Goal: Task Accomplishment & Management: Manage account settings

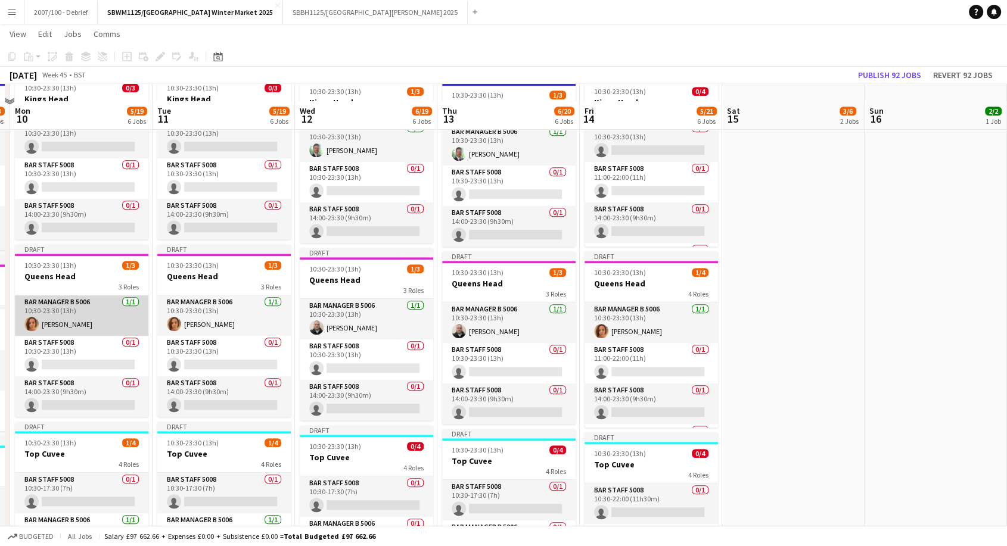
scroll to position [596, 0]
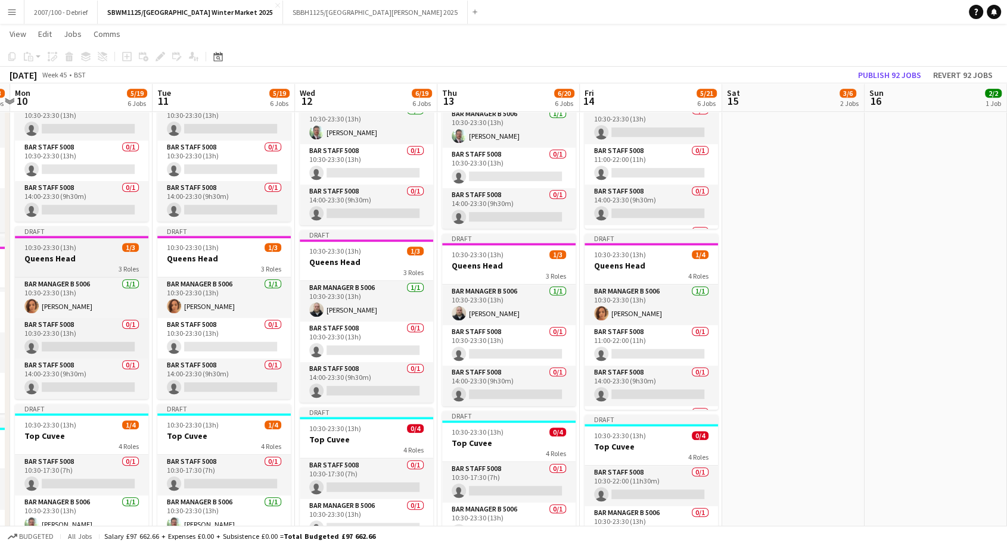
click at [86, 263] on h3 "Queens Head" at bounding box center [81, 258] width 133 height 11
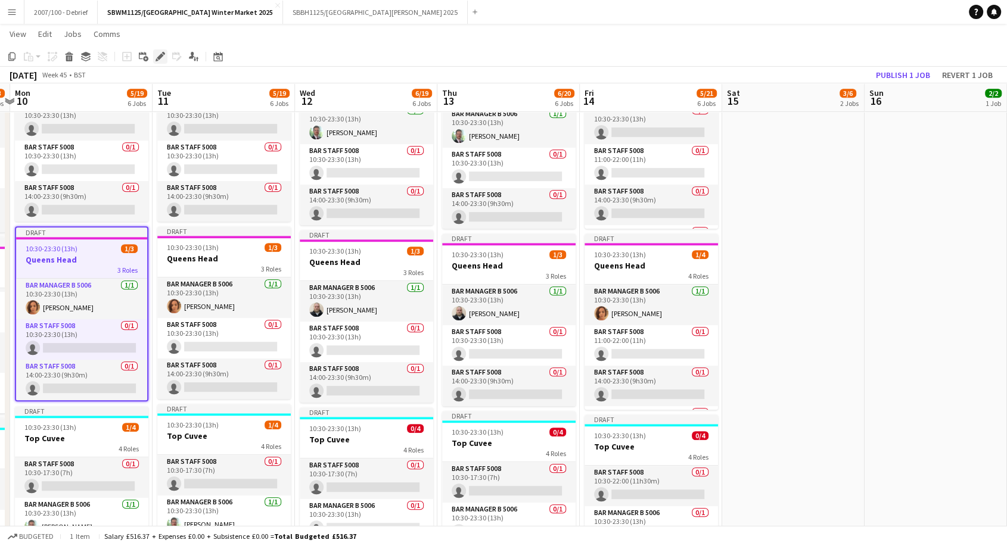
click at [157, 60] on icon at bounding box center [156, 59] width 3 height 3
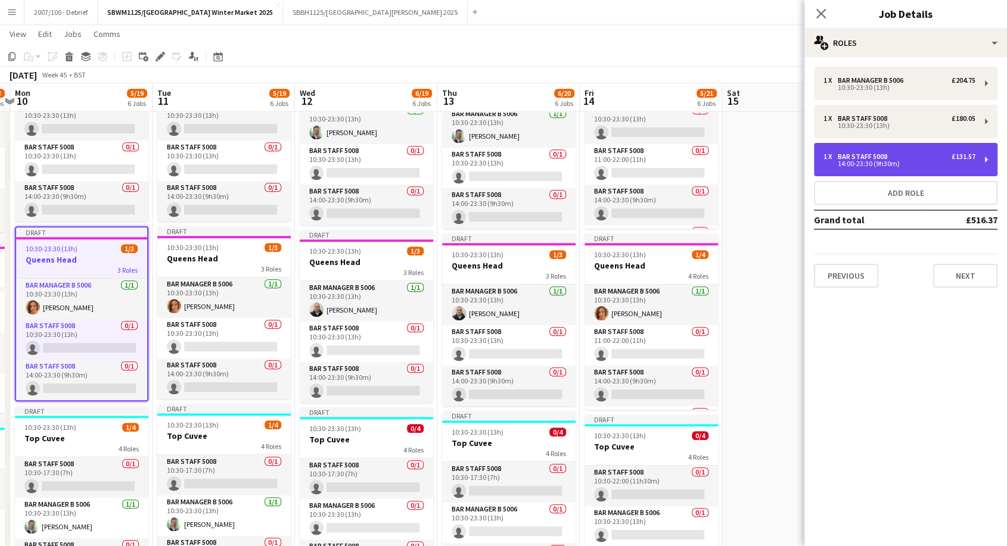
click at [890, 153] on div "Bar Staff 5008" at bounding box center [865, 157] width 54 height 8
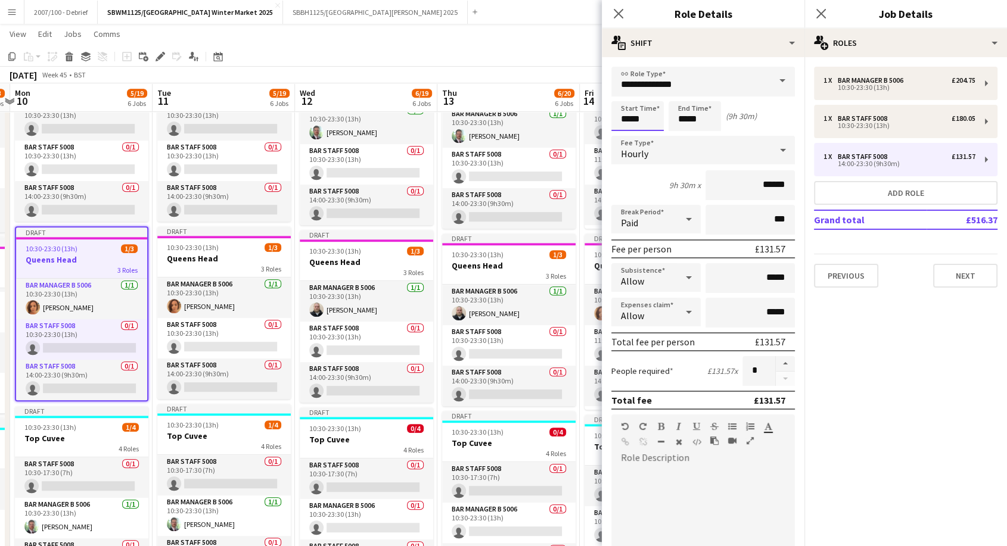
click at [657, 117] on input "*****" at bounding box center [637, 116] width 52 height 30
type input "*****"
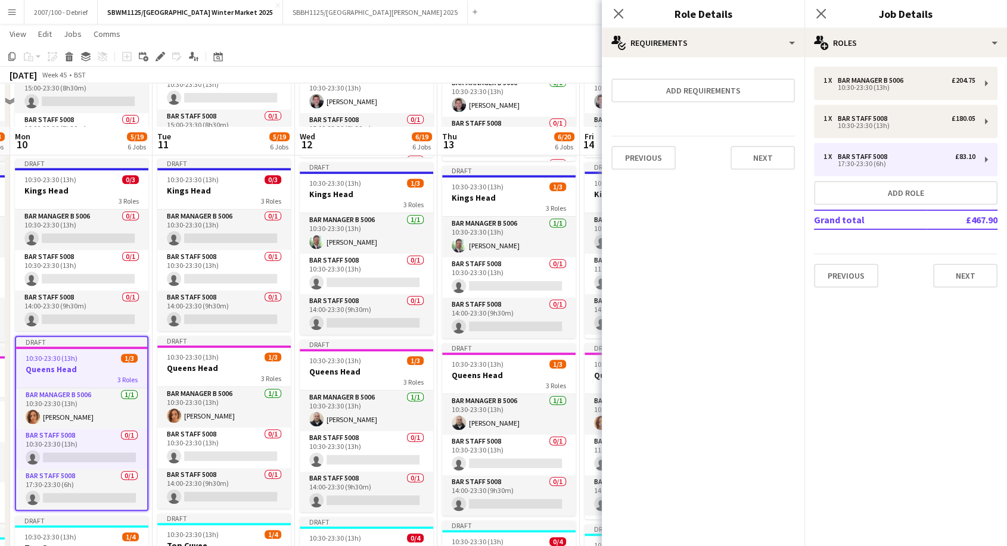
scroll to position [463, 0]
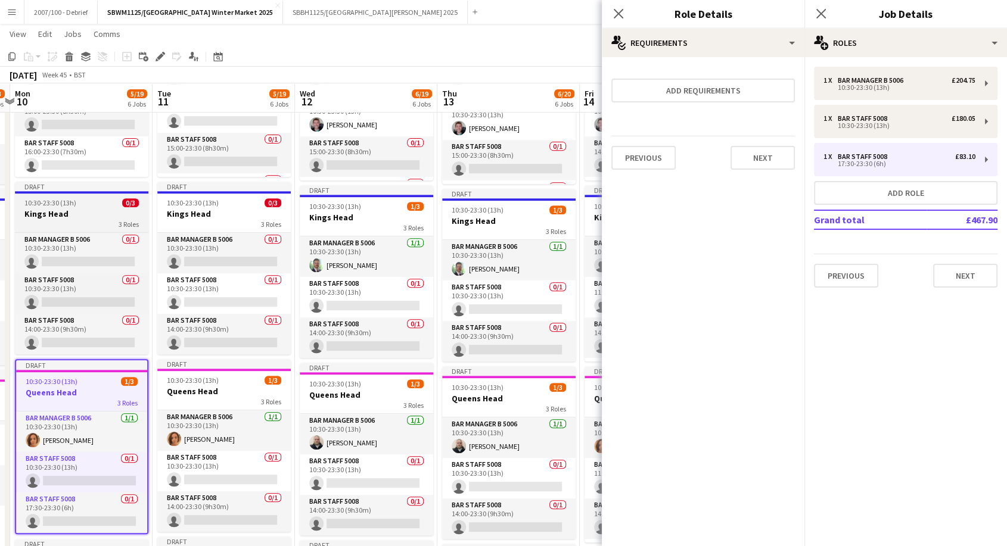
click at [63, 195] on app-job-card "Draft 10:30-23:30 (13h) 0/3 Kings Head 3 Roles Bar Manager B 5006 0/1 10:30-23:…" at bounding box center [81, 268] width 133 height 173
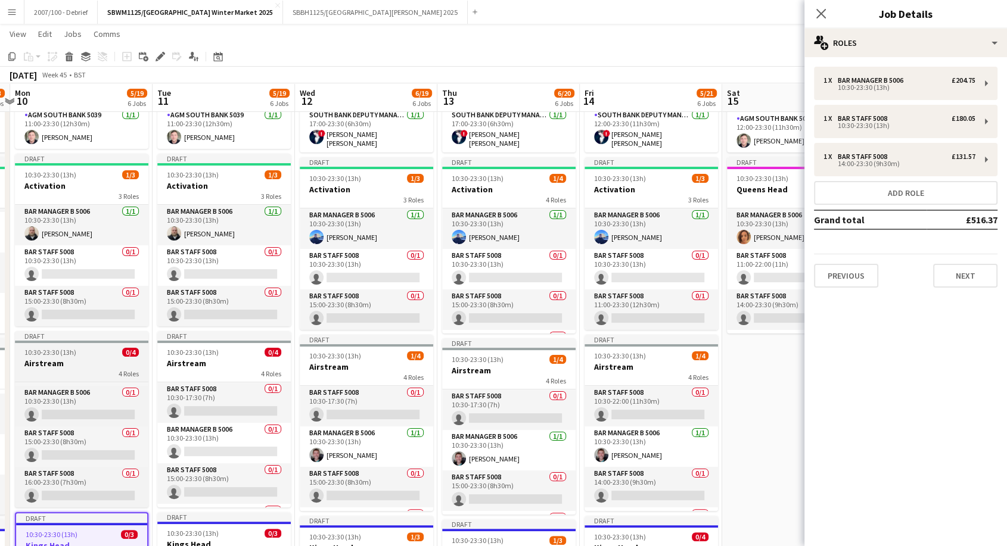
scroll to position [0, 0]
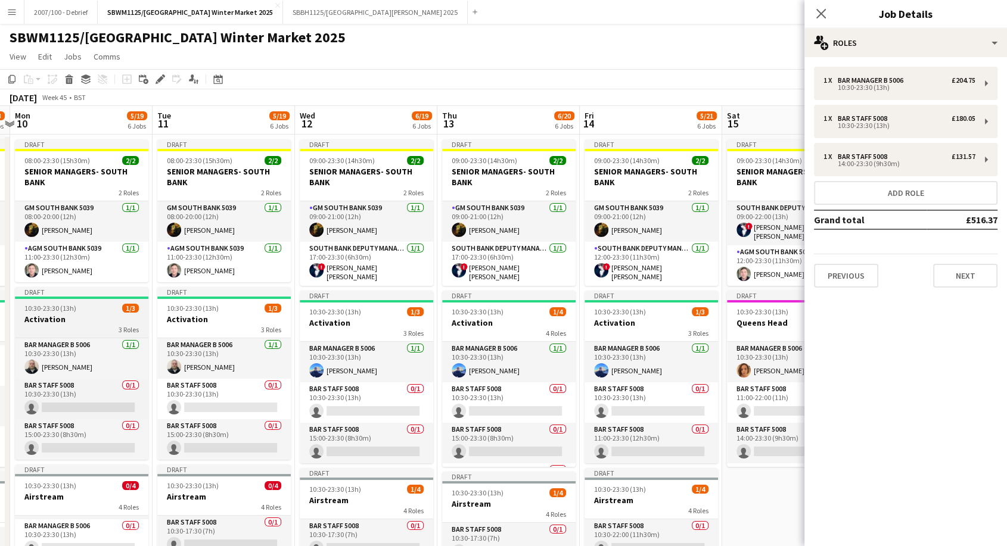
click at [54, 309] on span "10:30-23:30 (13h)" at bounding box center [50, 308] width 52 height 9
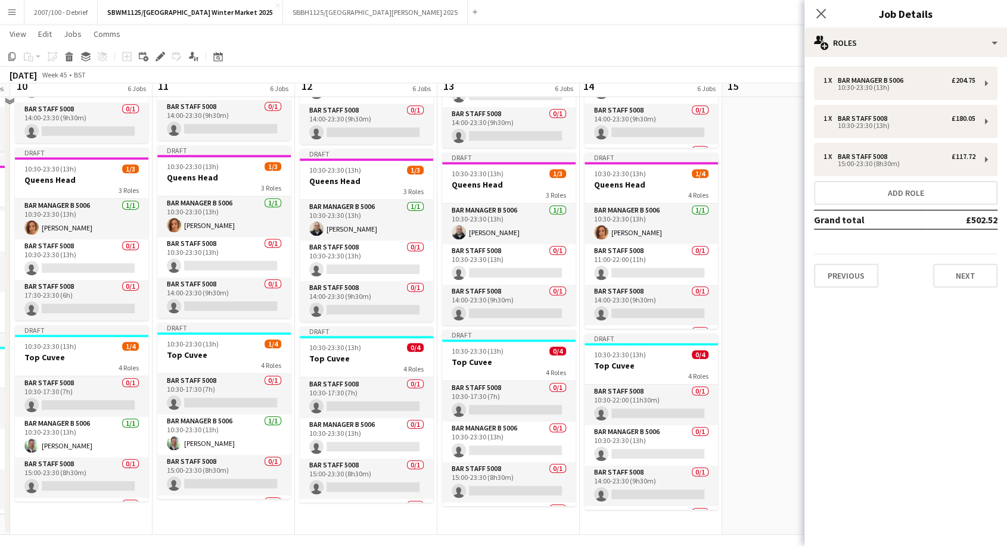
scroll to position [685, 0]
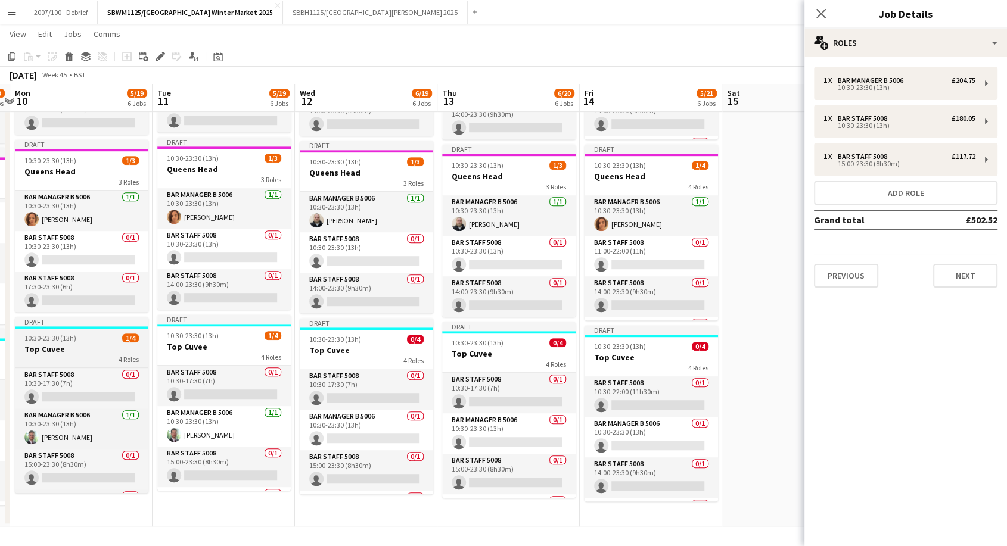
click at [58, 346] on h3 "Top Cuvee" at bounding box center [81, 349] width 133 height 11
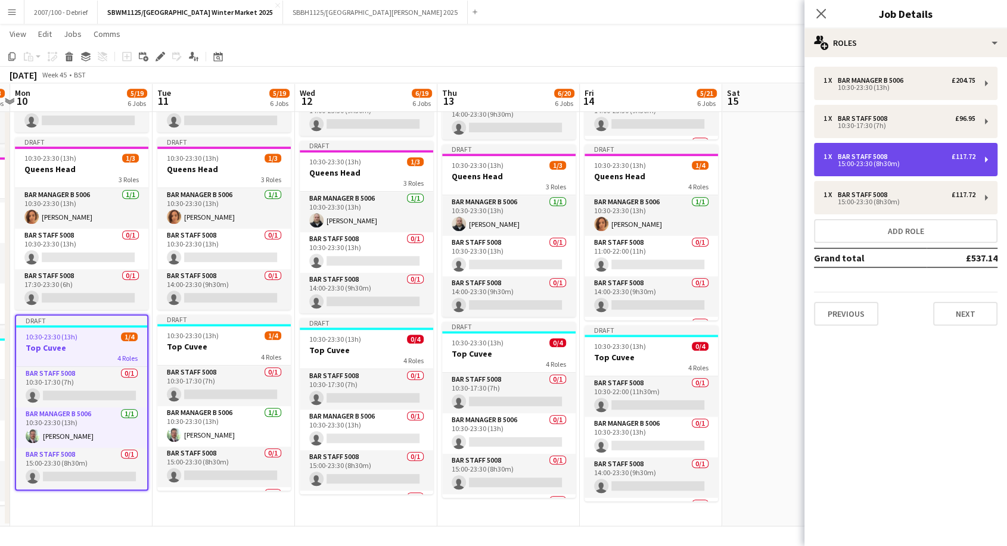
click at [939, 168] on div "1 x Bar Staff 5008 £117.72 15:00-23:30 (8h30m)" at bounding box center [905, 159] width 183 height 33
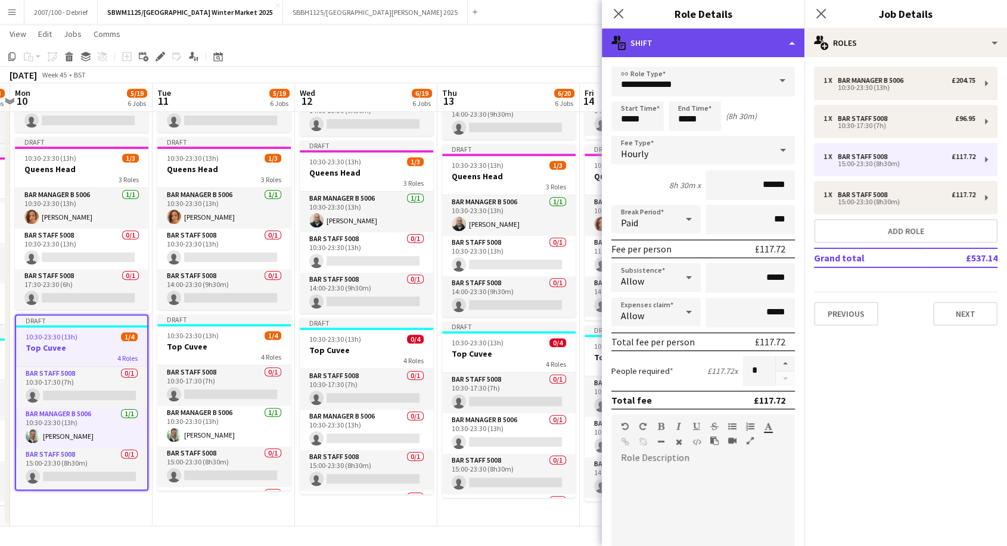
click at [695, 44] on div "multiple-actions-text Shift" at bounding box center [703, 43] width 203 height 29
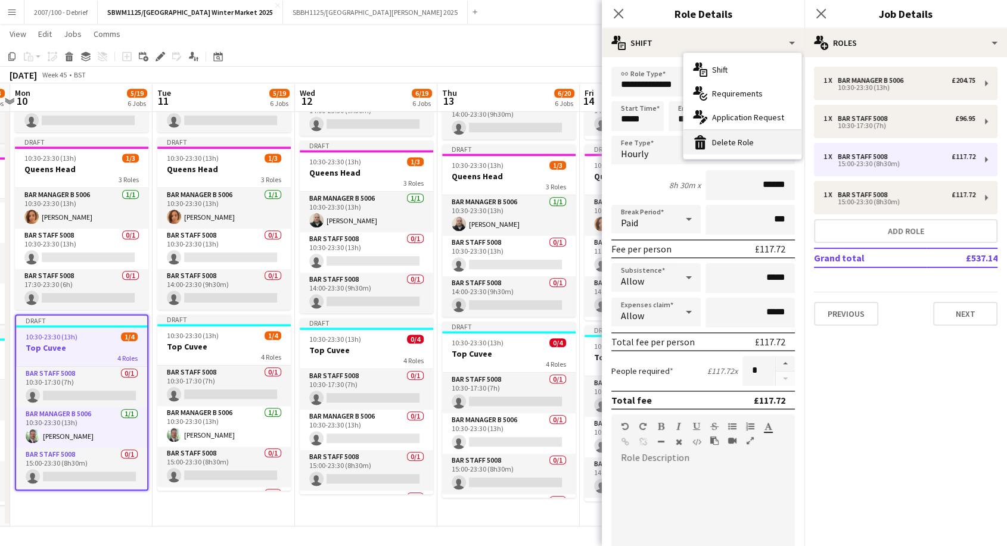
click at [699, 147] on icon "bin-2" at bounding box center [700, 142] width 14 height 14
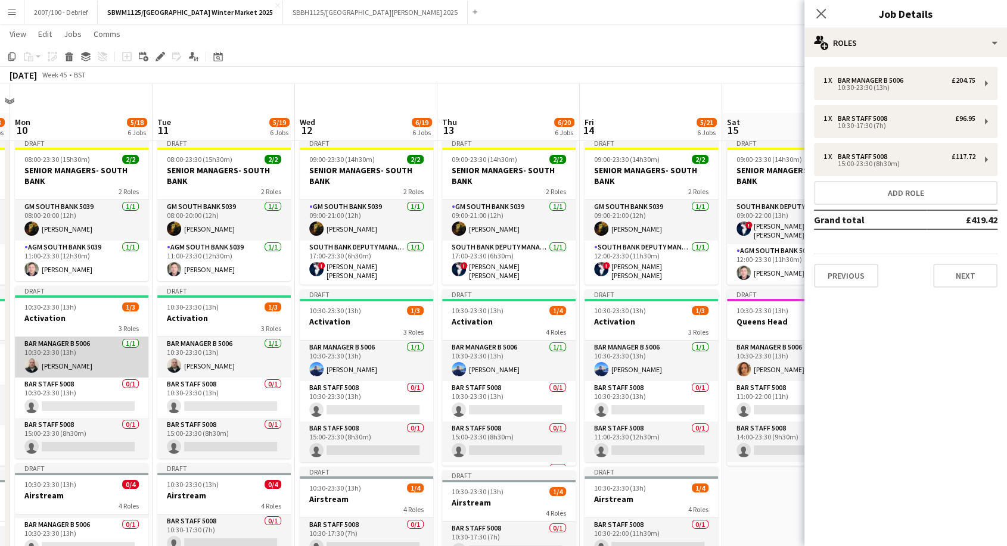
scroll to position [132, 0]
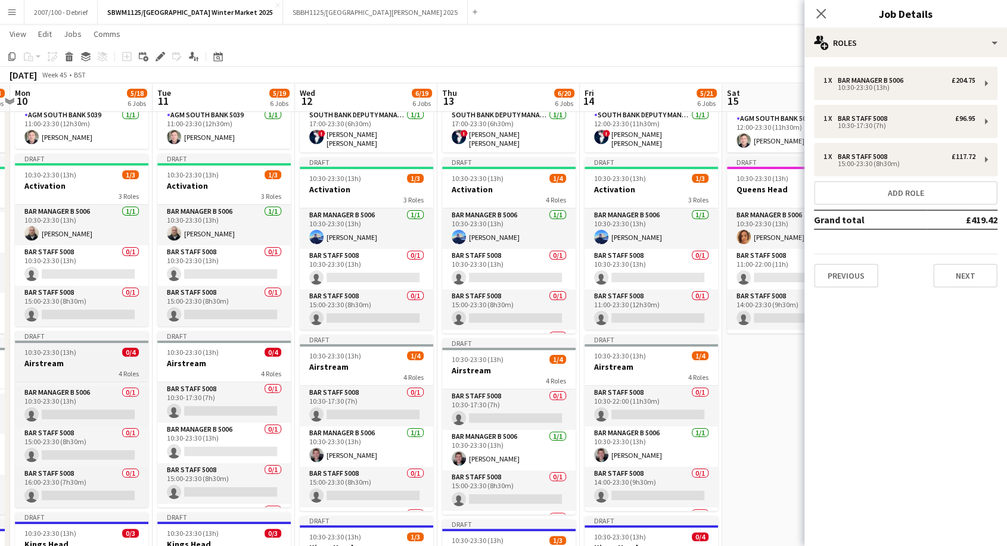
click at [77, 343] on app-job-card "Draft 10:30-23:30 (13h) 0/4 Airstream 4 Roles Bar Staff 5008 0/1 10:30-17:30 (7…" at bounding box center [81, 419] width 133 height 176
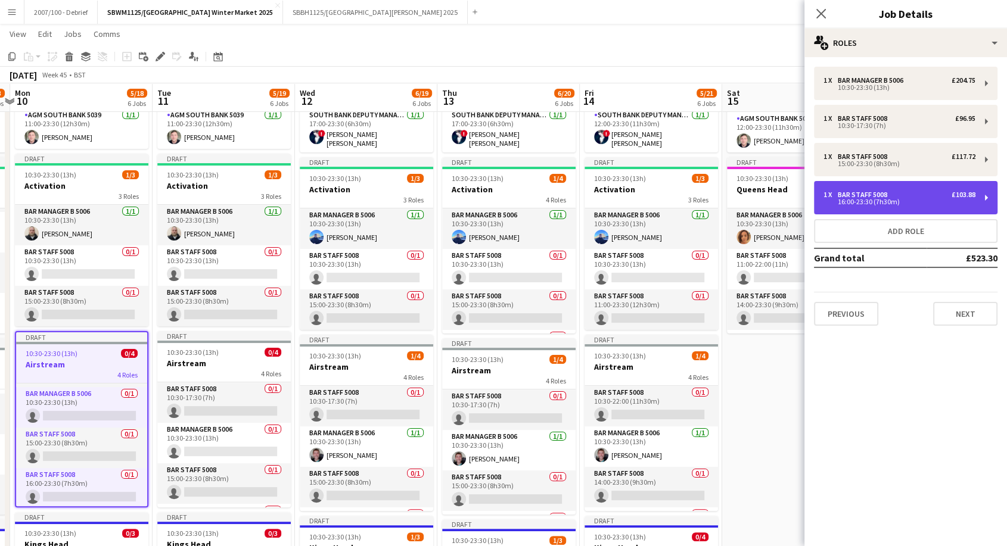
click at [906, 191] on div "1 x Bar Staff 5008 £103.88" at bounding box center [899, 195] width 152 height 8
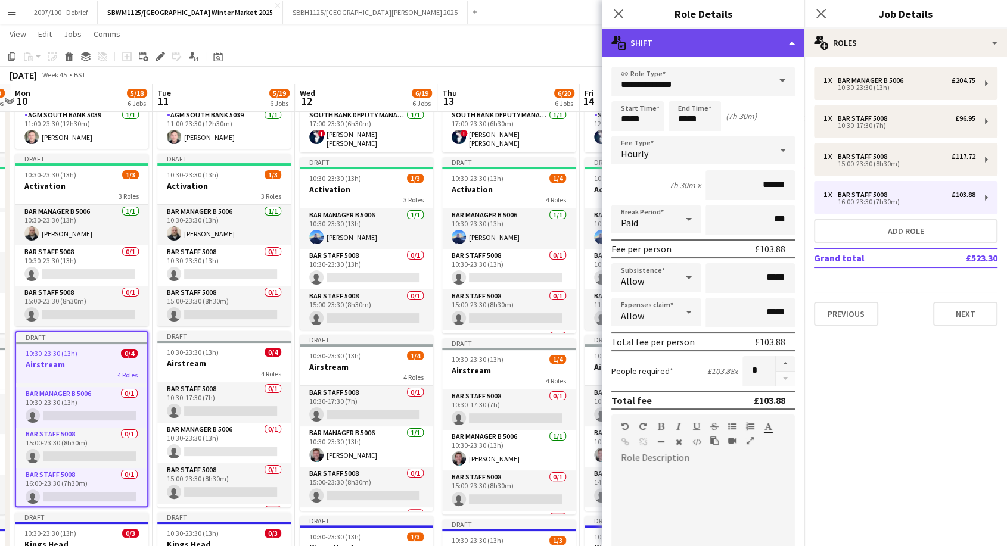
click at [726, 41] on div "multiple-actions-text Shift" at bounding box center [703, 43] width 203 height 29
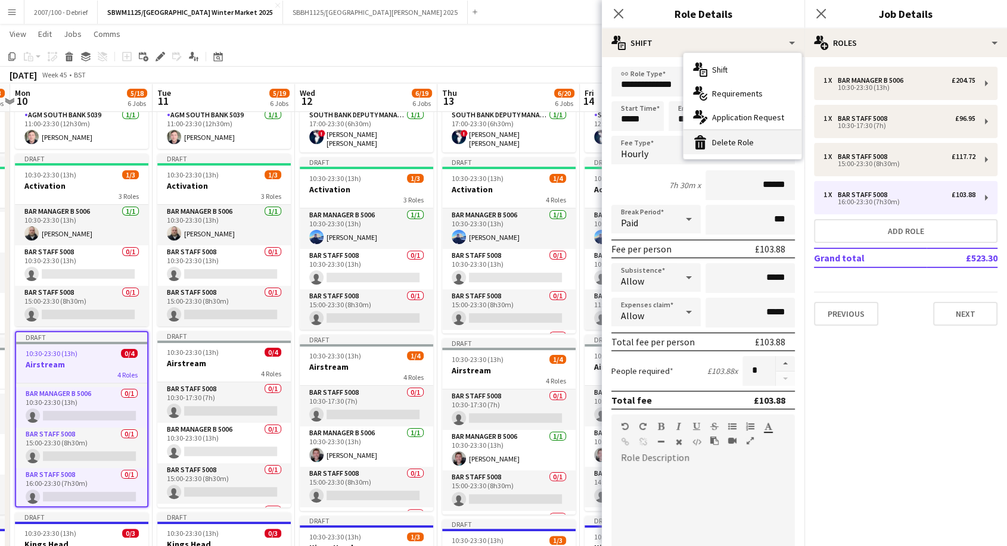
click at [714, 138] on div "bin-2 Delete Role" at bounding box center [742, 142] width 118 height 24
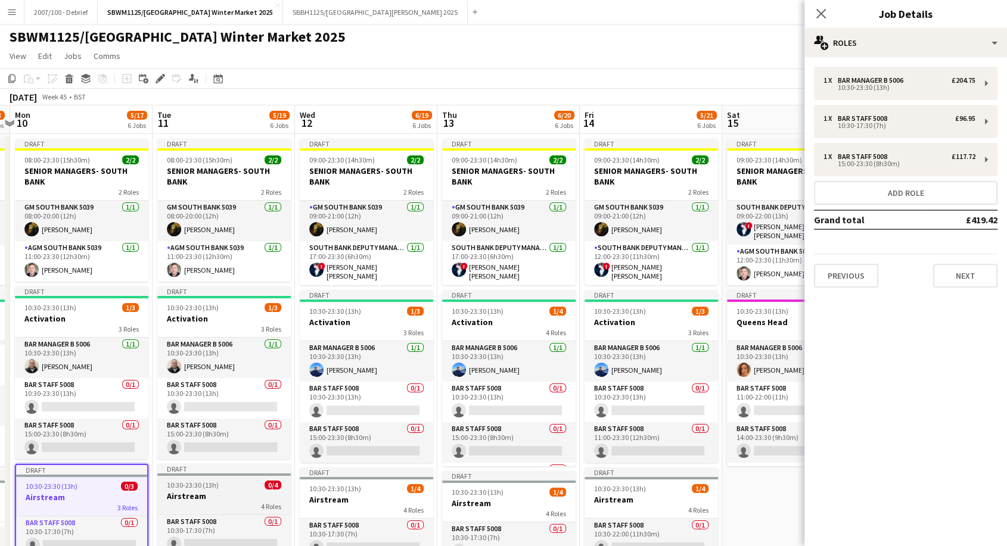
scroll to position [0, 0]
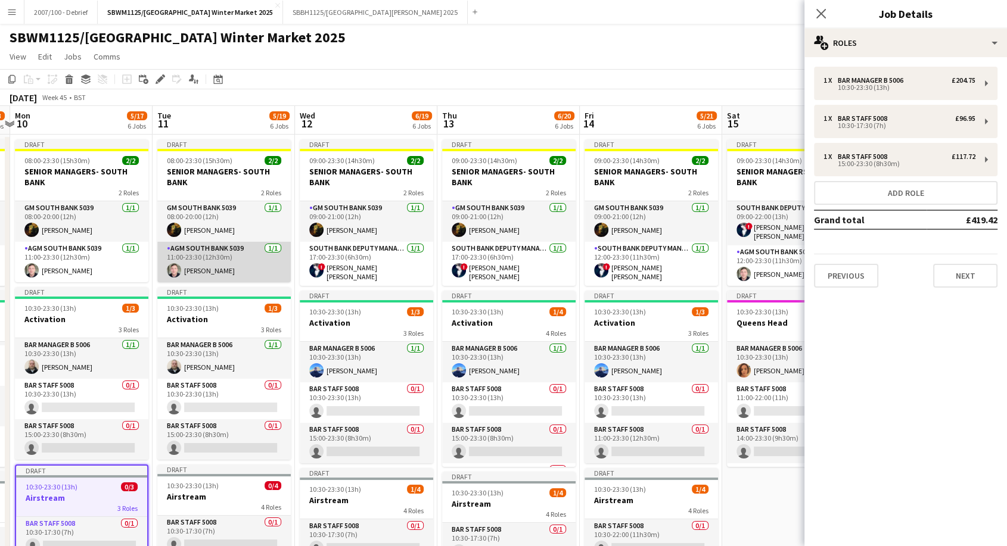
click at [230, 264] on app-card-role "AGM South Bank 5039 [DATE] 11:00-23:30 (12h30m) [PERSON_NAME]" at bounding box center [223, 262] width 133 height 41
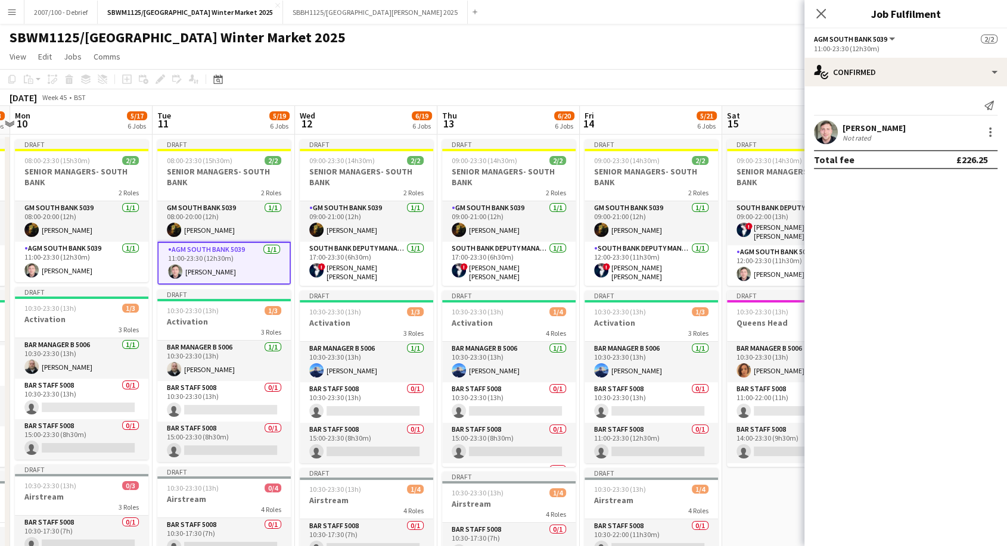
click at [857, 125] on div "[PERSON_NAME]" at bounding box center [873, 128] width 63 height 11
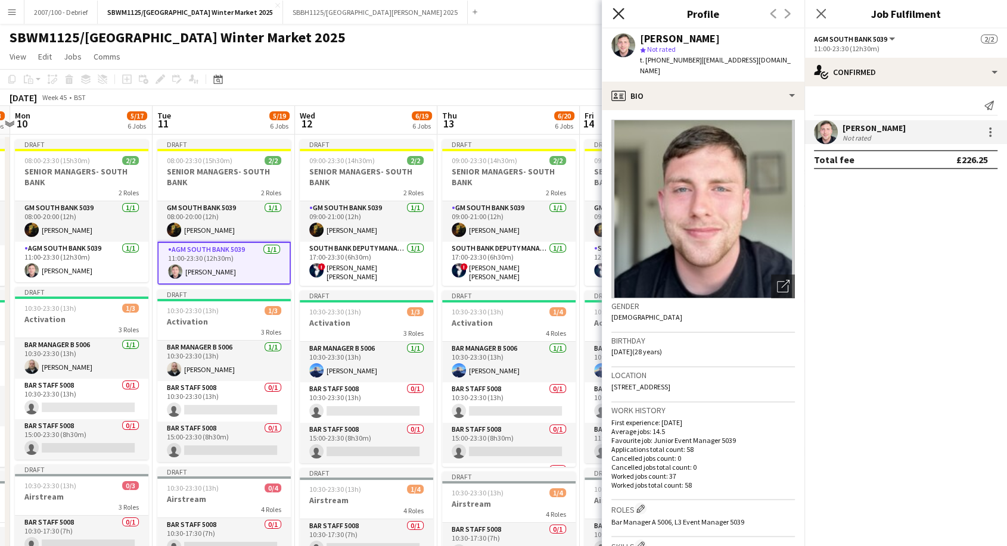
click at [617, 11] on icon "Close pop-in" at bounding box center [617, 13] width 11 height 11
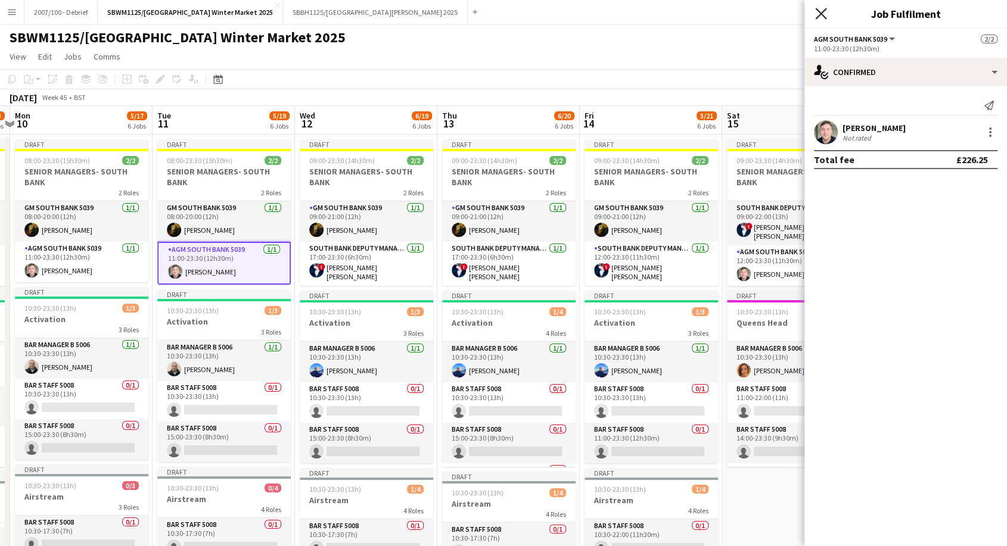
click at [823, 10] on icon "Close pop-in" at bounding box center [820, 13] width 11 height 11
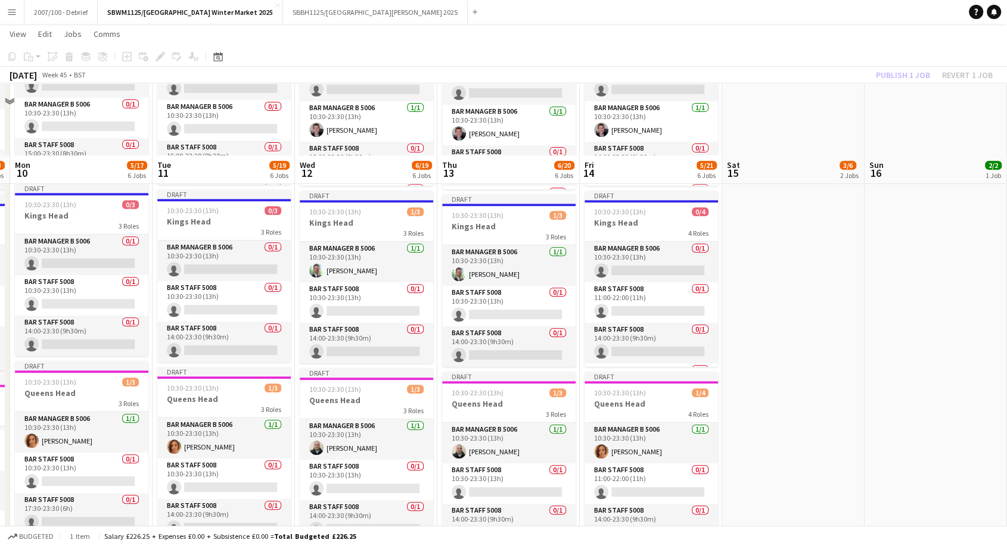
scroll to position [529, 0]
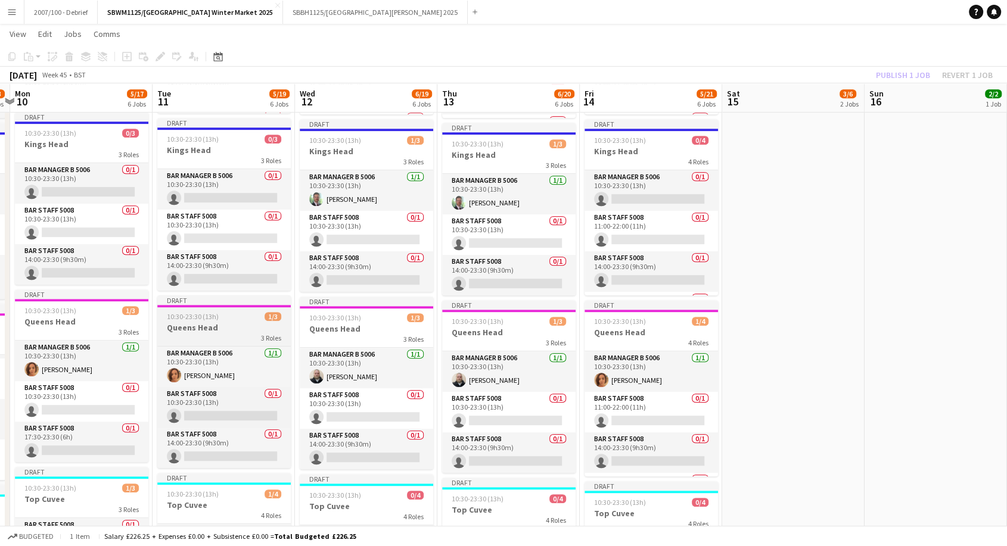
click at [222, 330] on h3 "Queens Head" at bounding box center [223, 327] width 133 height 11
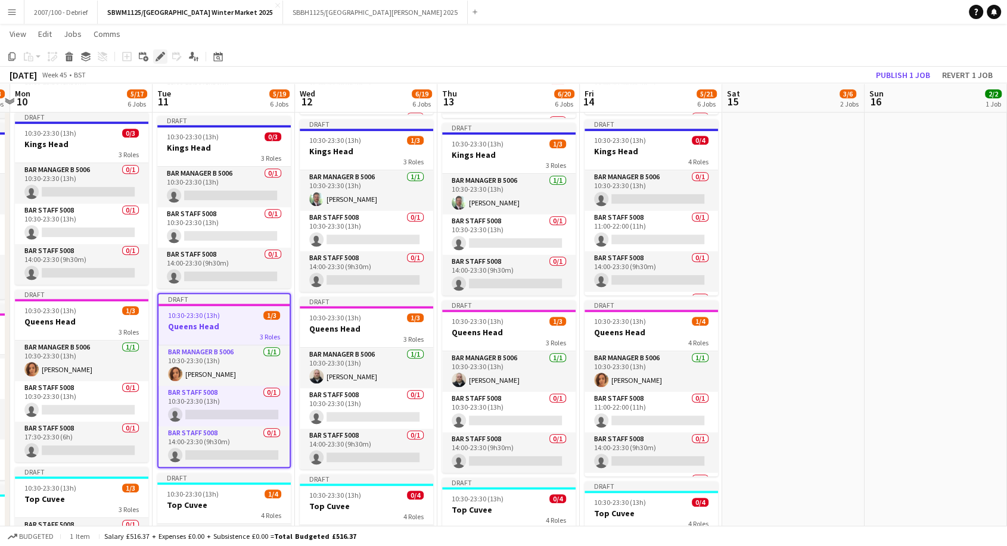
click at [164, 56] on div "Edit" at bounding box center [160, 56] width 14 height 14
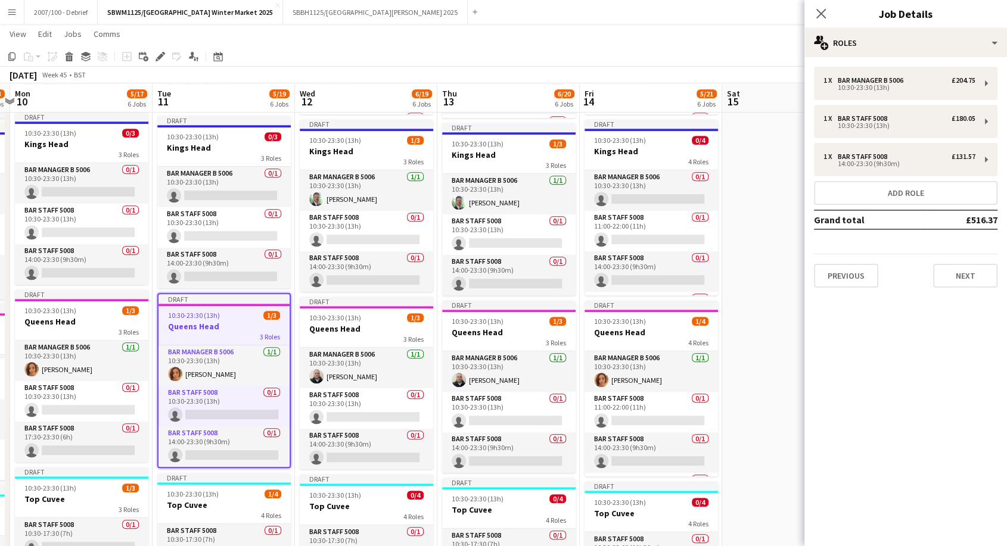
click at [223, 317] on div "10:30-23:30 (13h) 1/3" at bounding box center [223, 315] width 131 height 9
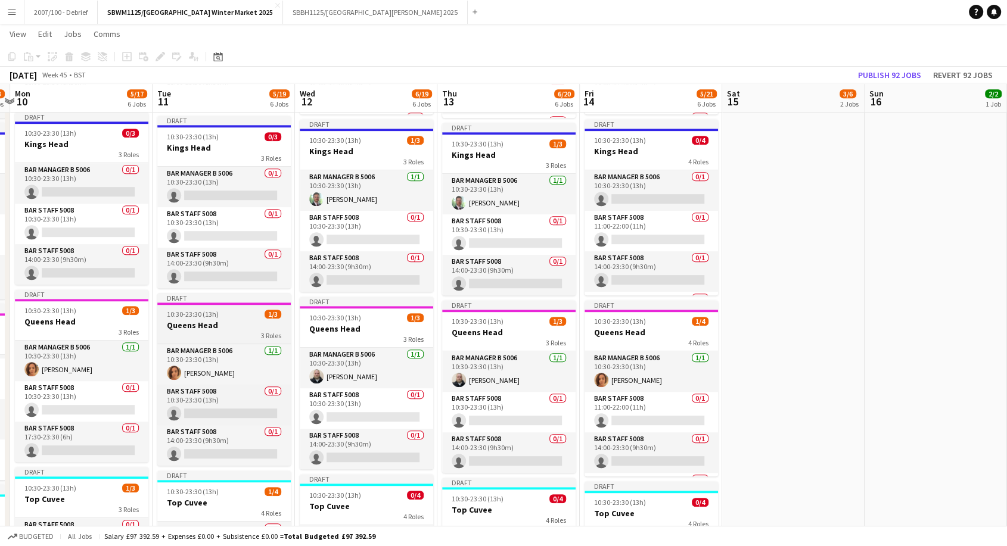
click at [223, 317] on div "10:30-23:30 (13h) 1/3" at bounding box center [223, 314] width 133 height 9
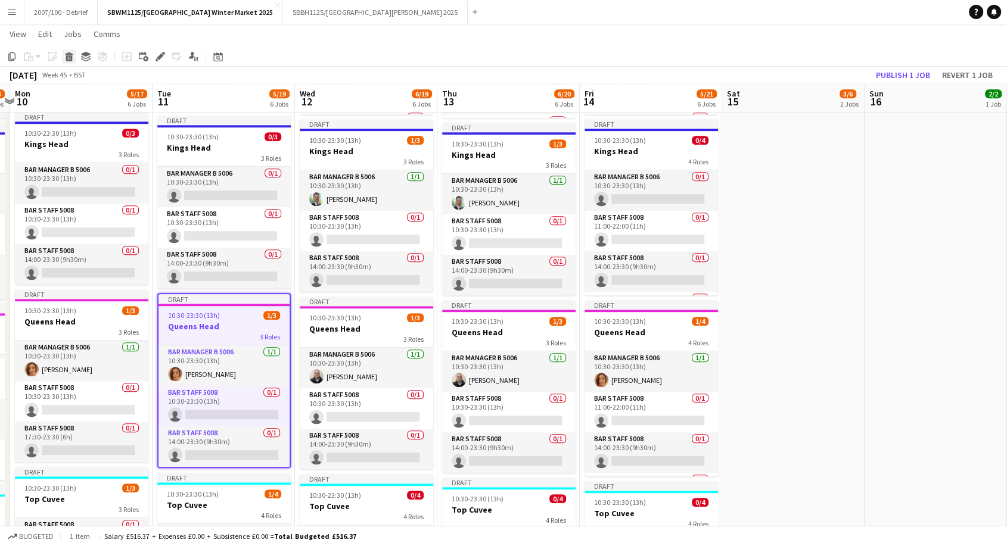
click at [71, 55] on icon "Delete" at bounding box center [69, 57] width 10 height 10
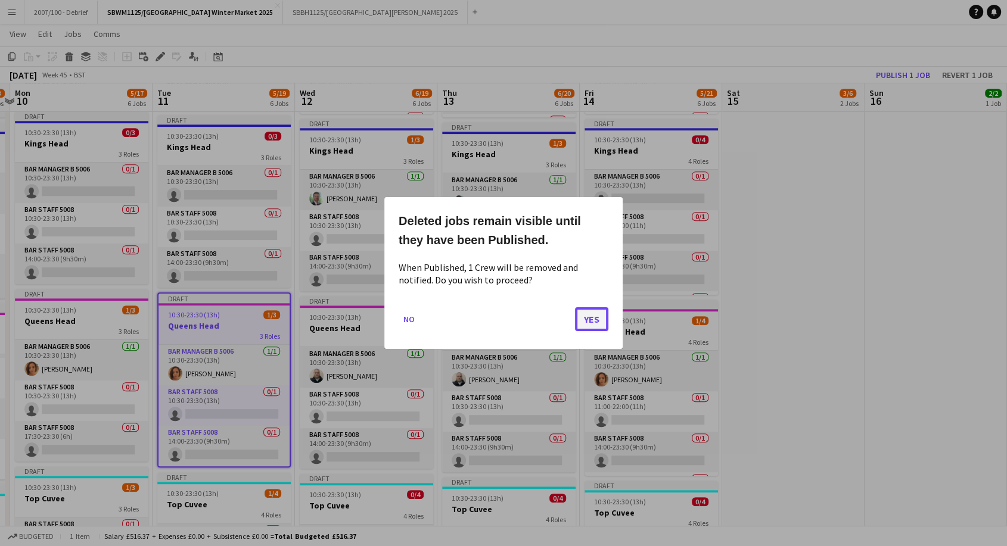
click at [587, 317] on button "Yes" at bounding box center [591, 319] width 33 height 24
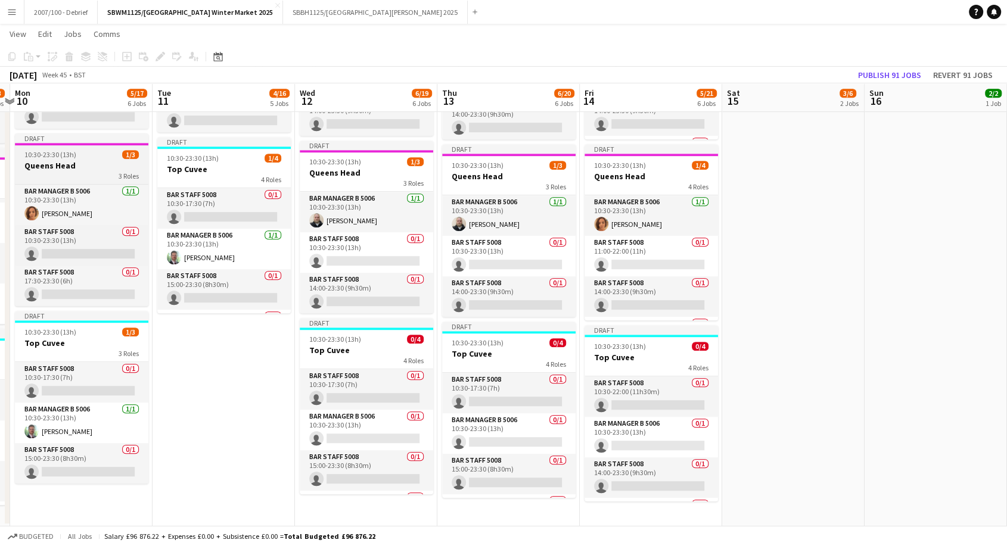
click at [91, 158] on div "10:30-23:30 (13h) 1/3" at bounding box center [81, 154] width 133 height 9
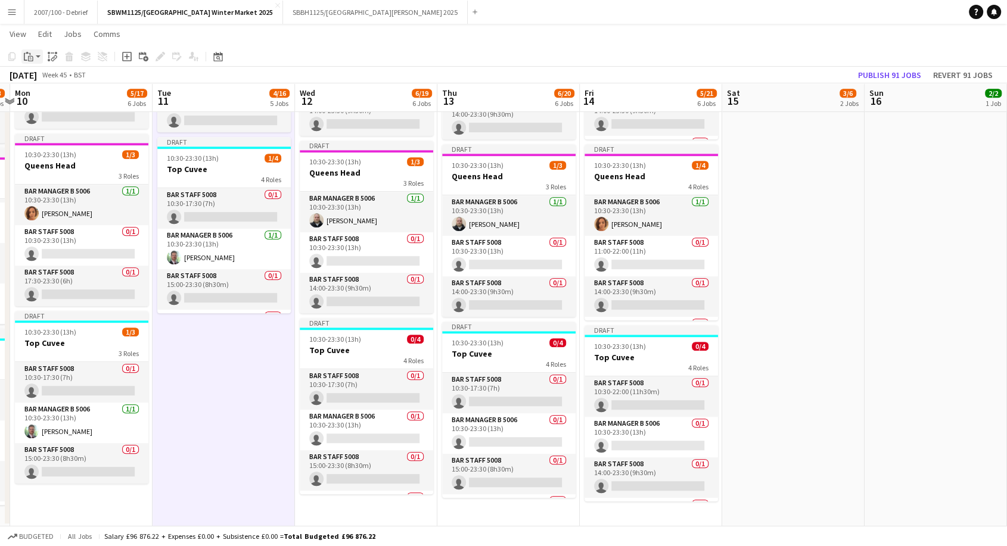
click at [31, 52] on icon "Paste" at bounding box center [29, 57] width 10 height 10
click at [73, 102] on link "Paste with crew Ctrl+Shift+V" at bounding box center [88, 99] width 112 height 11
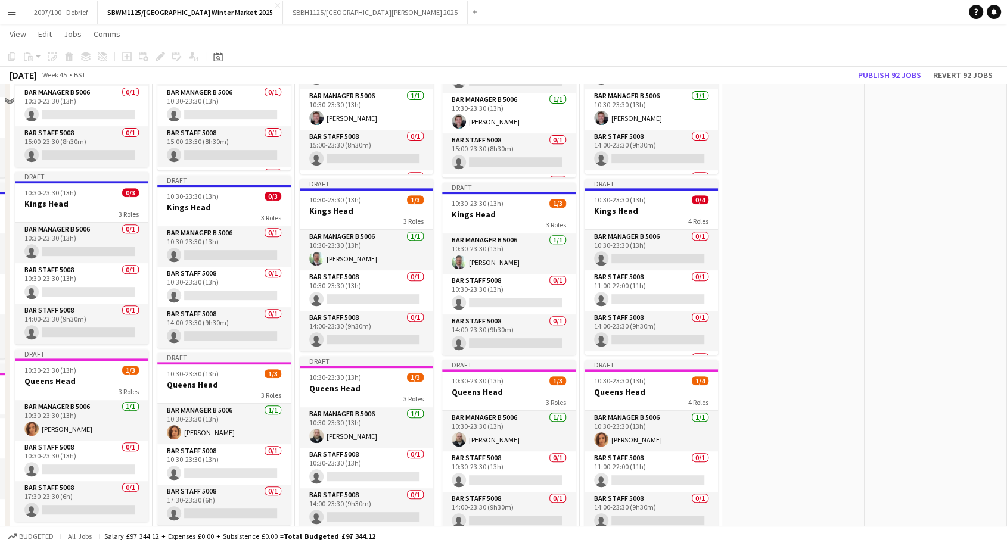
scroll to position [420, 0]
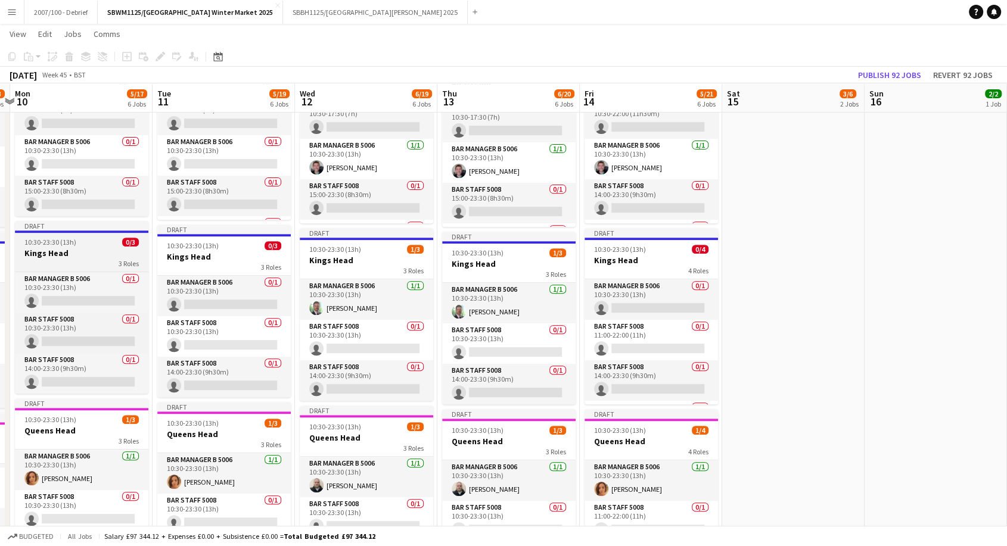
click at [83, 248] on h3 "Kings Head" at bounding box center [81, 253] width 133 height 11
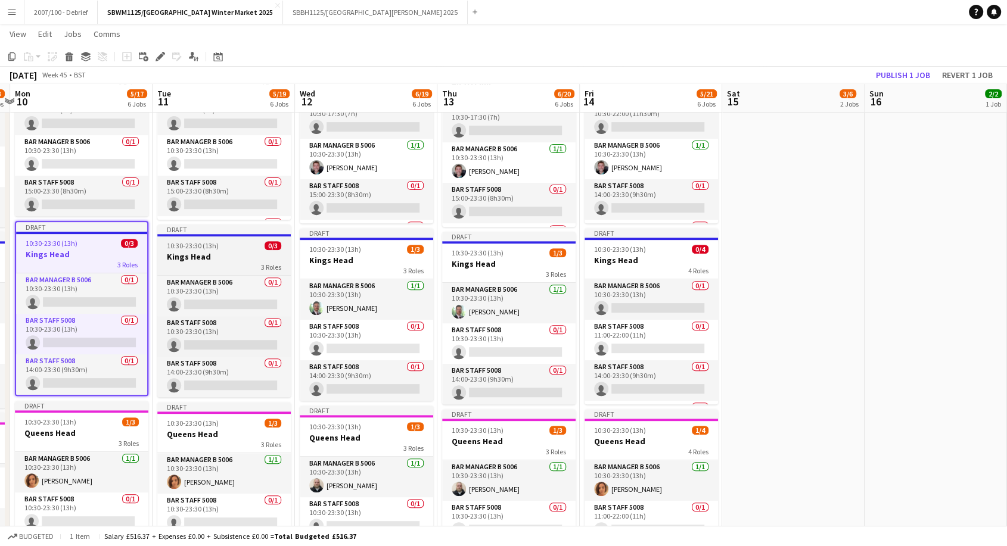
click at [216, 270] on div "3 Roles" at bounding box center [223, 267] width 133 height 10
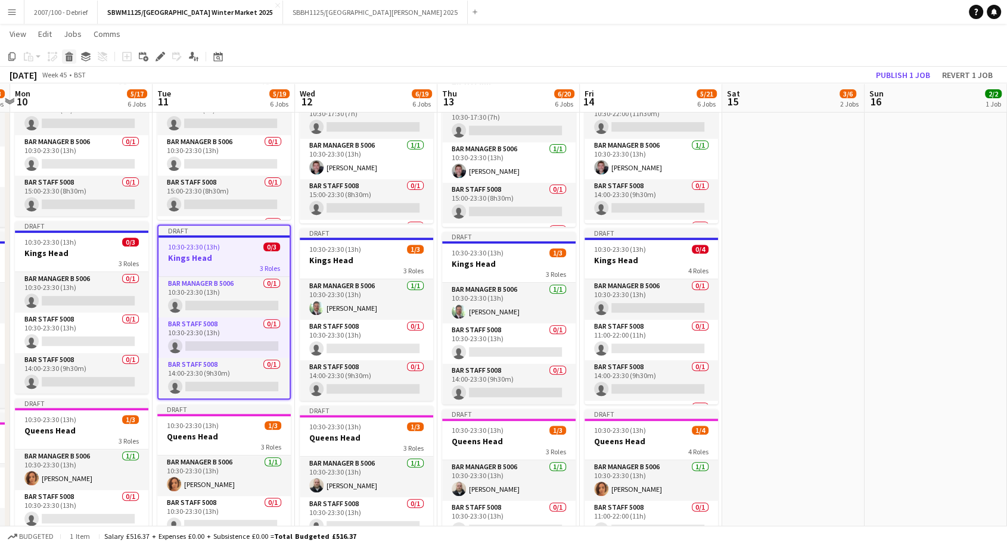
click at [74, 60] on div "Delete" at bounding box center [69, 56] width 14 height 14
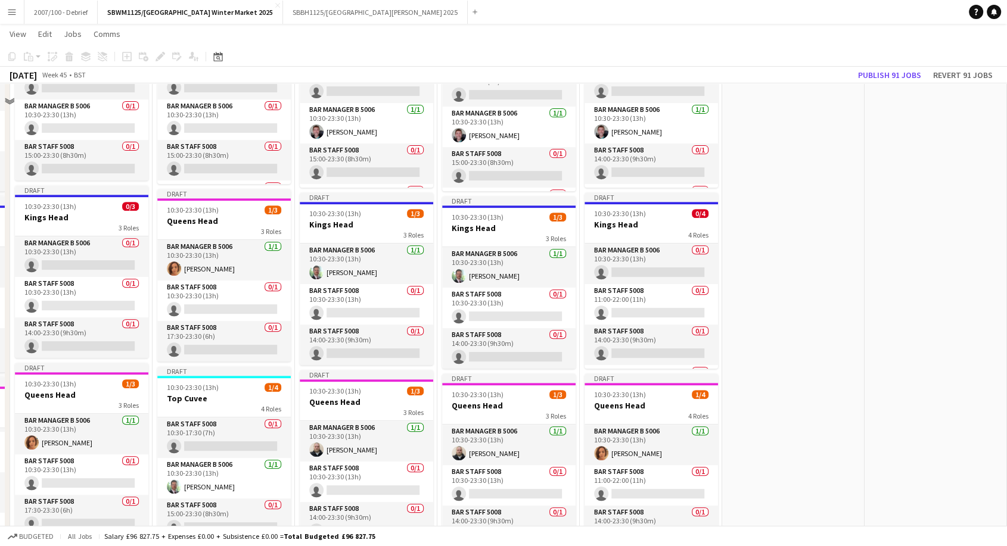
scroll to position [685, 0]
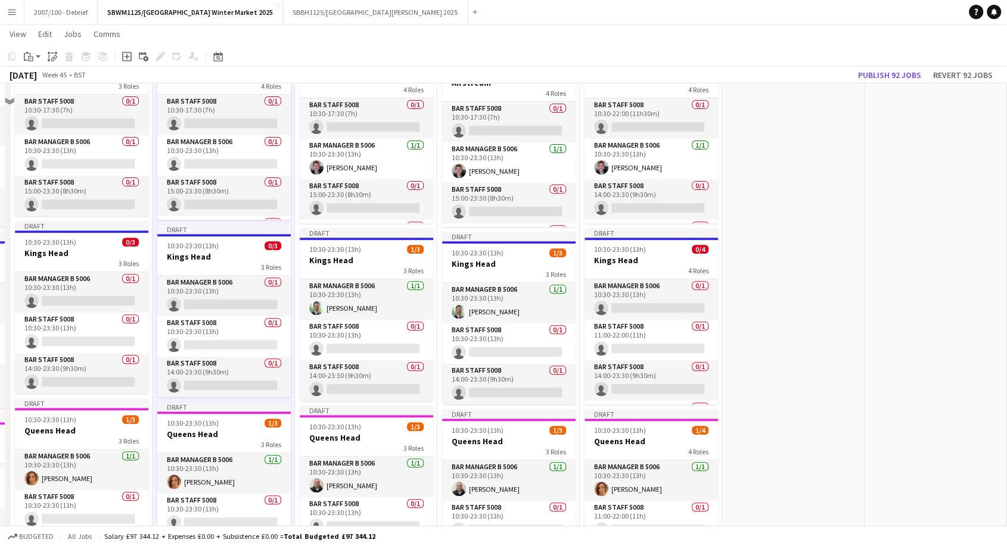
scroll to position [155, 0]
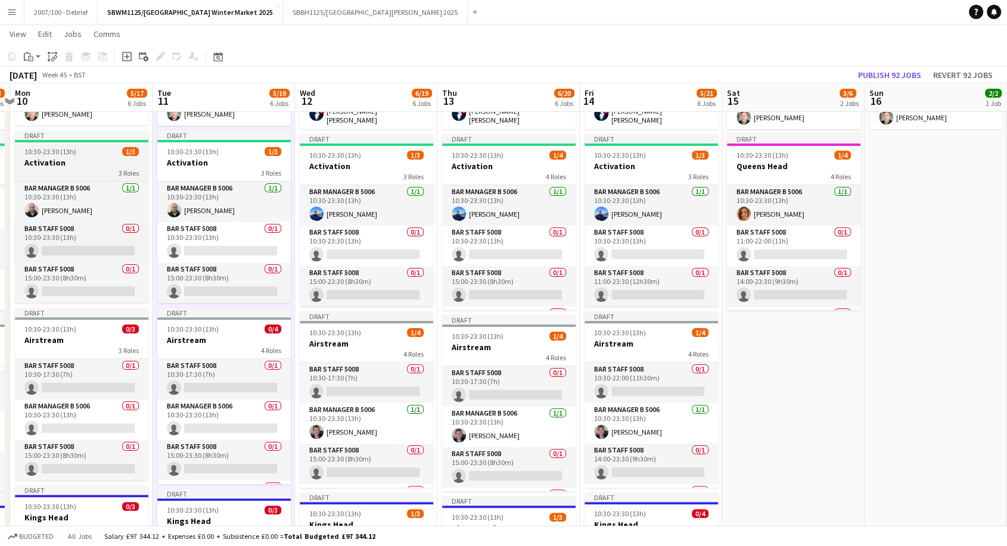
click at [92, 166] on h3 "Activation" at bounding box center [81, 162] width 133 height 11
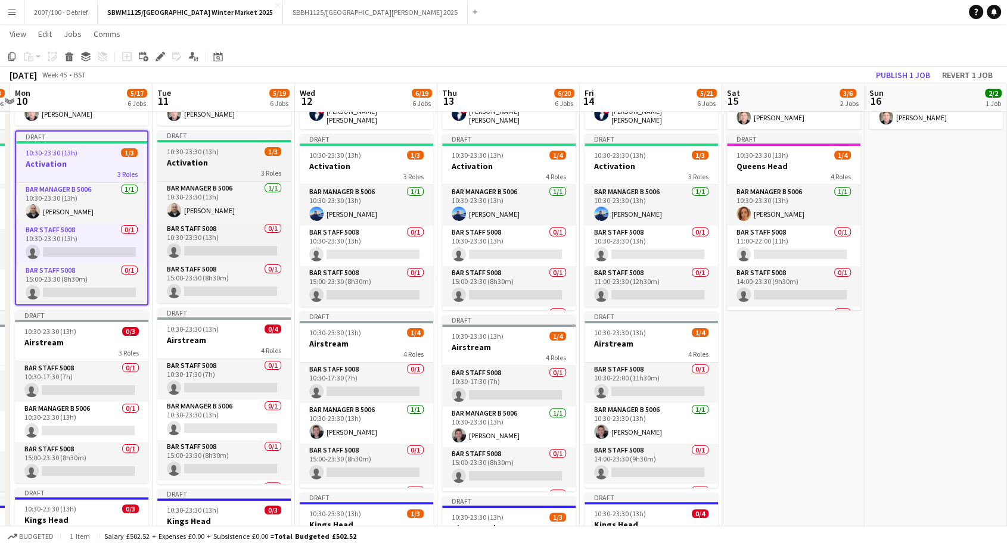
click at [232, 158] on h3 "Activation" at bounding box center [223, 162] width 133 height 11
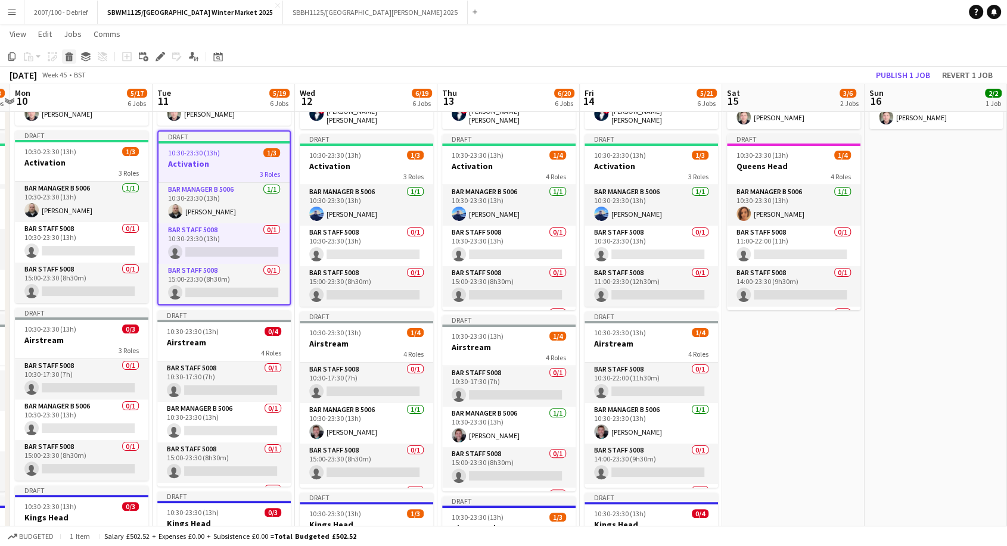
click at [64, 54] on icon "Delete" at bounding box center [69, 57] width 10 height 10
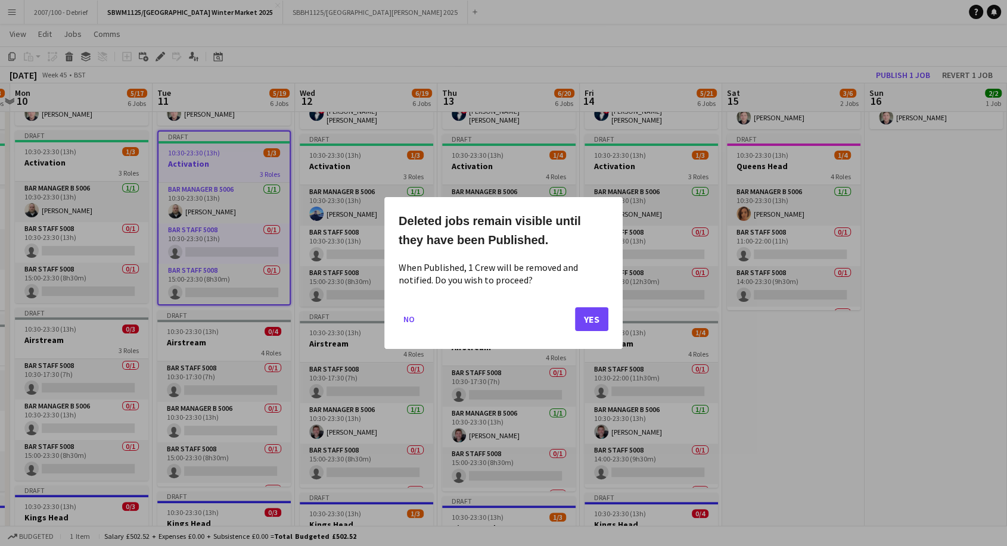
scroll to position [0, 0]
click at [593, 318] on button "Yes" at bounding box center [591, 319] width 33 height 24
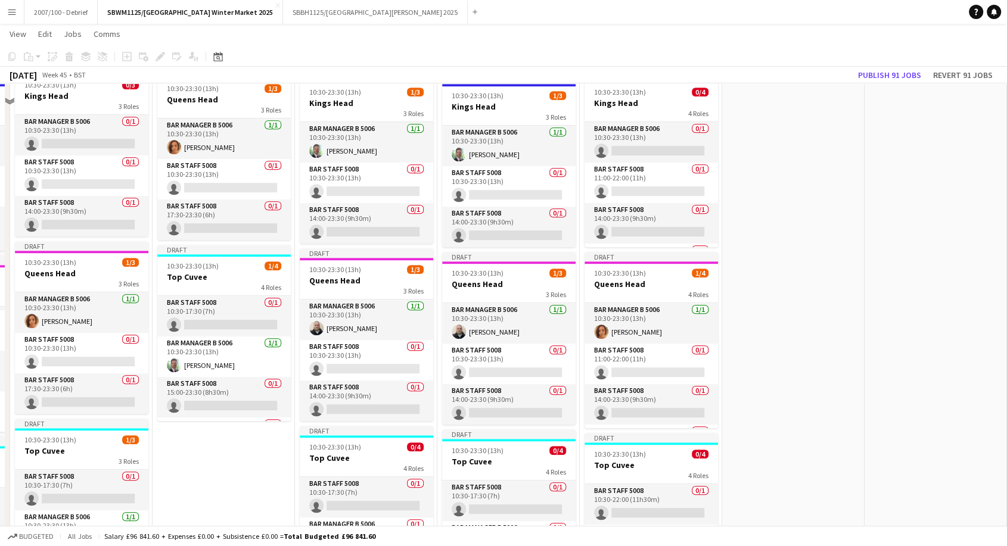
scroll to position [619, 0]
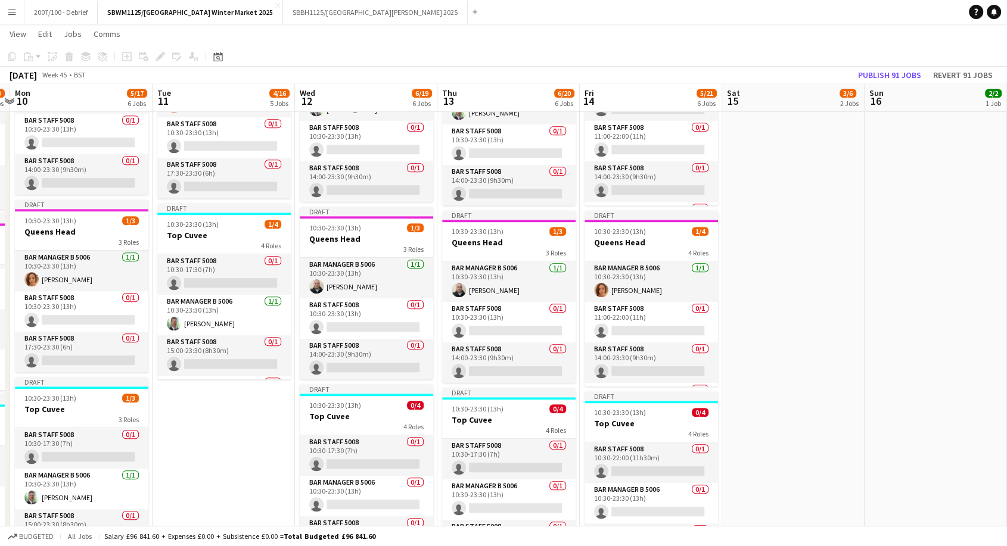
click at [242, 405] on app-date-cell "Draft 08:00-23:30 (15h30m) 2/2 SENIOR MANAGERS- SOUTH BANK 2 Roles GM South Ban…" at bounding box center [224, 53] width 142 height 1078
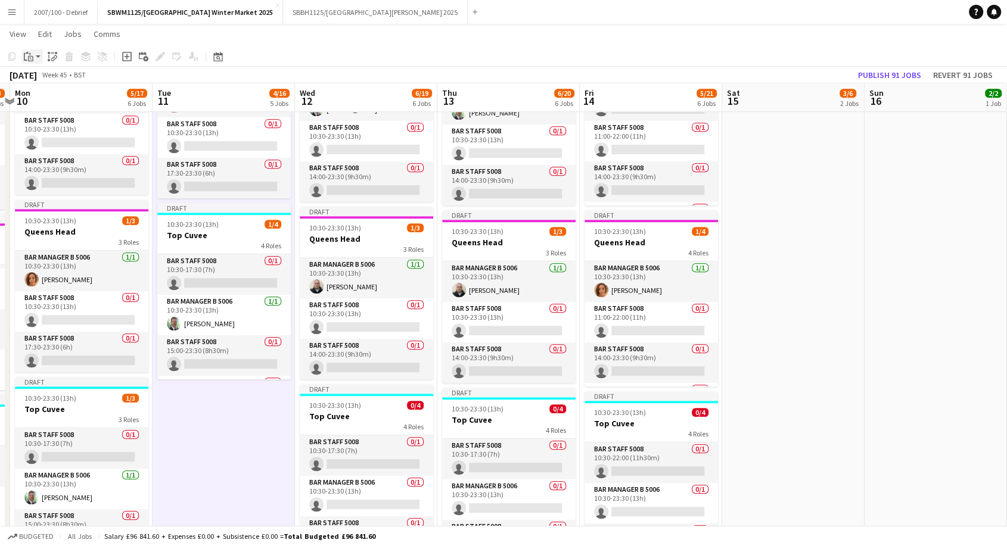
click at [36, 55] on app-action-btn "Paste" at bounding box center [31, 56] width 21 height 14
click at [95, 101] on link "Paste with crew Ctrl+Shift+V" at bounding box center [88, 99] width 112 height 11
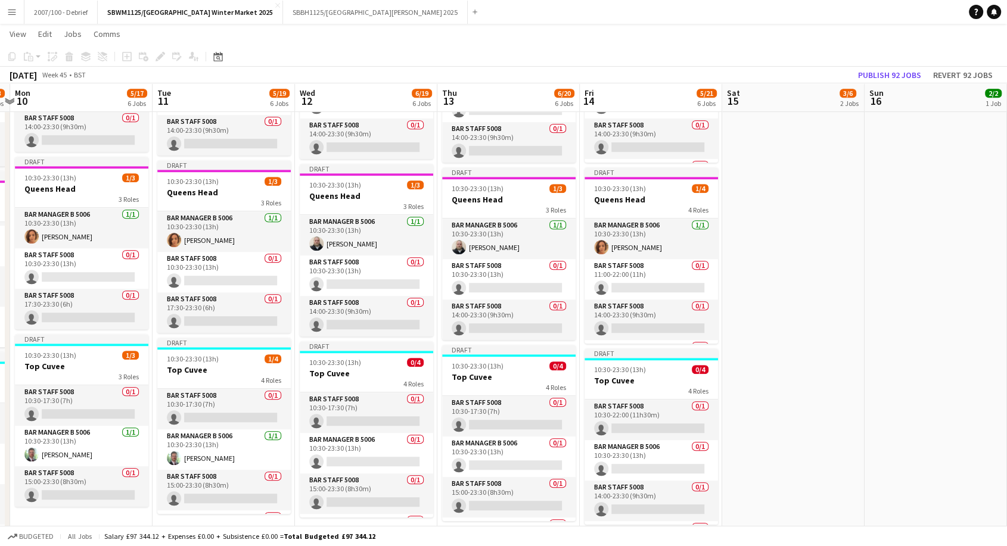
scroll to position [685, 0]
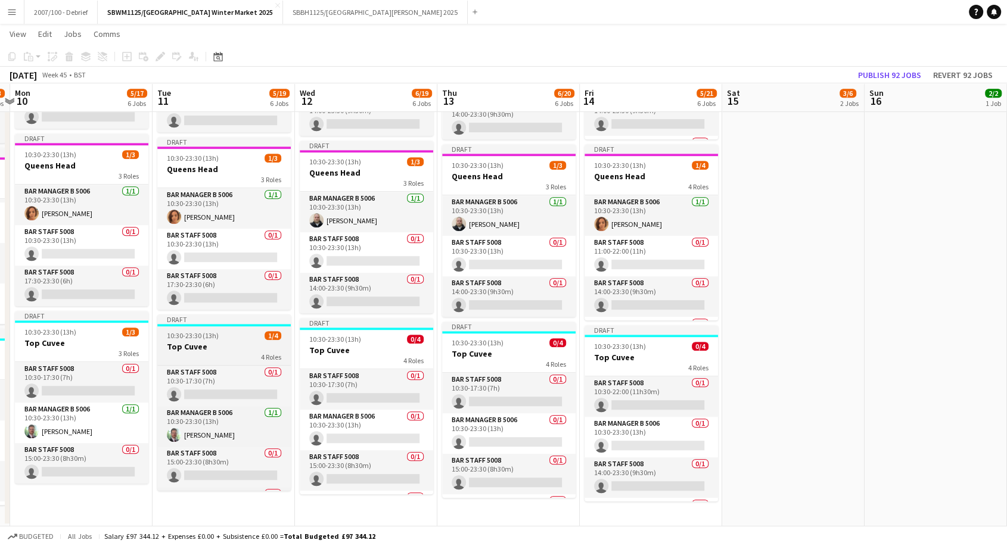
click at [194, 337] on span "10:30-23:30 (13h)" at bounding box center [193, 335] width 52 height 9
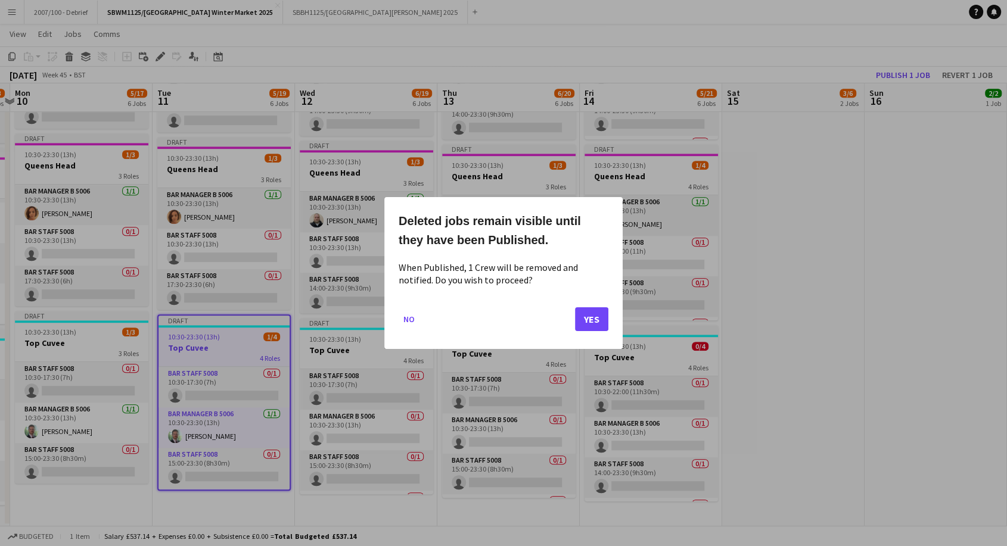
scroll to position [0, 0]
click at [580, 316] on button "Yes" at bounding box center [591, 319] width 33 height 24
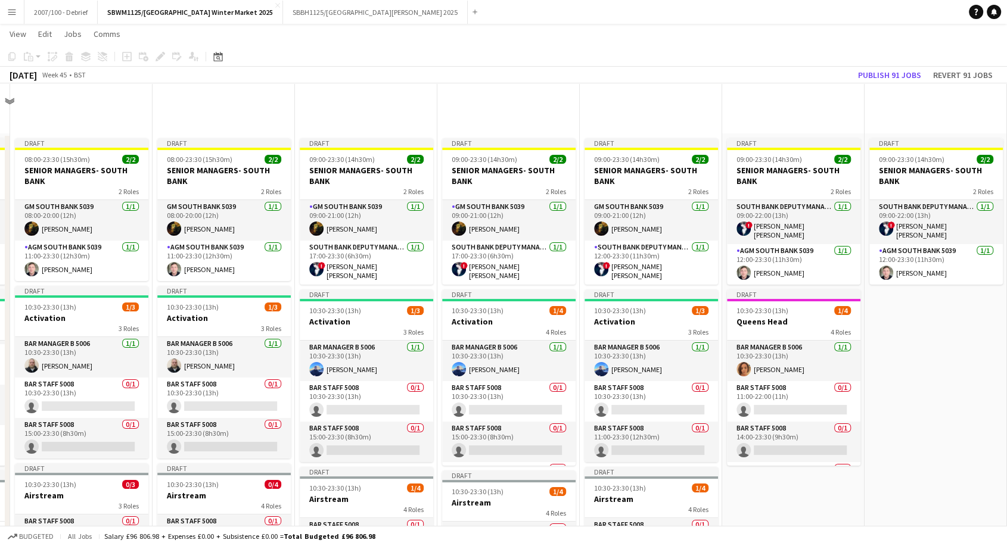
scroll to position [685, 0]
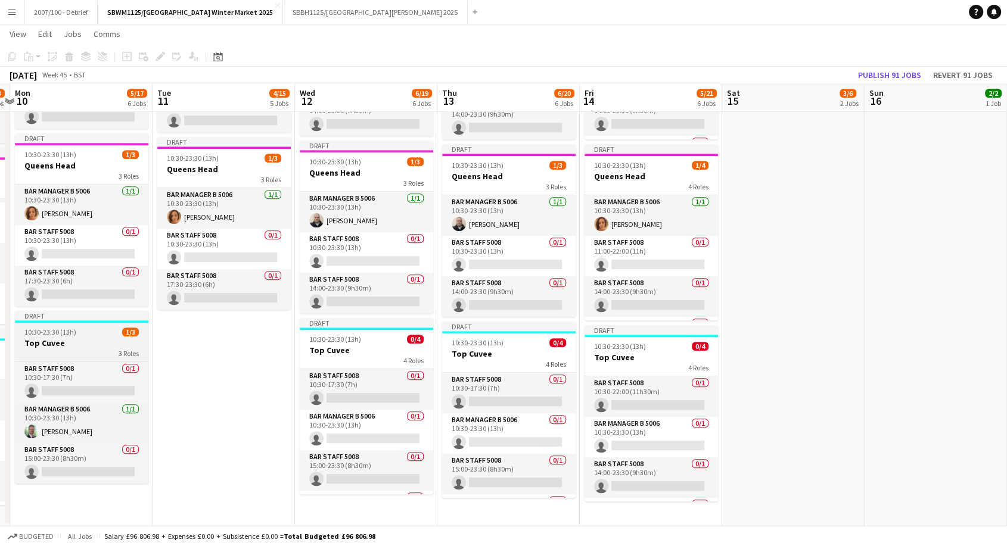
click at [94, 346] on h3 "Top Cuvee" at bounding box center [81, 343] width 133 height 11
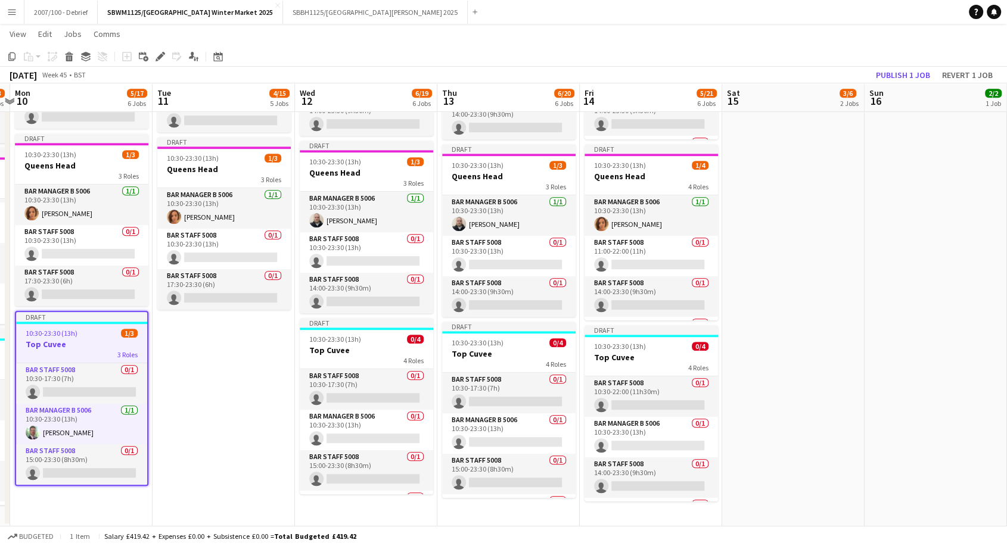
scroll to position [0, 418]
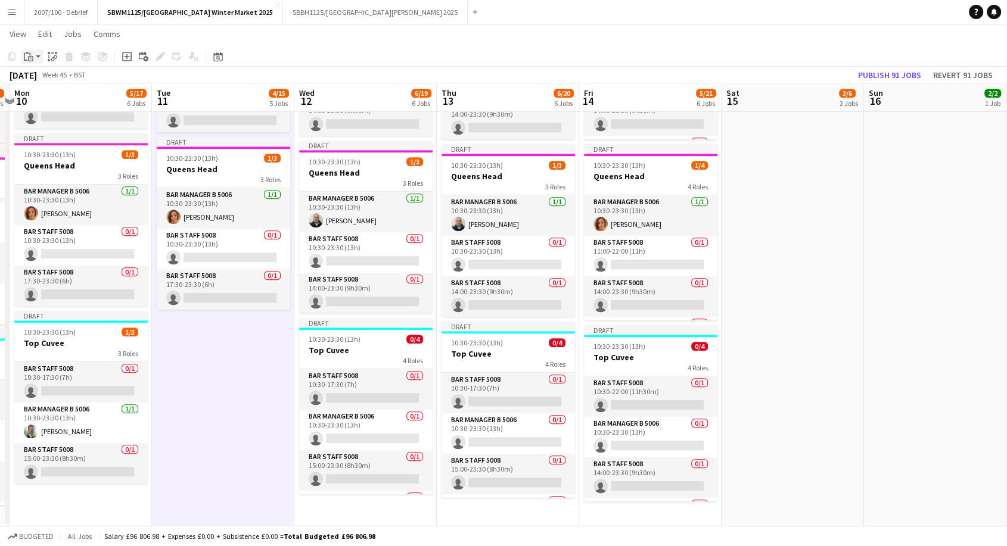
click at [23, 61] on div "Paste" at bounding box center [28, 56] width 14 height 14
click at [59, 99] on link "Paste with crew Ctrl+Shift+V" at bounding box center [88, 99] width 112 height 11
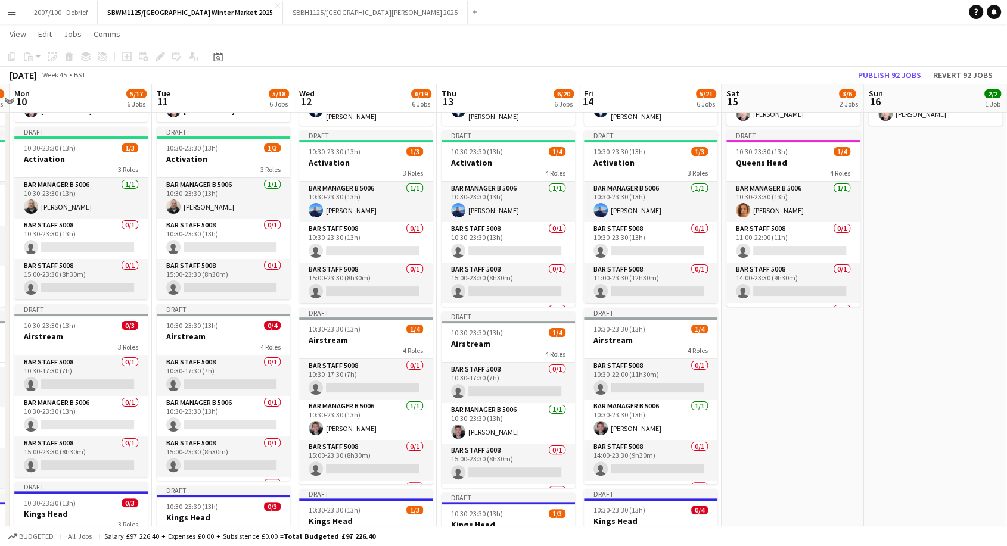
scroll to position [155, 0]
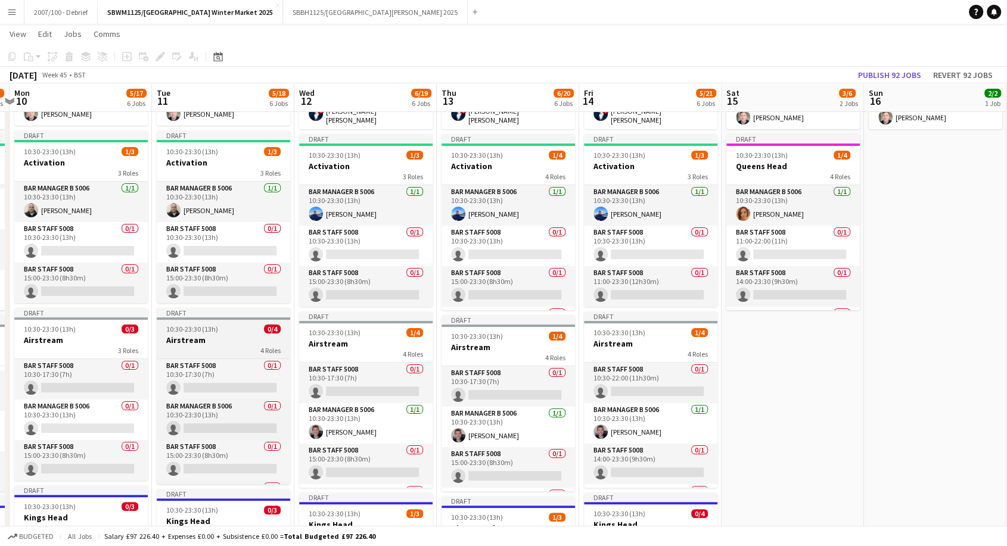
click at [201, 332] on span "10:30-23:30 (13h)" at bounding box center [192, 329] width 52 height 9
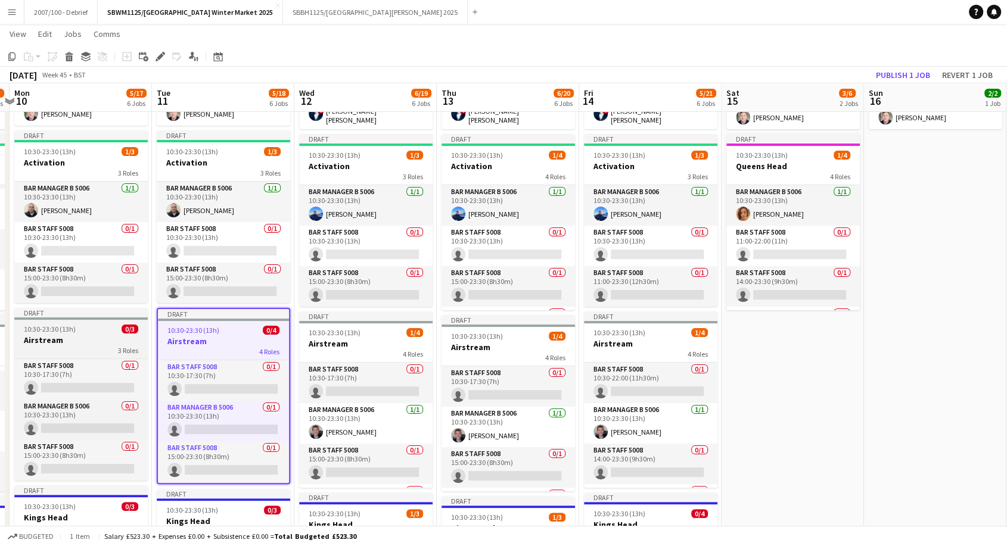
click at [95, 338] on h3 "Airstream" at bounding box center [80, 340] width 133 height 11
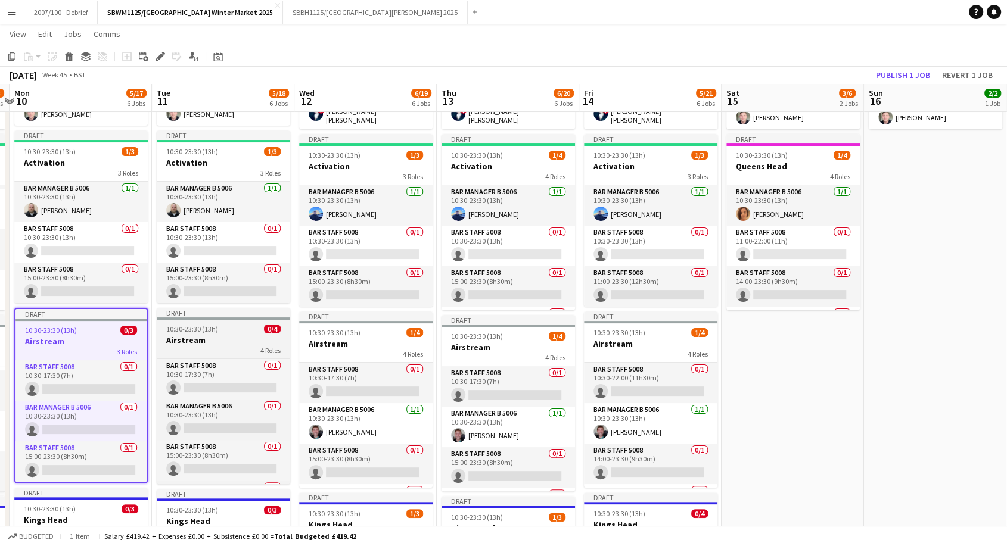
click at [198, 343] on h3 "Airstream" at bounding box center [223, 340] width 133 height 11
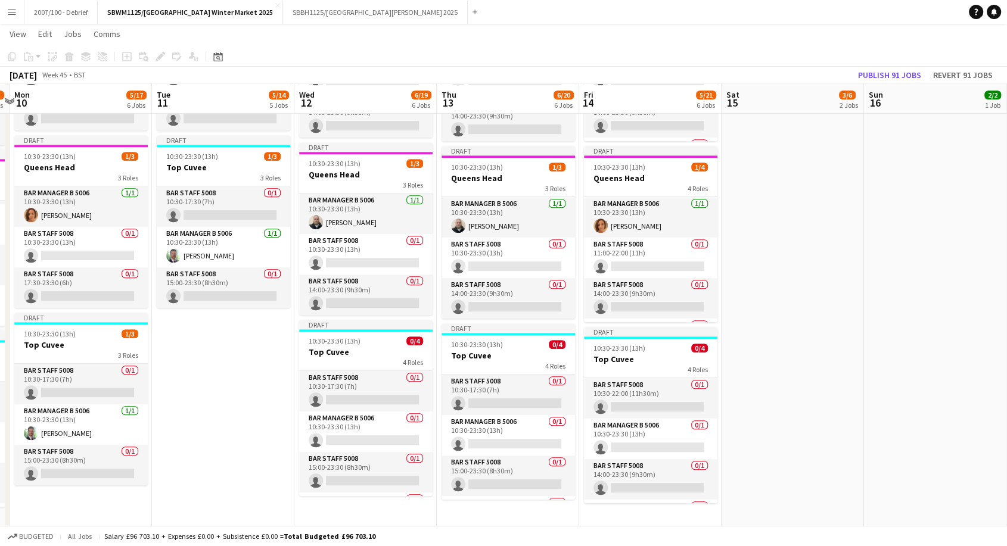
scroll to position [685, 0]
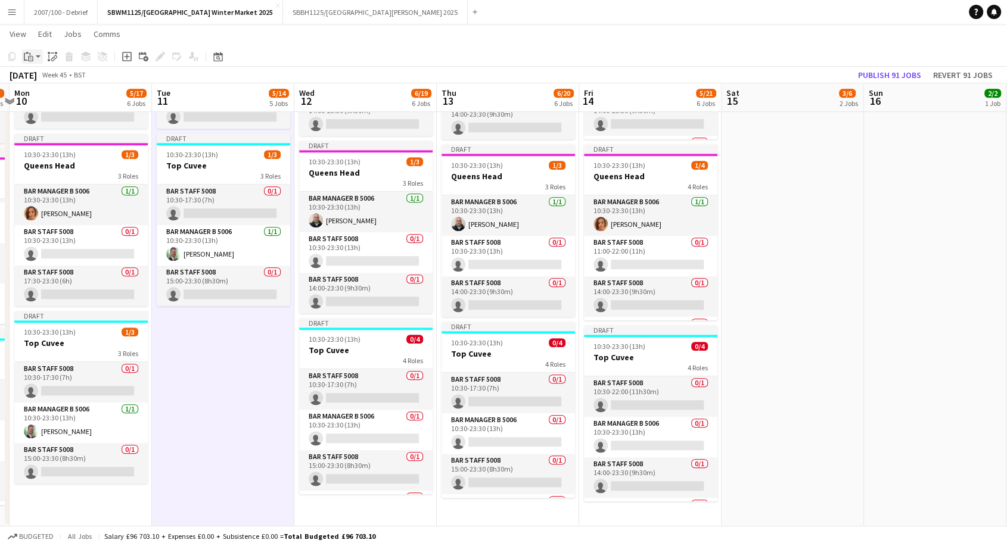
click at [35, 58] on app-action-btn "Paste" at bounding box center [31, 56] width 21 height 14
click at [68, 101] on link "Paste with crew Ctrl+Shift+V" at bounding box center [88, 99] width 112 height 11
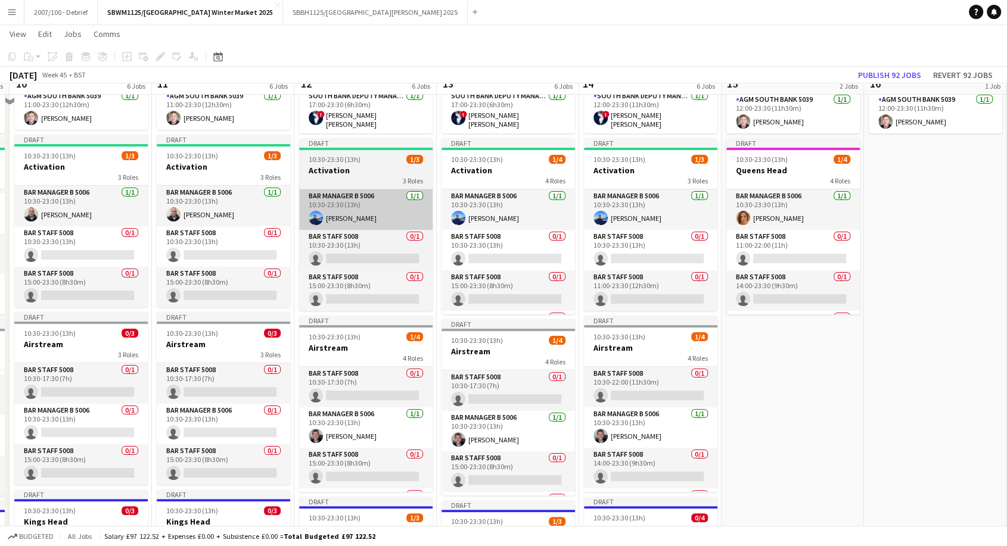
scroll to position [132, 0]
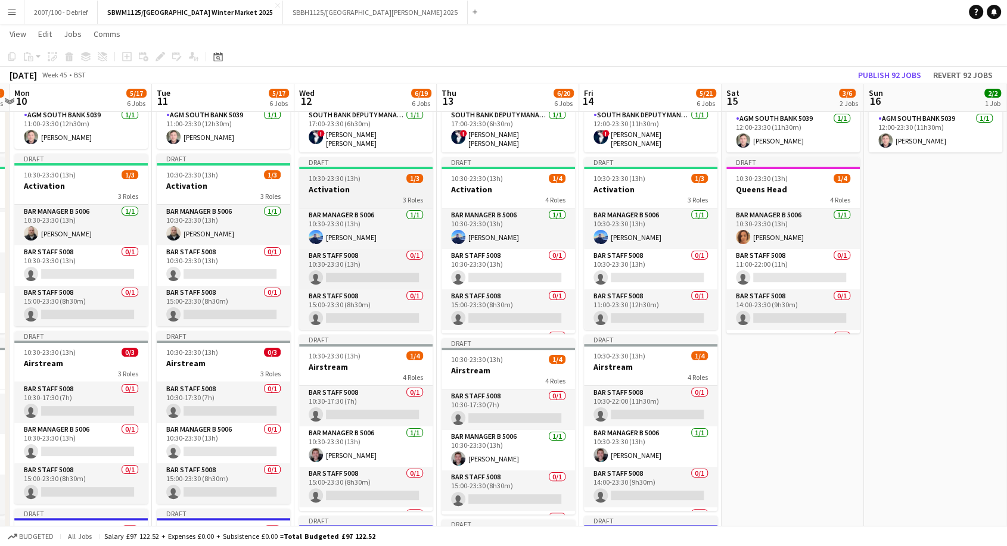
click at [346, 167] on div at bounding box center [365, 168] width 133 height 2
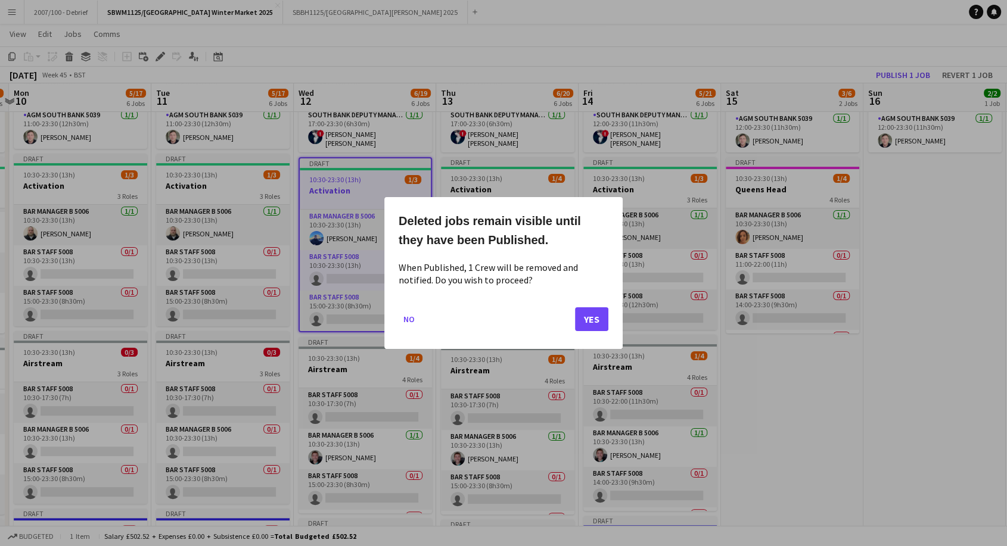
scroll to position [0, 0]
click at [595, 323] on button "Yes" at bounding box center [591, 319] width 33 height 24
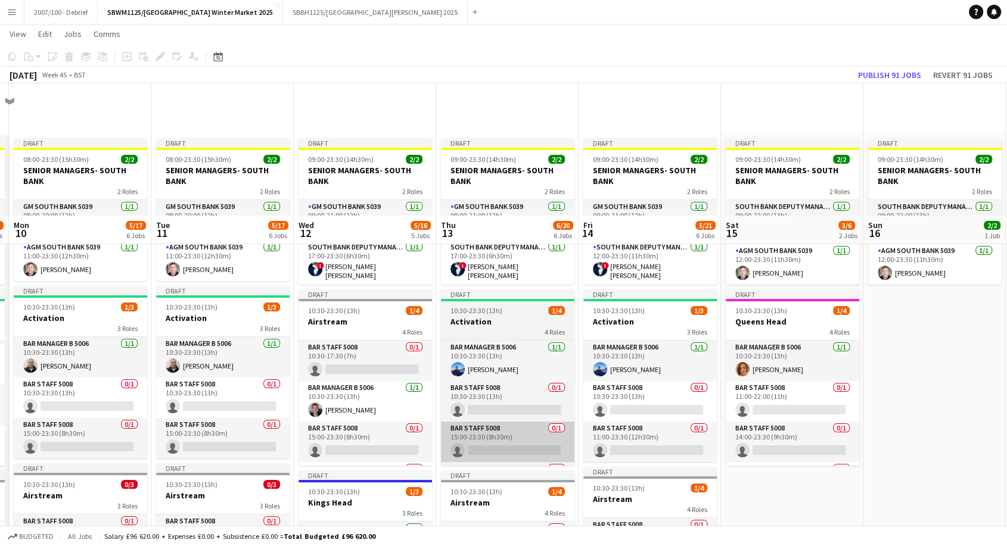
scroll to position [132, 0]
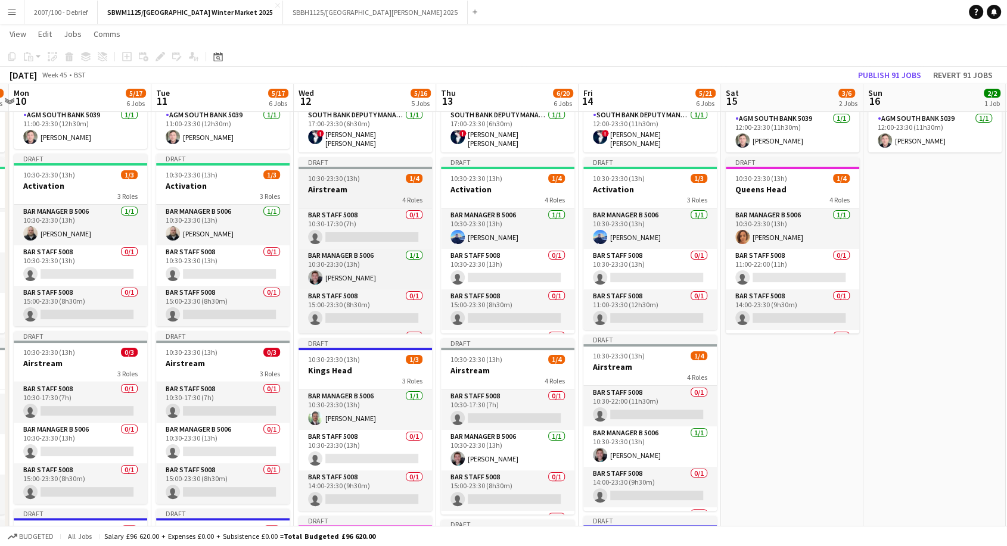
click at [335, 184] on h3 "Airstream" at bounding box center [364, 189] width 133 height 11
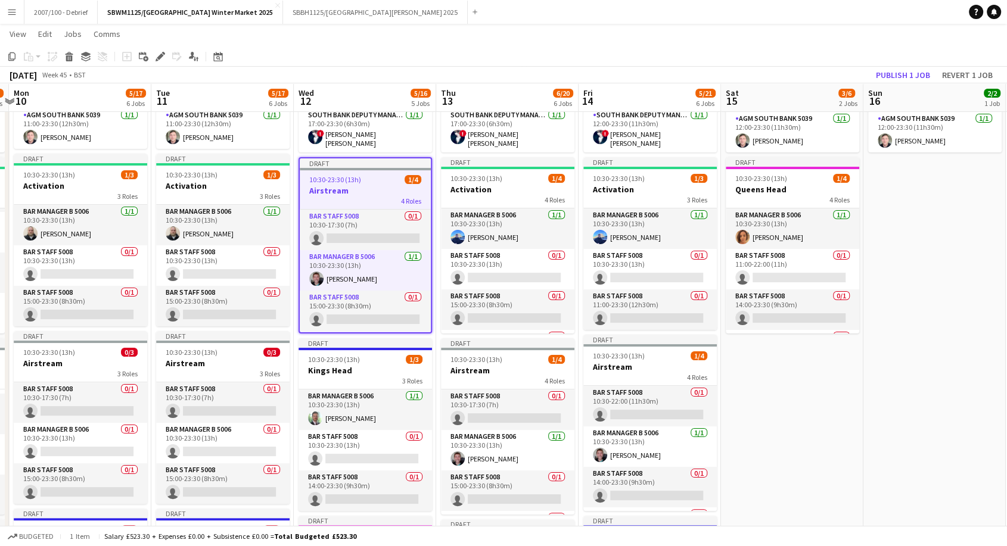
scroll to position [0, 0]
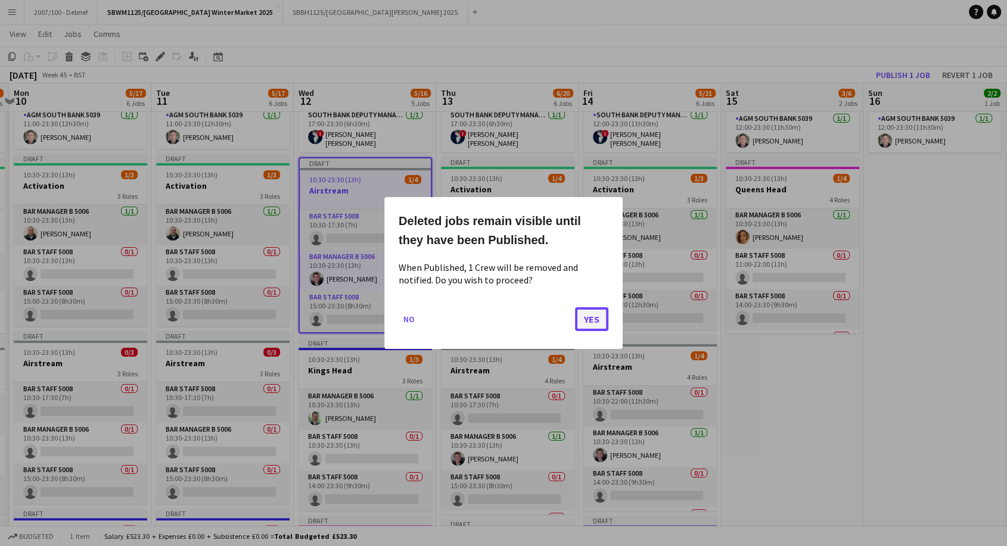
click at [591, 316] on button "Yes" at bounding box center [591, 319] width 33 height 24
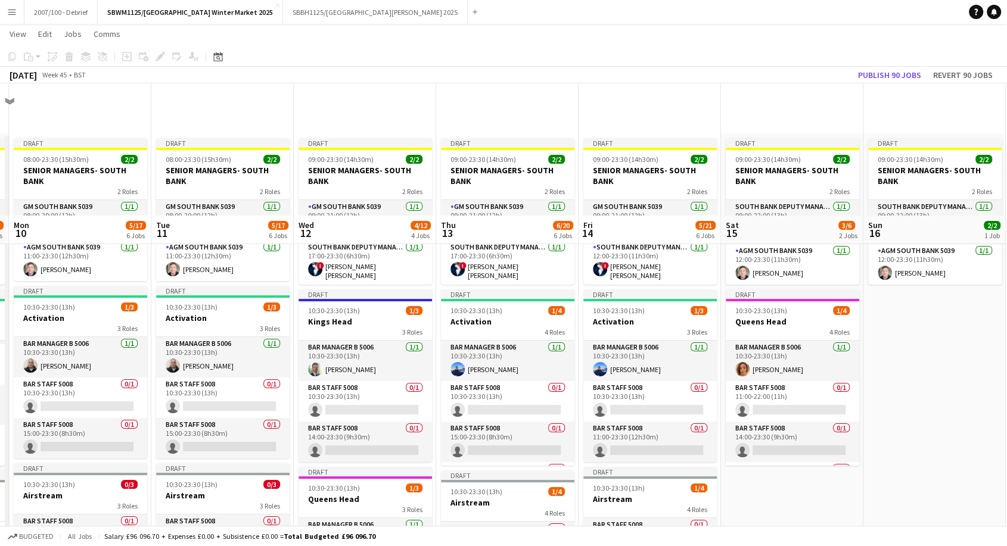
scroll to position [132, 0]
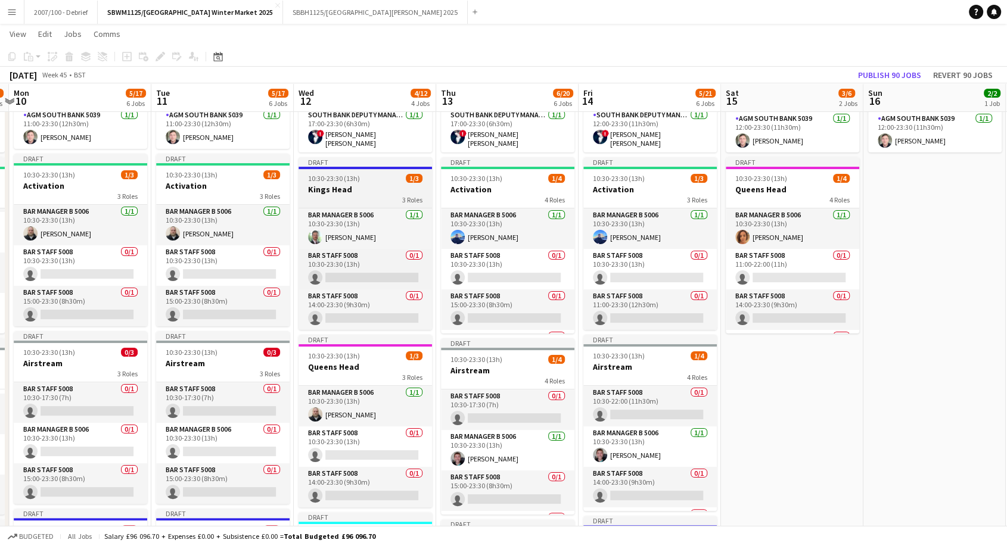
click at [348, 189] on h3 "Kings Head" at bounding box center [364, 189] width 133 height 11
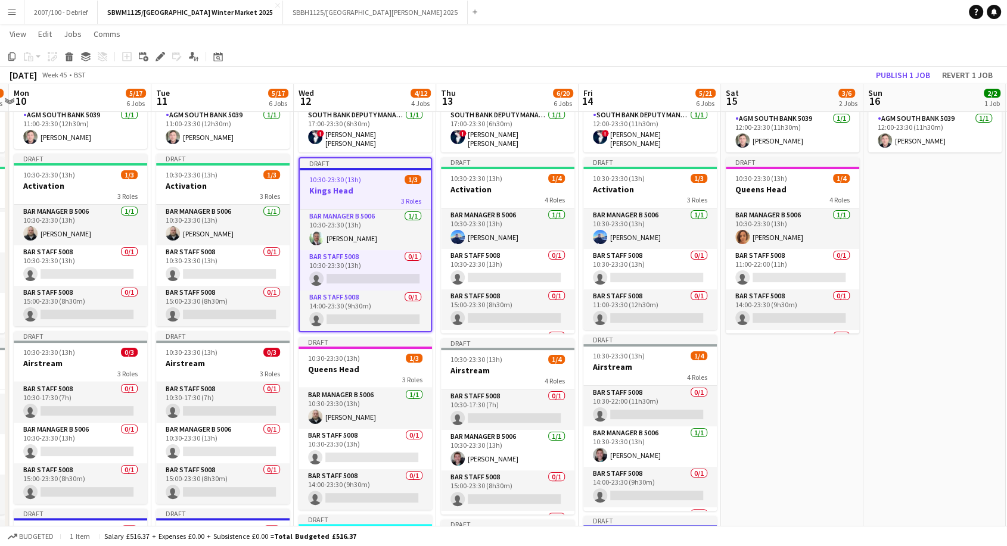
scroll to position [0, 0]
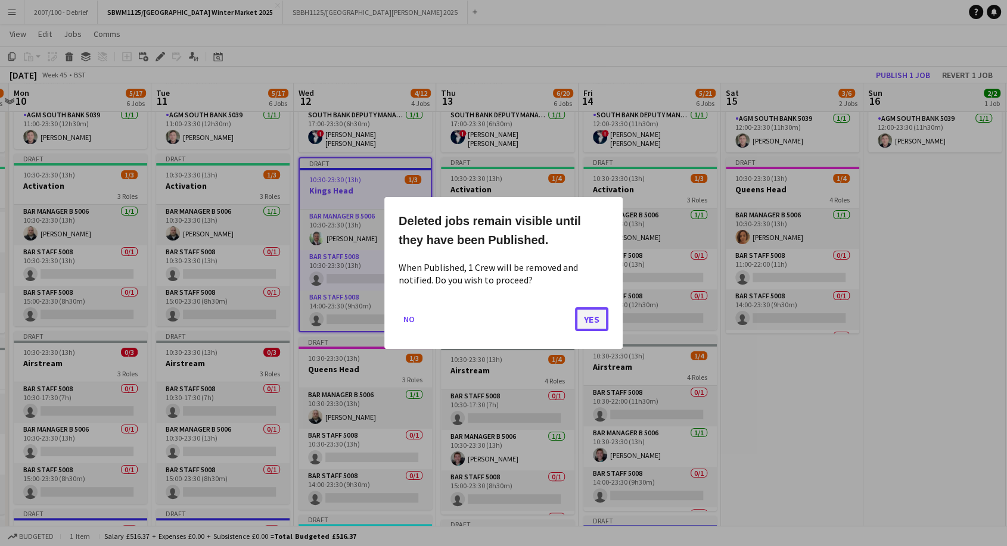
click at [596, 323] on button "Yes" at bounding box center [591, 319] width 33 height 24
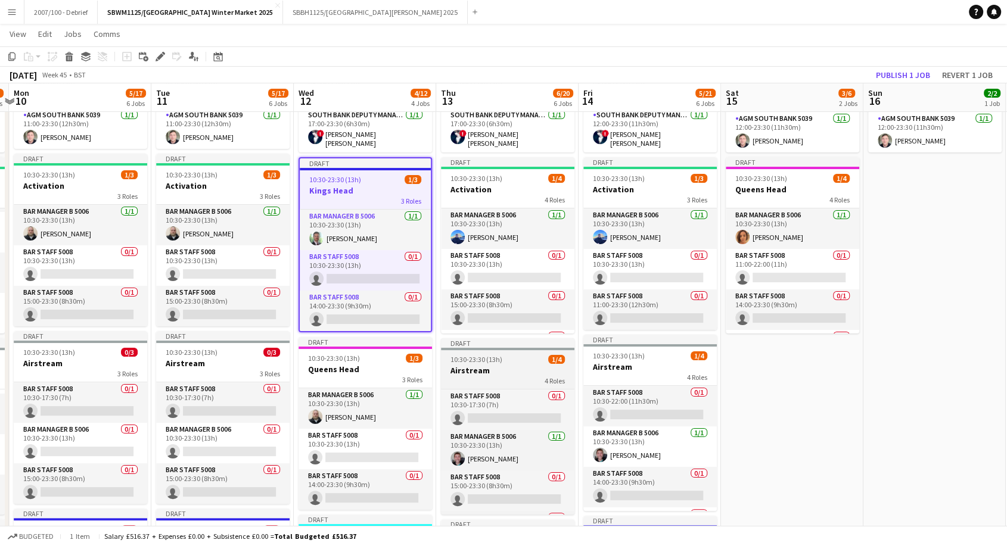
scroll to position [132, 0]
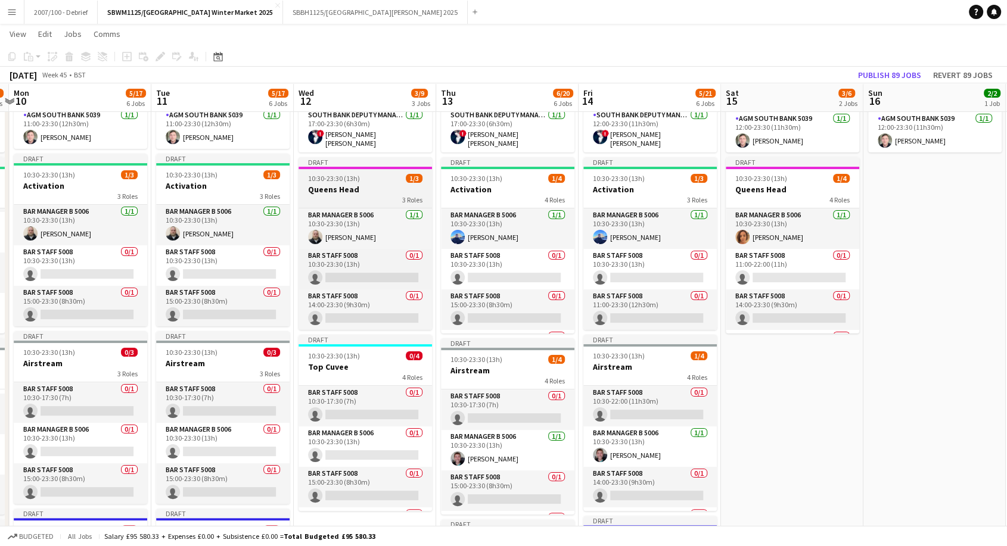
click at [362, 174] on div "10:30-23:30 (13h) 1/3" at bounding box center [364, 178] width 133 height 9
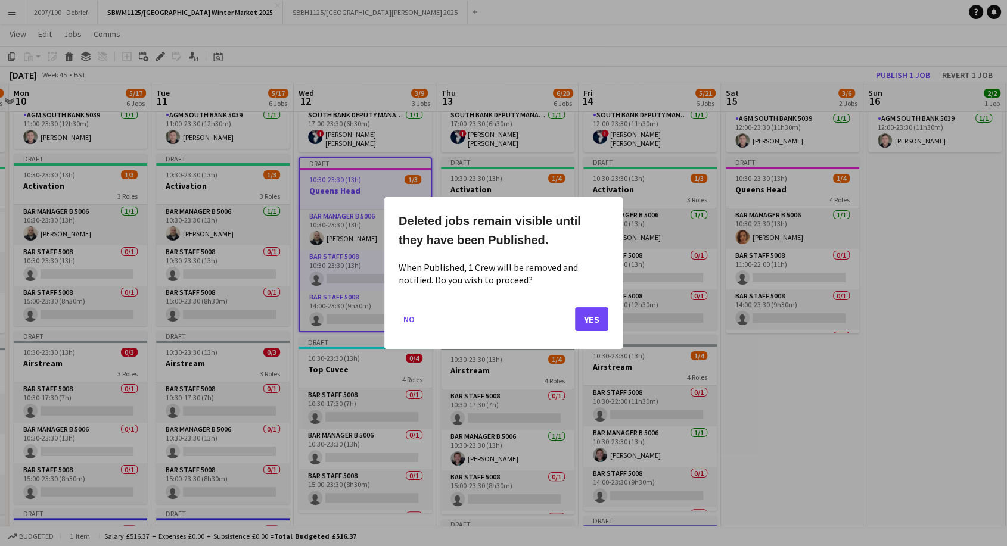
scroll to position [0, 0]
click at [599, 327] on button "Yes" at bounding box center [591, 319] width 33 height 24
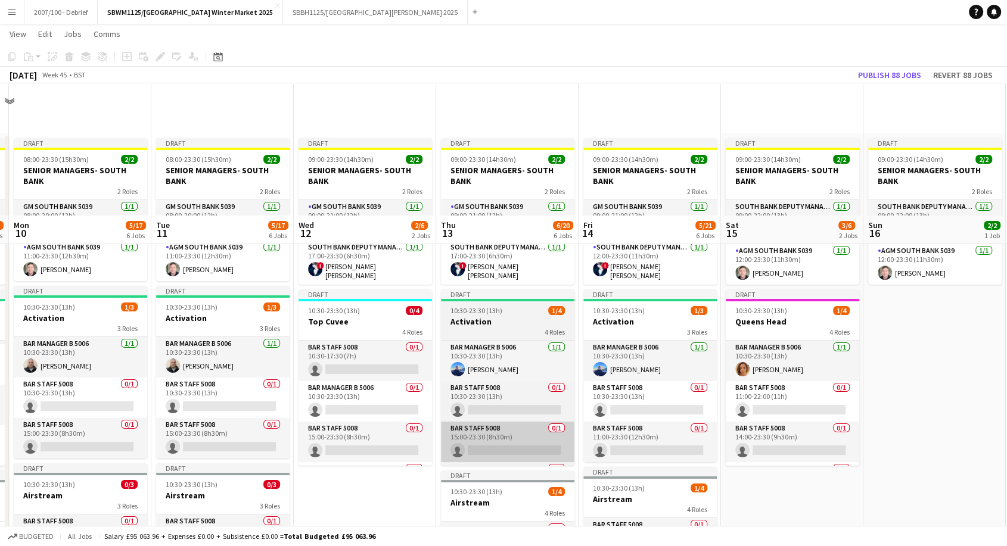
scroll to position [132, 0]
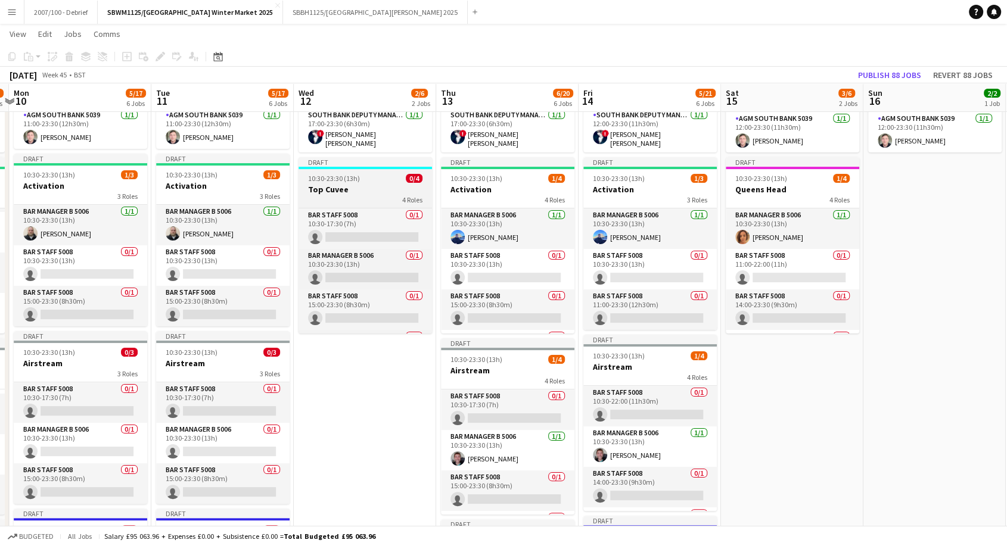
click at [380, 196] on div "4 Roles" at bounding box center [364, 200] width 133 height 10
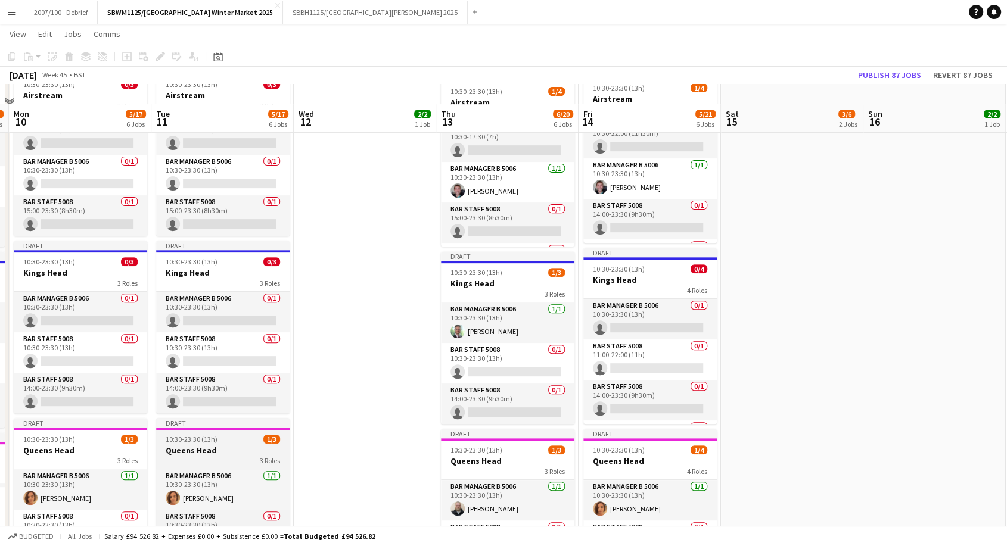
scroll to position [463, 0]
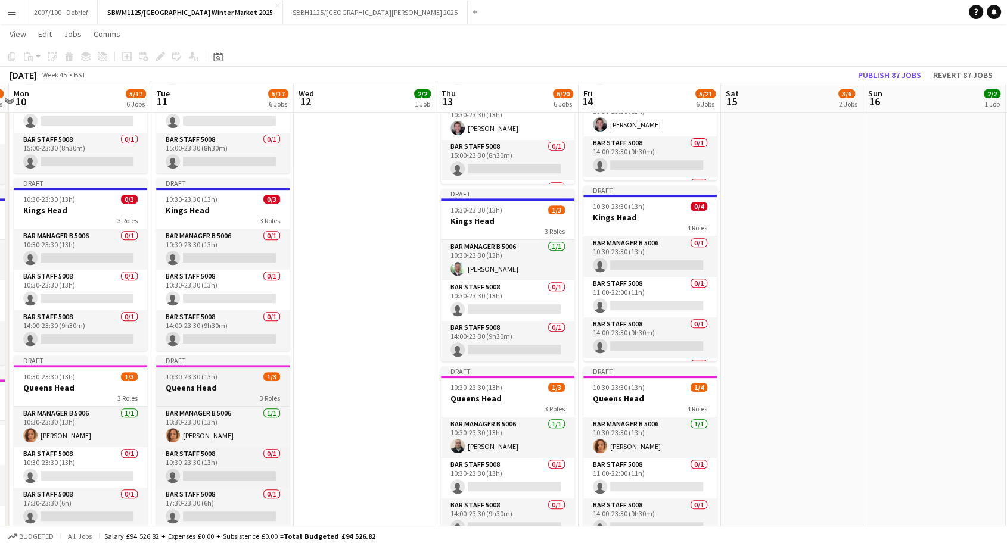
click at [219, 372] on div "10:30-23:30 (13h) 1/3" at bounding box center [222, 376] width 133 height 9
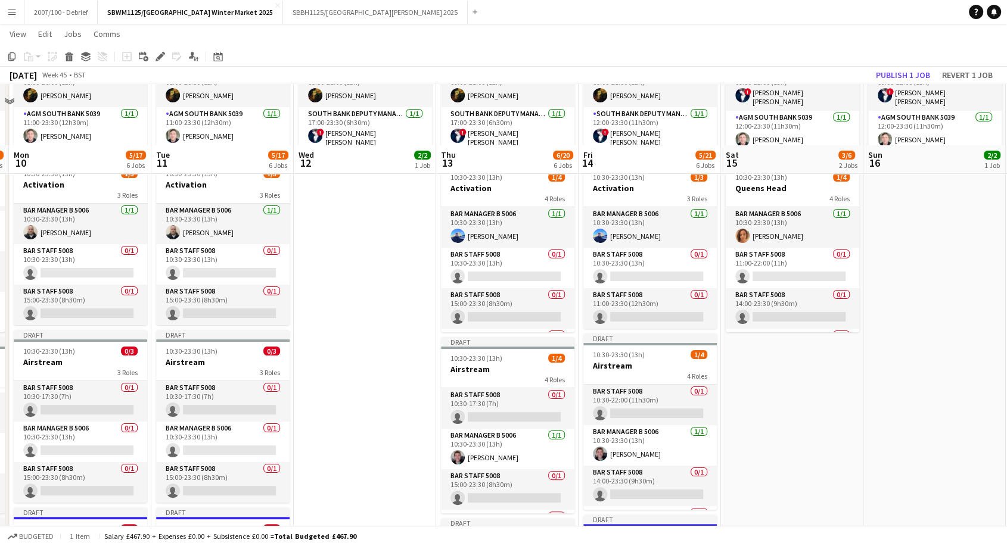
scroll to position [0, 0]
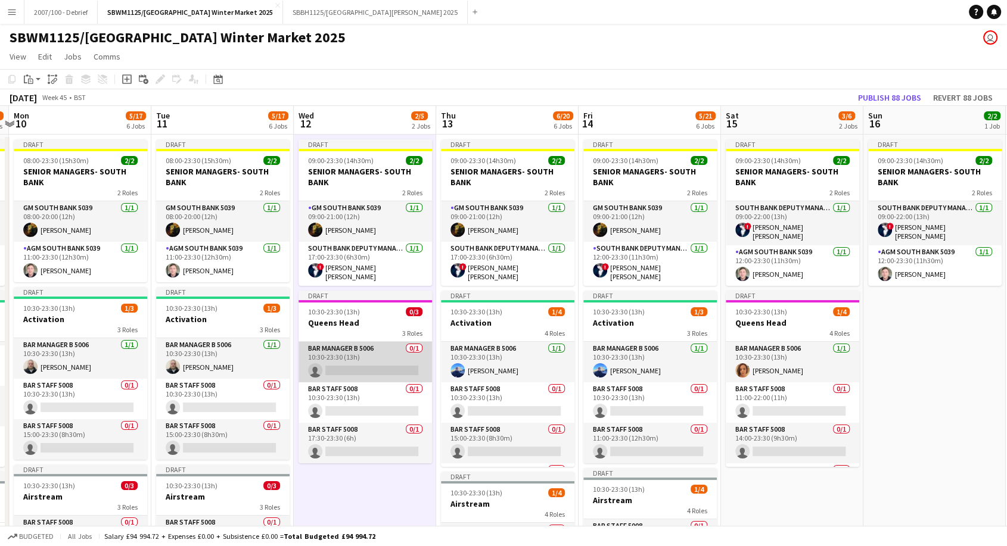
click at [352, 357] on app-card-role "Bar Manager B 5006 0/1 10:30-23:30 (13h) single-neutral-actions" at bounding box center [364, 362] width 133 height 41
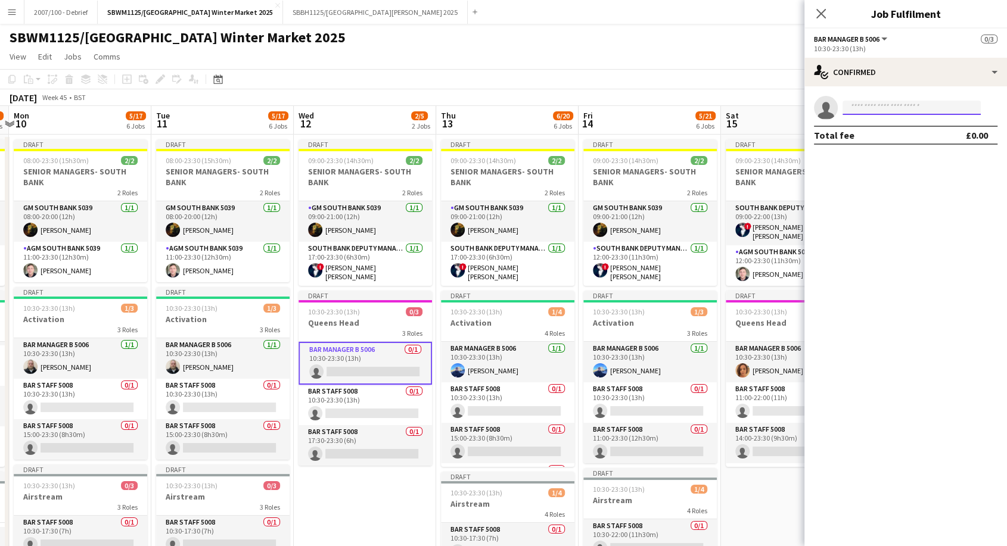
click at [925, 101] on input at bounding box center [911, 108] width 138 height 14
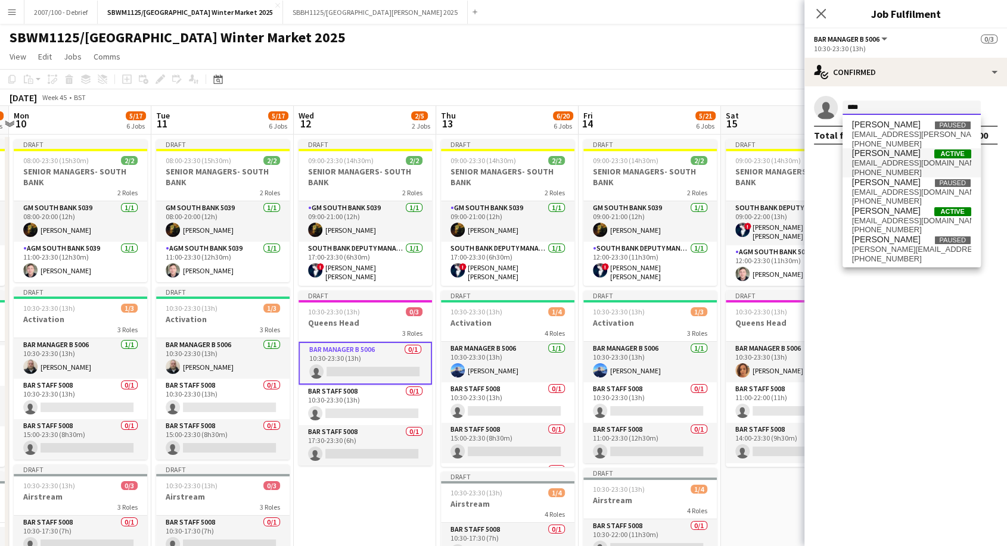
type input "****"
click at [908, 170] on span "[PHONE_NUMBER]" at bounding box center [911, 173] width 119 height 10
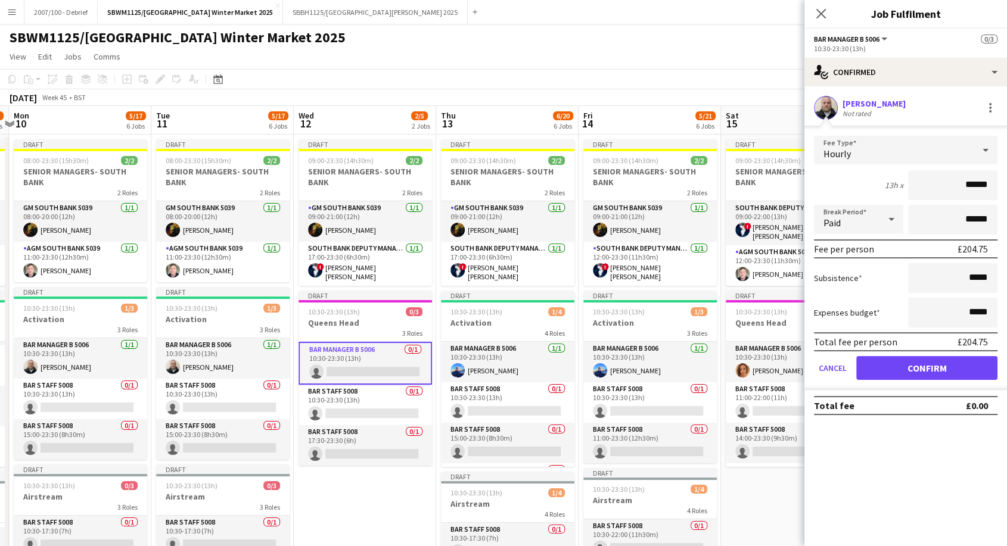
click at [956, 144] on div "Hourly" at bounding box center [894, 150] width 160 height 29
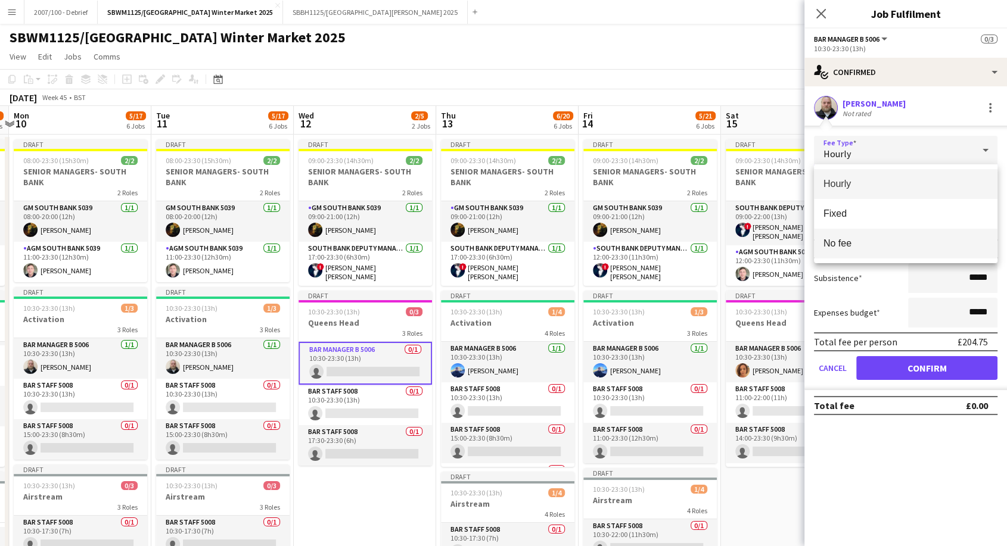
click at [901, 254] on mat-option "No fee" at bounding box center [905, 244] width 183 height 30
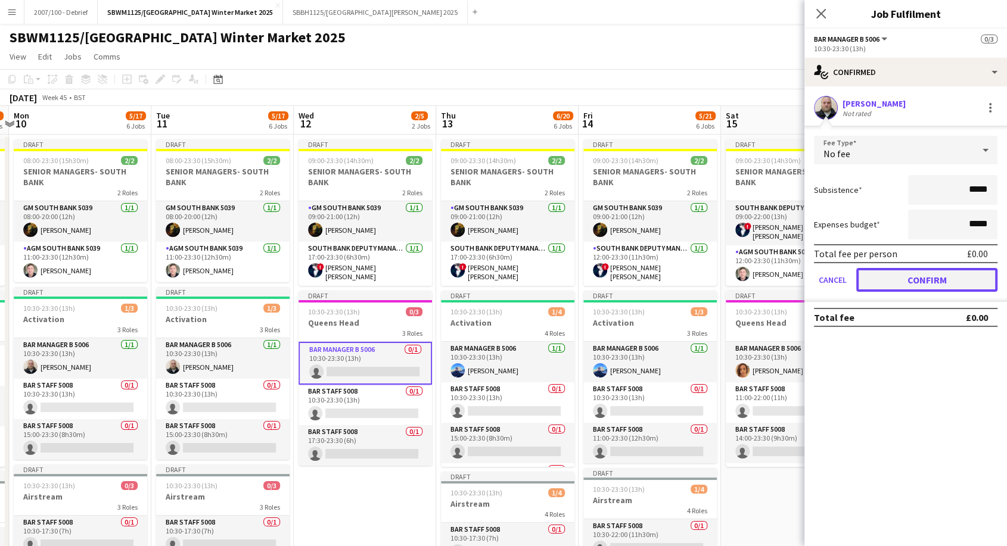
click at [905, 287] on button "Confirm" at bounding box center [926, 280] width 141 height 24
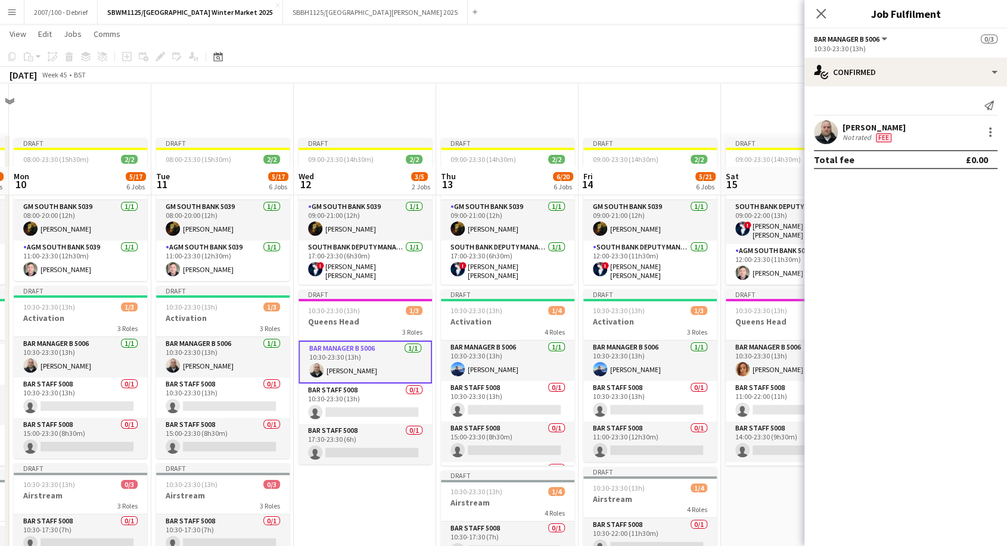
scroll to position [264, 0]
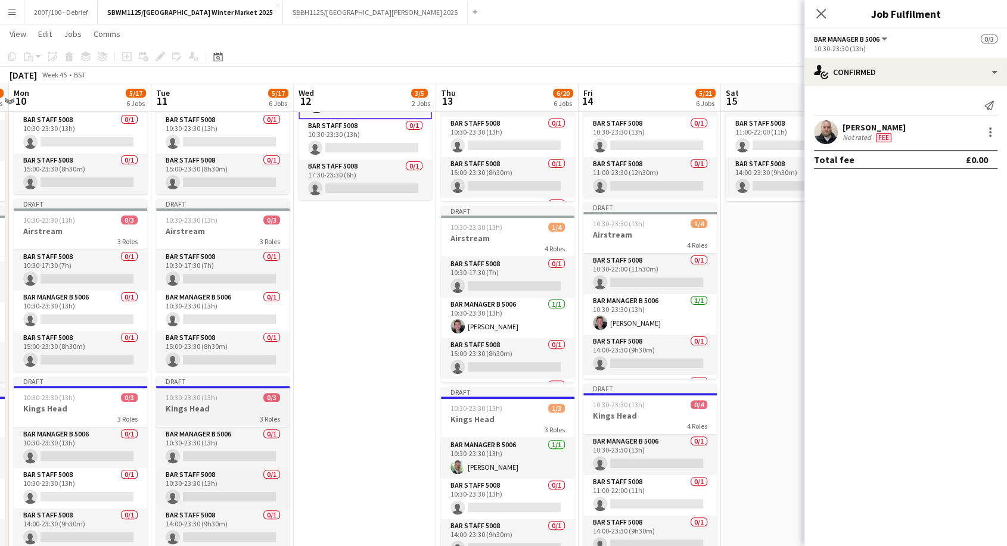
click at [229, 404] on h3 "Kings Head" at bounding box center [222, 408] width 133 height 11
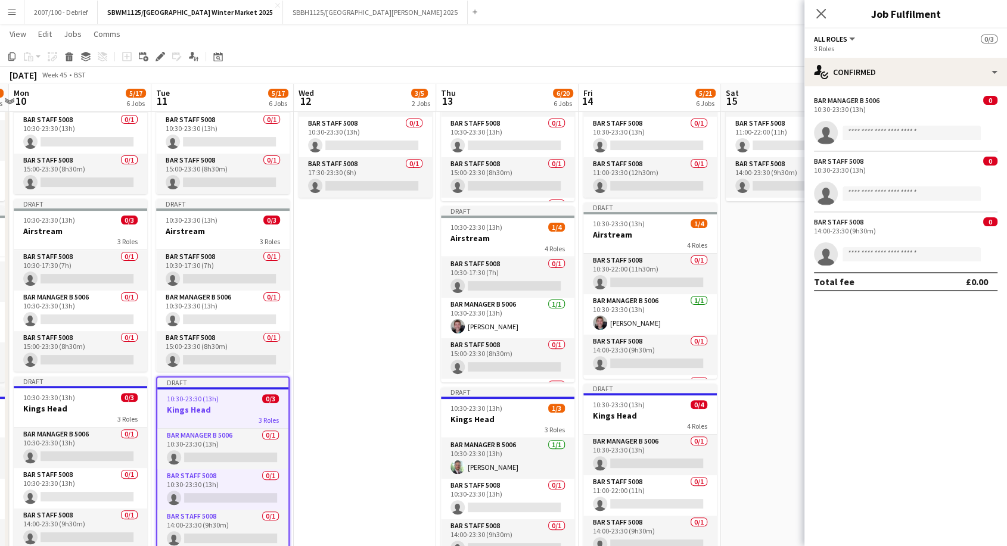
click at [348, 263] on app-date-cell "Draft 09:00-23:30 (14h30m) 2/2 SENIOR MANAGERS- SOUTH BANK 2 Roles GM South Ban…" at bounding box center [365, 408] width 142 height 1078
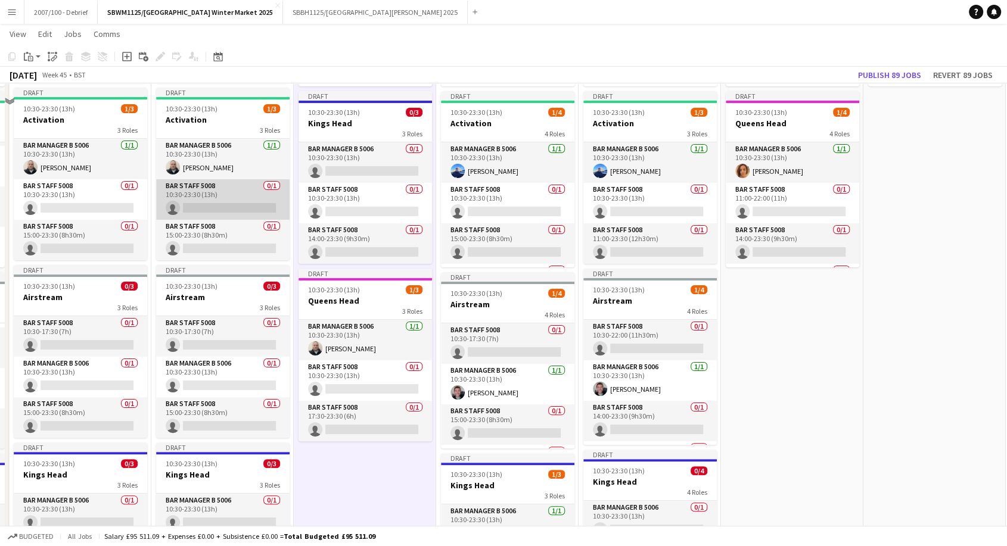
scroll to position [132, 0]
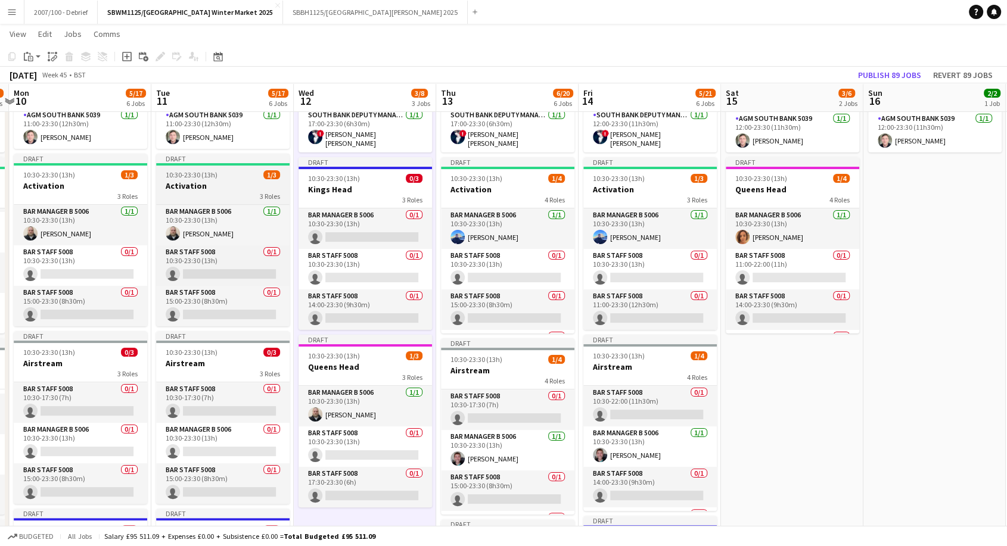
click at [214, 189] on h3 "Activation" at bounding box center [222, 186] width 133 height 11
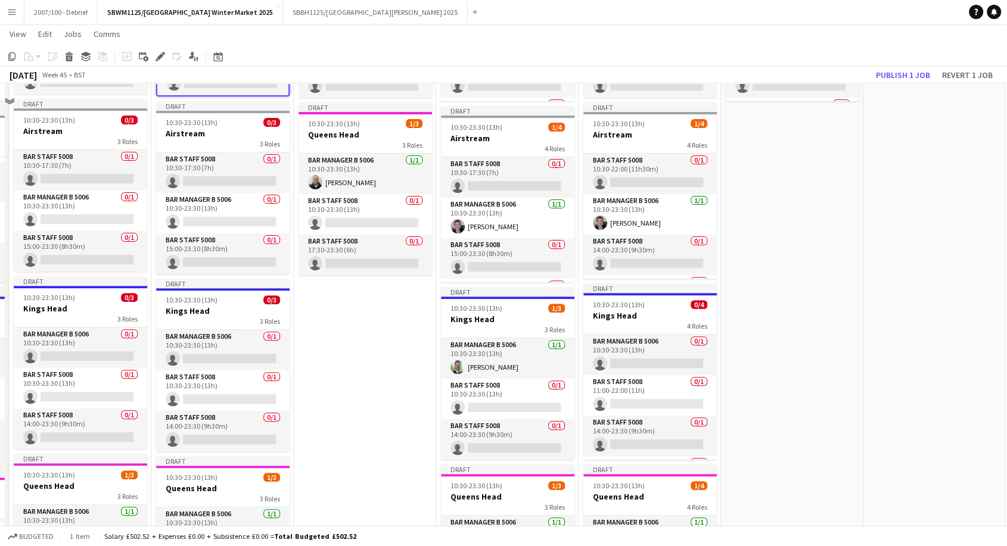
scroll to position [397, 0]
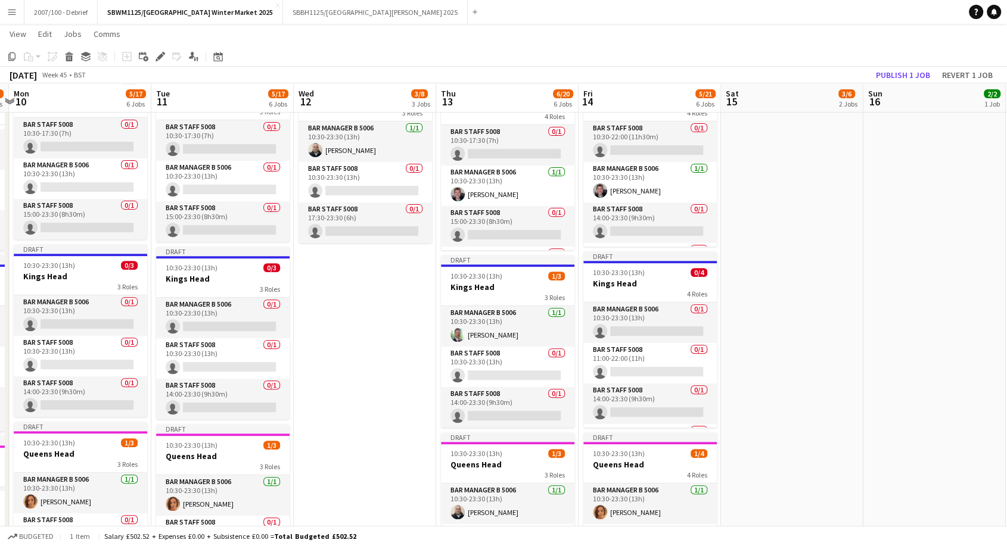
click at [322, 320] on app-date-cell "Draft 09:00-23:30 (14h30m) 2/2 SENIOR MANAGERS- SOUTH BANK 2 Roles GM South Ban…" at bounding box center [365, 276] width 142 height 1078
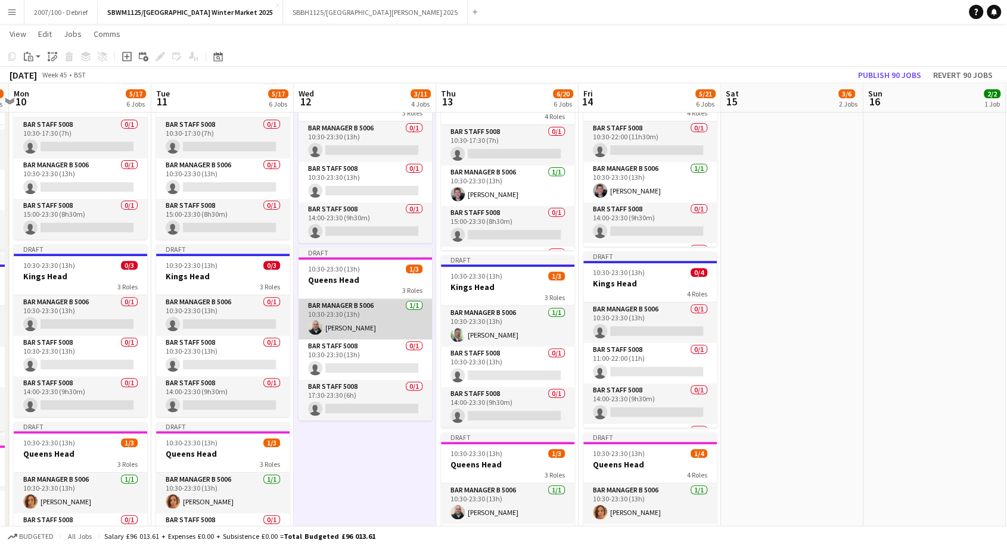
click at [350, 309] on app-card-role "Bar Manager B 5006 [DATE] 10:30-23:30 (13h) [PERSON_NAME]" at bounding box center [364, 319] width 133 height 41
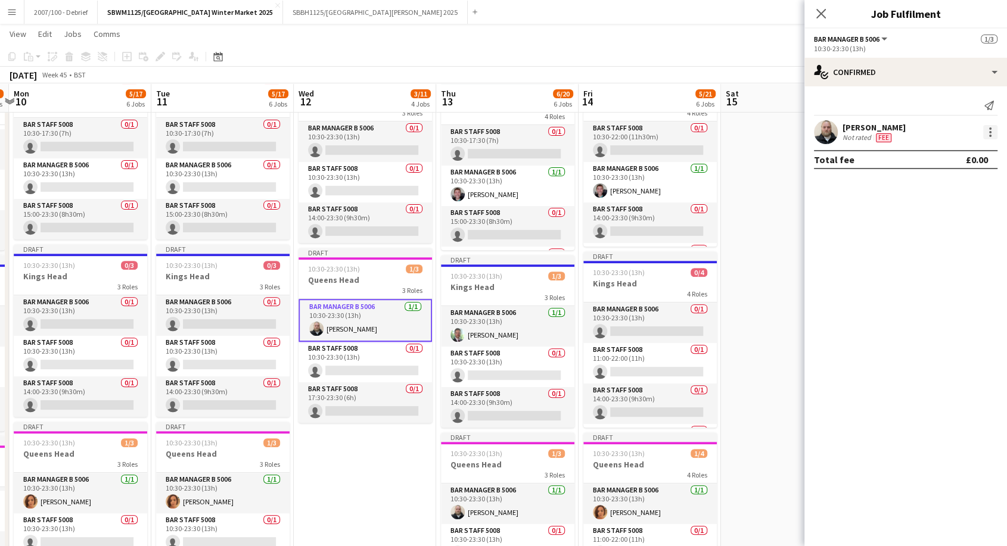
click at [992, 127] on div at bounding box center [990, 132] width 14 height 14
click at [929, 259] on button "Remove" at bounding box center [950, 268] width 93 height 29
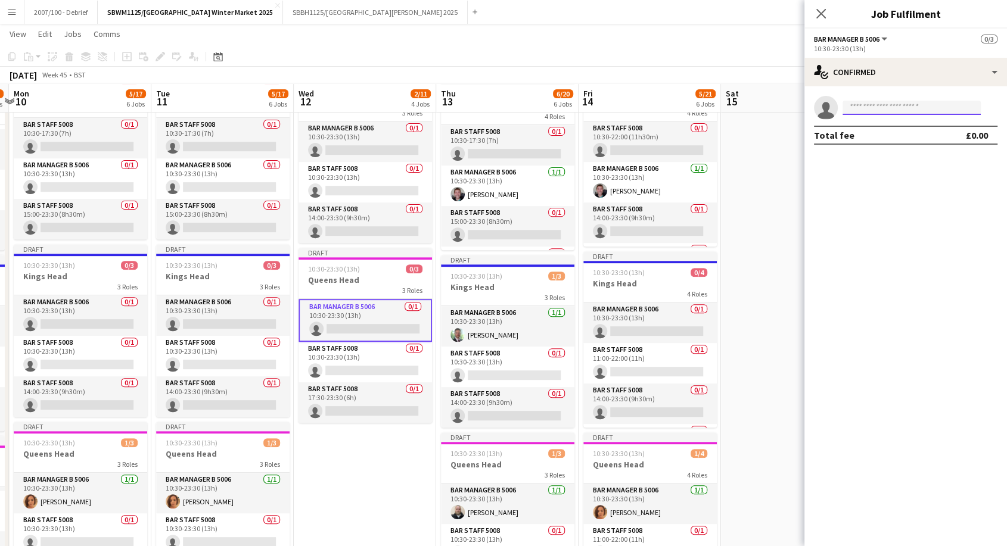
click at [886, 107] on input at bounding box center [911, 108] width 138 height 14
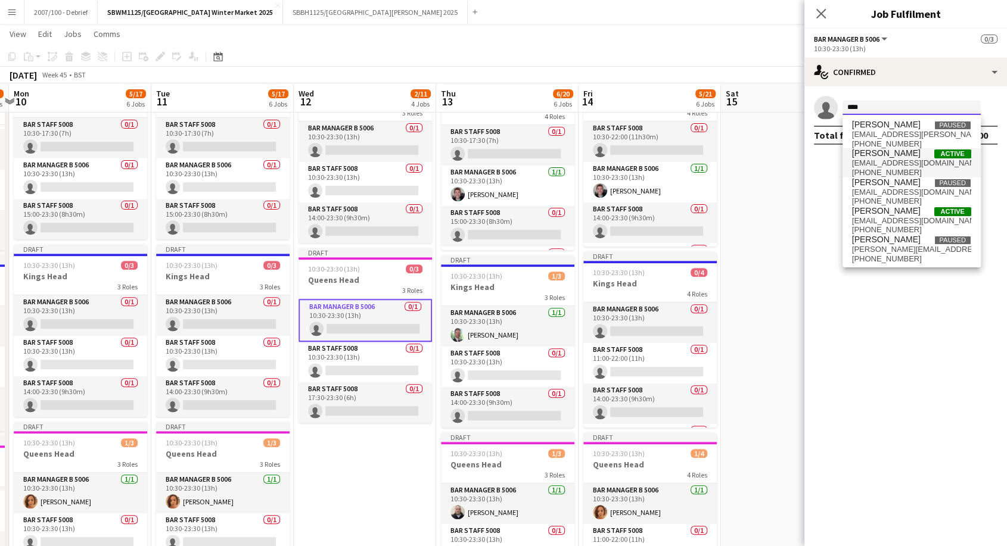
type input "****"
click at [885, 168] on span "[PHONE_NUMBER]" at bounding box center [911, 173] width 119 height 10
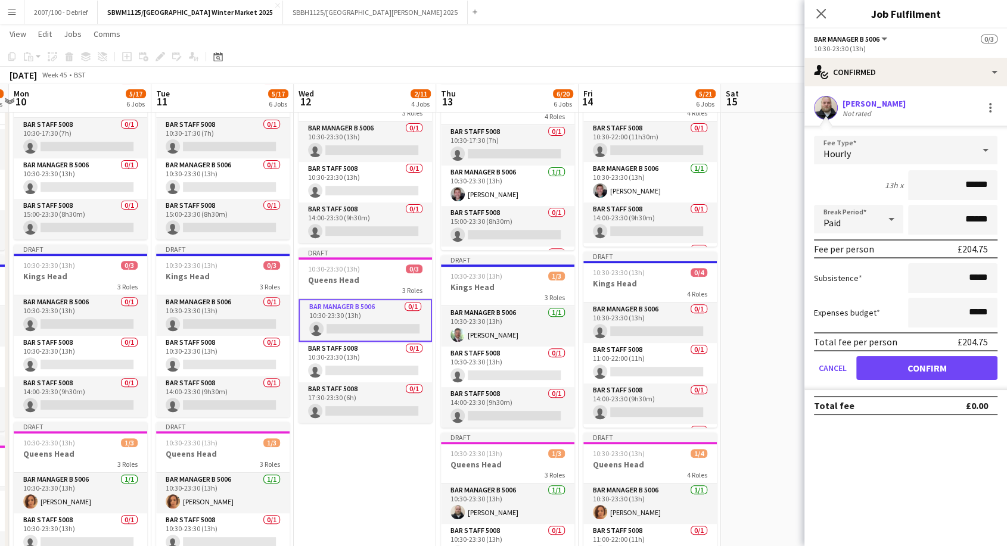
click at [927, 157] on div "Hourly" at bounding box center [894, 150] width 160 height 29
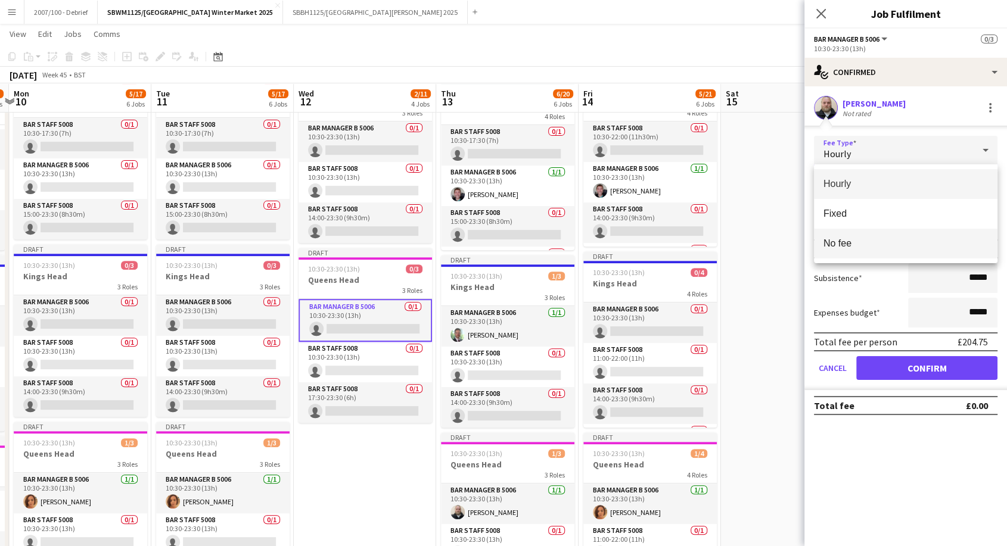
click at [898, 239] on span "No fee" at bounding box center [905, 243] width 164 height 11
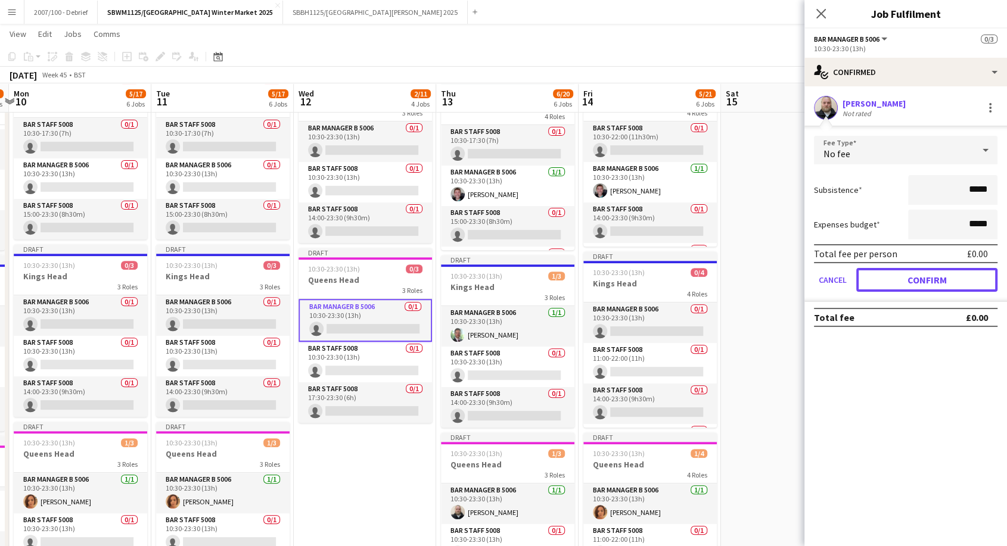
click at [896, 285] on button "Confirm" at bounding box center [926, 280] width 141 height 24
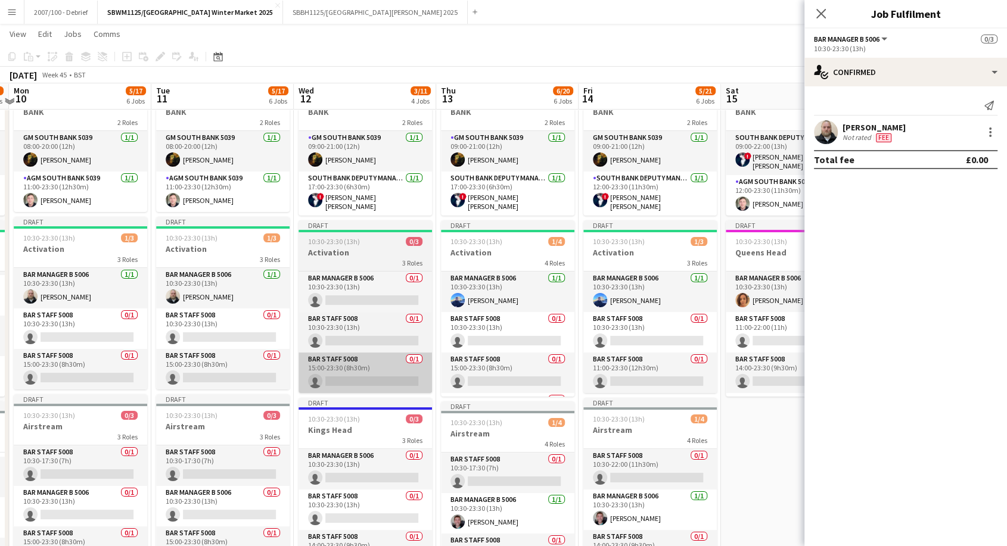
scroll to position [66, 0]
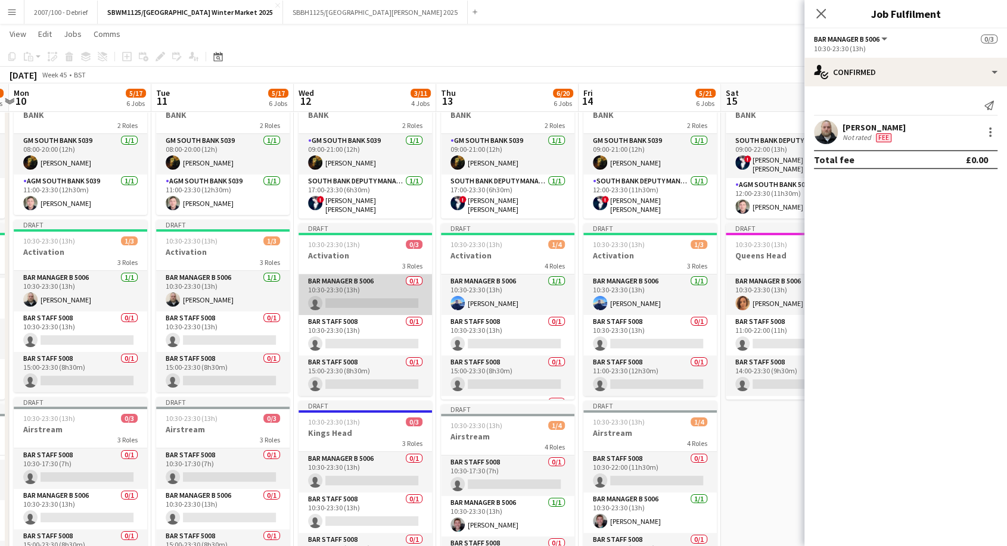
click at [369, 294] on app-card-role "Bar Manager B 5006 0/1 10:30-23:30 (13h) single-neutral-actions" at bounding box center [364, 295] width 133 height 41
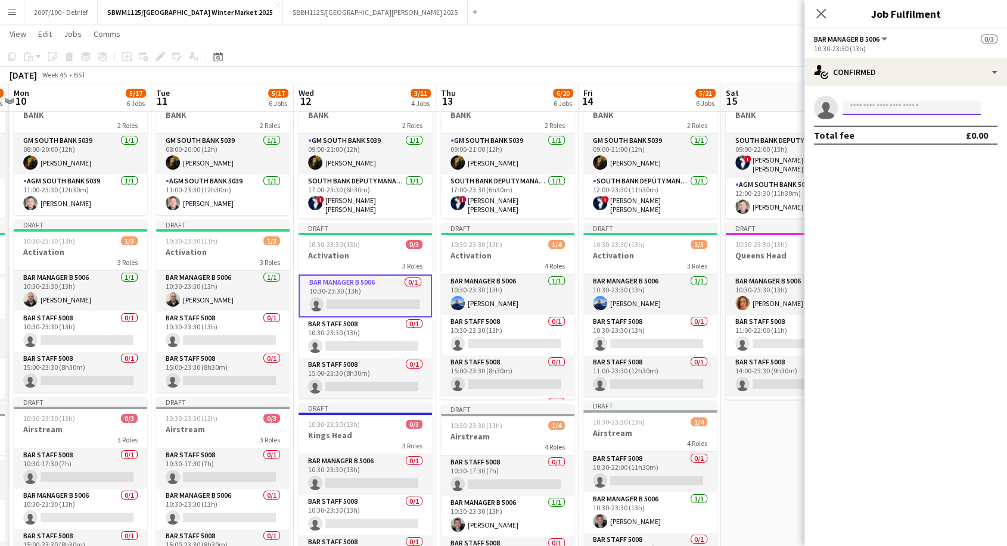
click at [929, 108] on input at bounding box center [911, 108] width 138 height 14
type input "*"
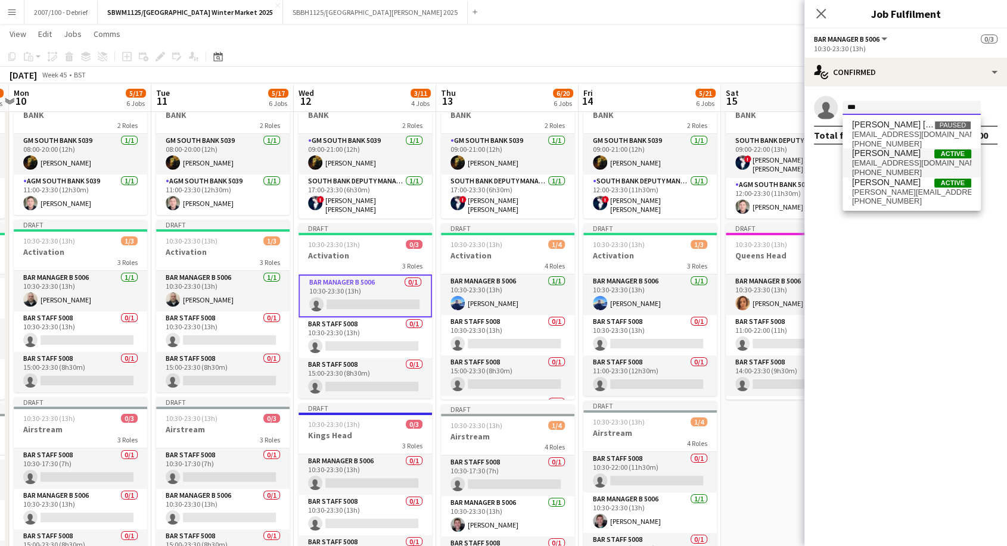
type input "***"
click at [914, 149] on span "[PERSON_NAME] Active" at bounding box center [911, 153] width 119 height 10
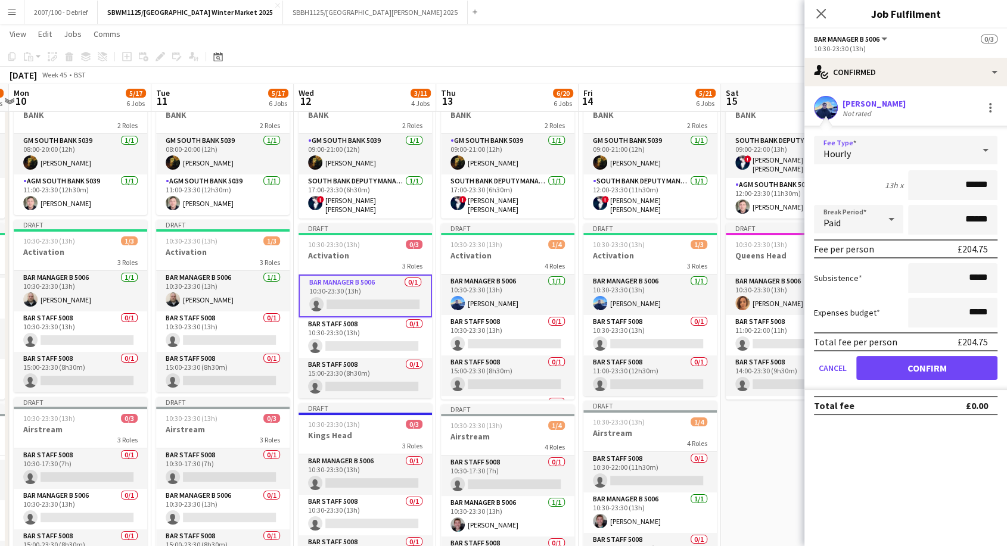
click at [913, 149] on div "Hourly" at bounding box center [894, 150] width 160 height 29
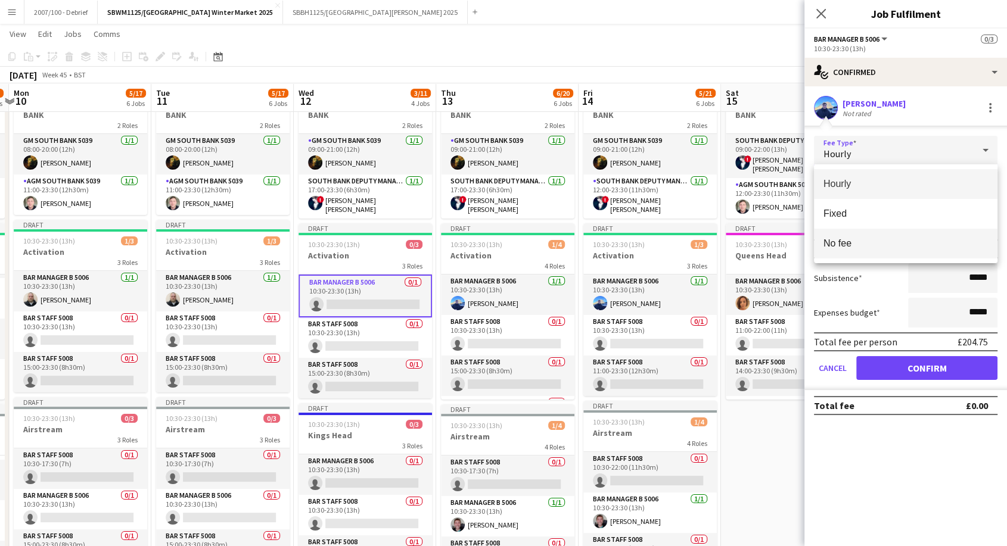
click at [900, 235] on mat-option "No fee" at bounding box center [905, 244] width 183 height 30
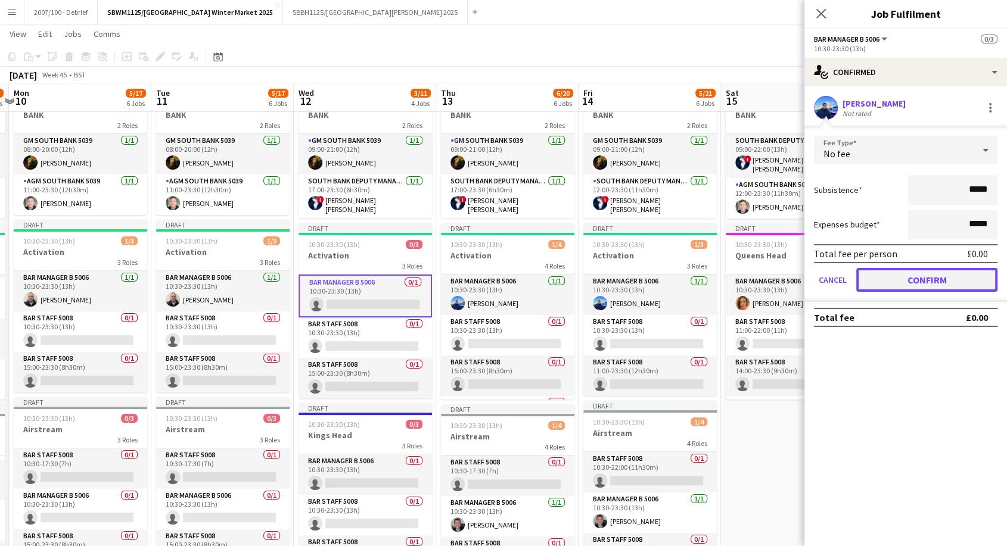
click at [901, 272] on button "Confirm" at bounding box center [926, 280] width 141 height 24
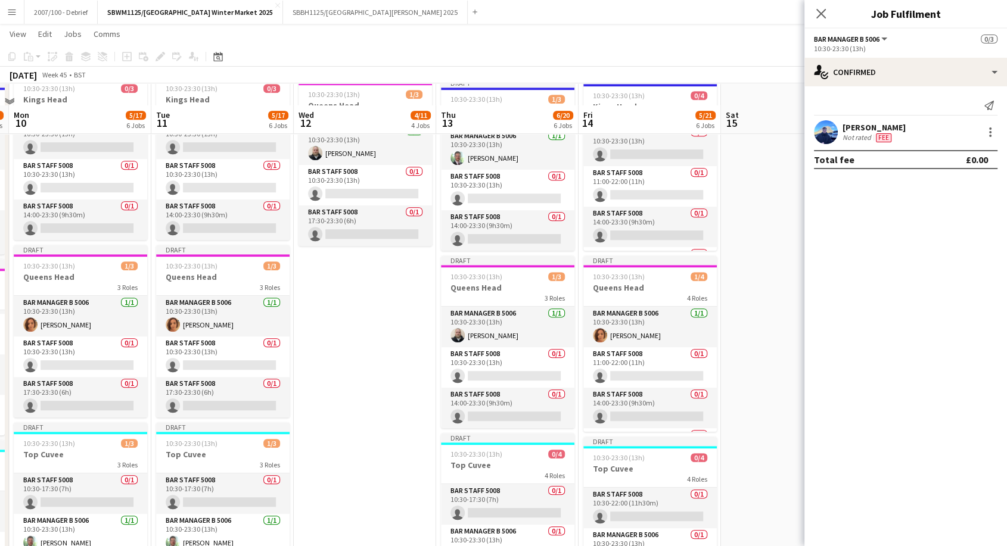
scroll to position [596, 0]
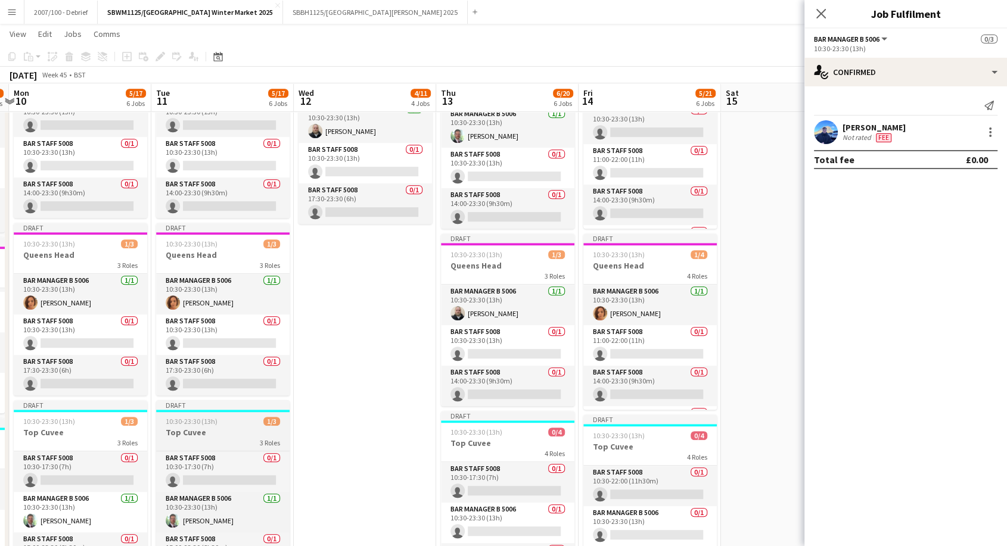
click at [257, 422] on div "10:30-23:30 (13h) 1/3" at bounding box center [222, 421] width 133 height 9
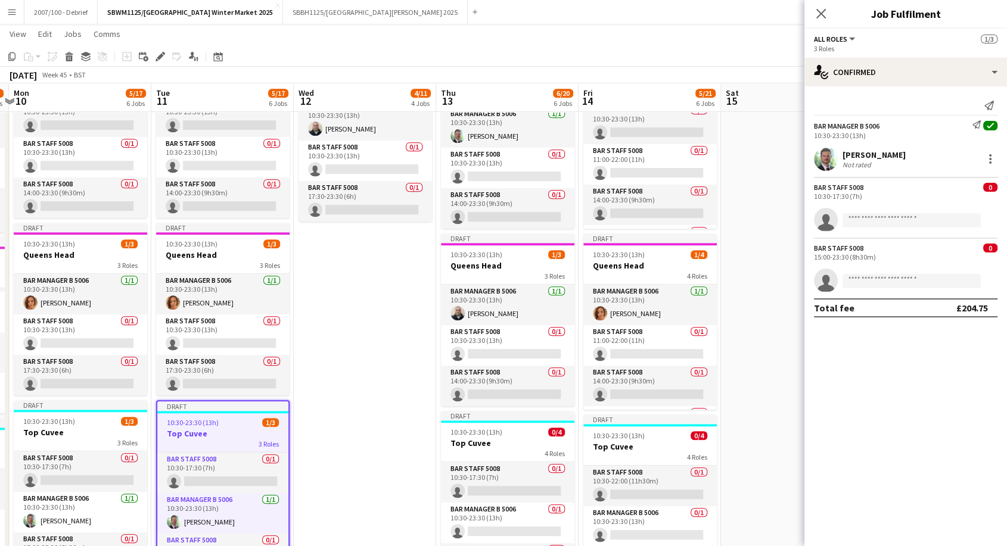
click at [351, 319] on app-date-cell "Draft 09:00-23:30 (14h30m) 2/2 SENIOR MANAGERS- SOUTH BANK 2 Roles GM South Ban…" at bounding box center [365, 77] width 142 height 1078
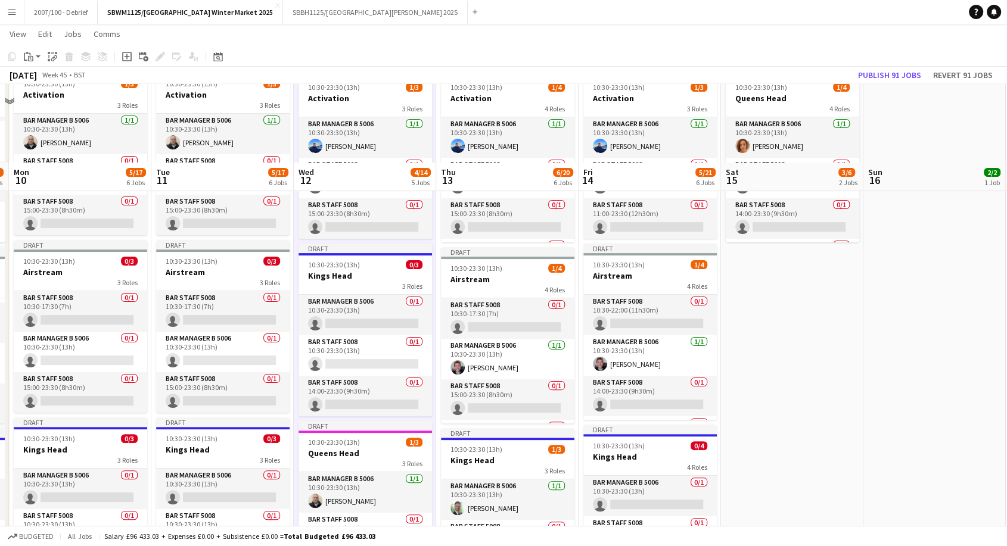
scroll to position [222, 0]
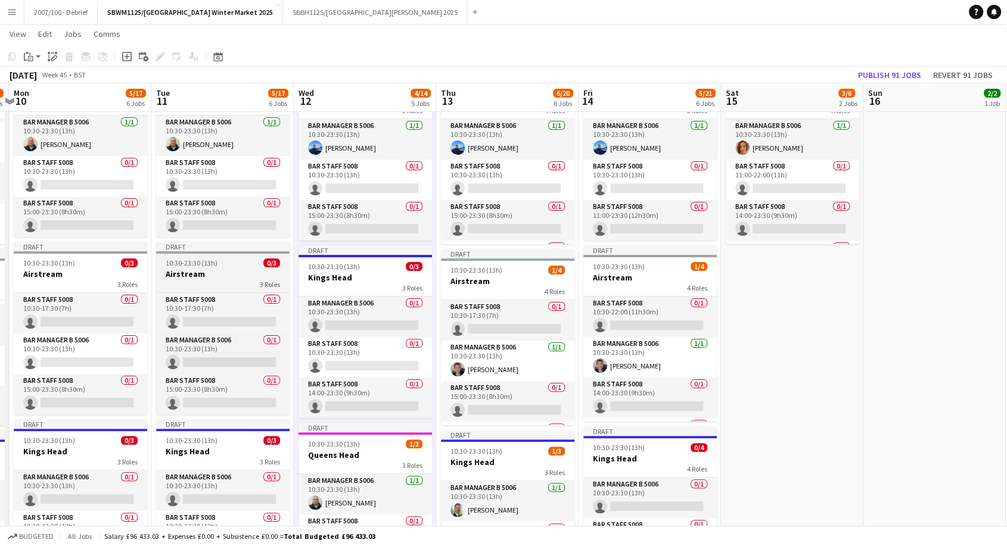
click at [200, 266] on span "10:30-23:30 (13h)" at bounding box center [192, 263] width 52 height 9
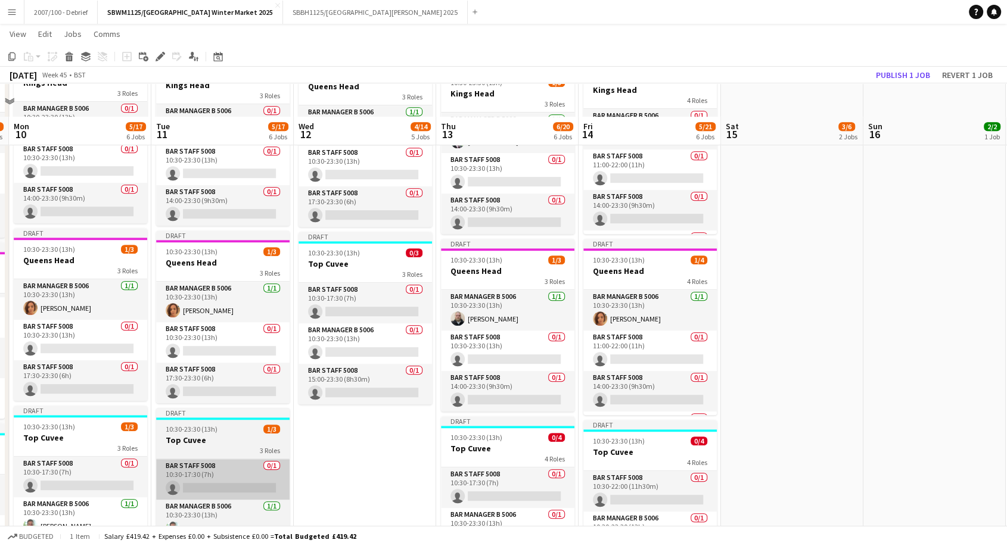
scroll to position [685, 0]
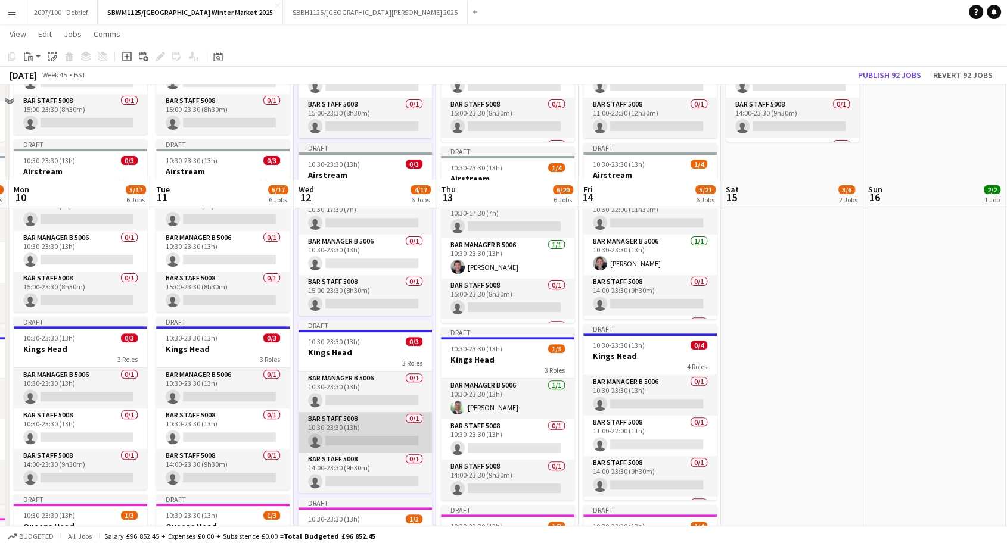
scroll to position [222, 0]
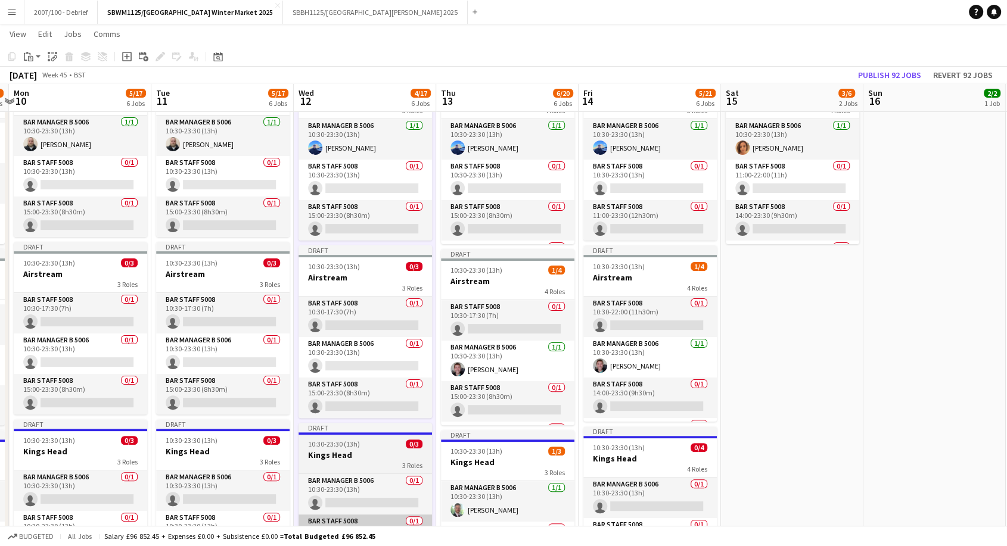
click at [369, 316] on app-card-role "Bar Staff 5008 0/1 10:30-17:30 (7h) single-neutral-actions" at bounding box center [364, 317] width 133 height 41
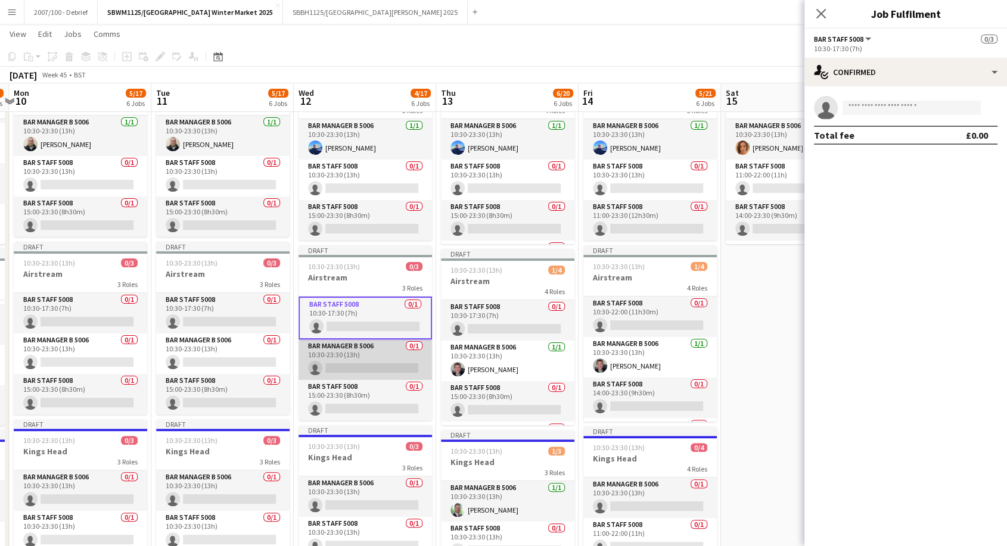
click at [358, 361] on app-card-role "Bar Manager B 5006 0/1 10:30-23:30 (13h) single-neutral-actions" at bounding box center [364, 360] width 133 height 41
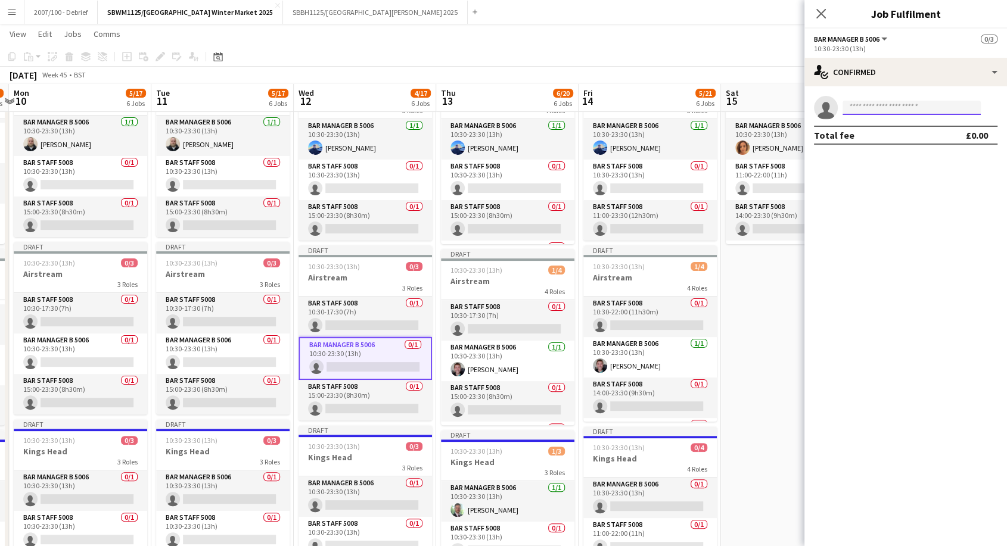
click at [882, 105] on input at bounding box center [911, 108] width 138 height 14
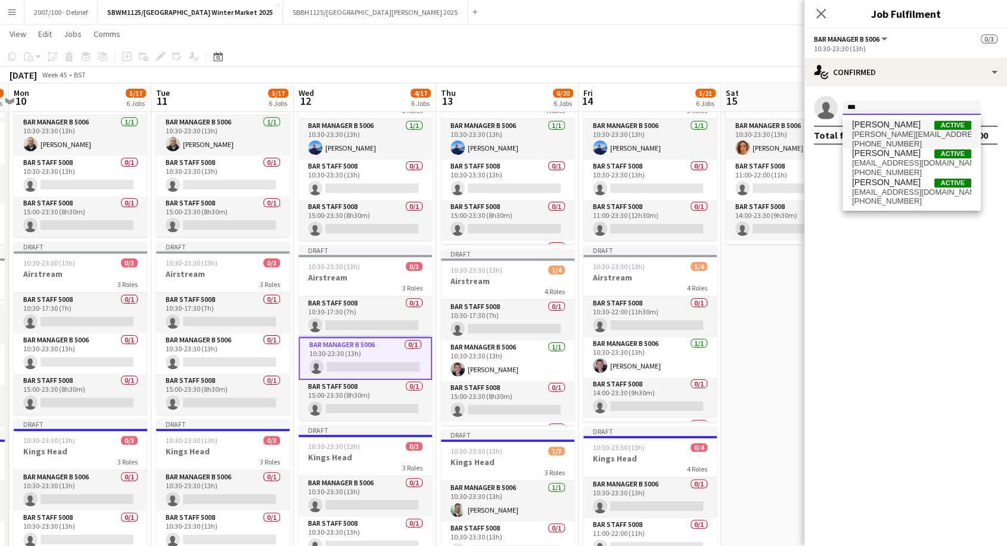
type input "***"
click at [879, 130] on span "[PERSON_NAME][EMAIL_ADDRESS][PERSON_NAME][DOMAIN_NAME]" at bounding box center [911, 135] width 119 height 10
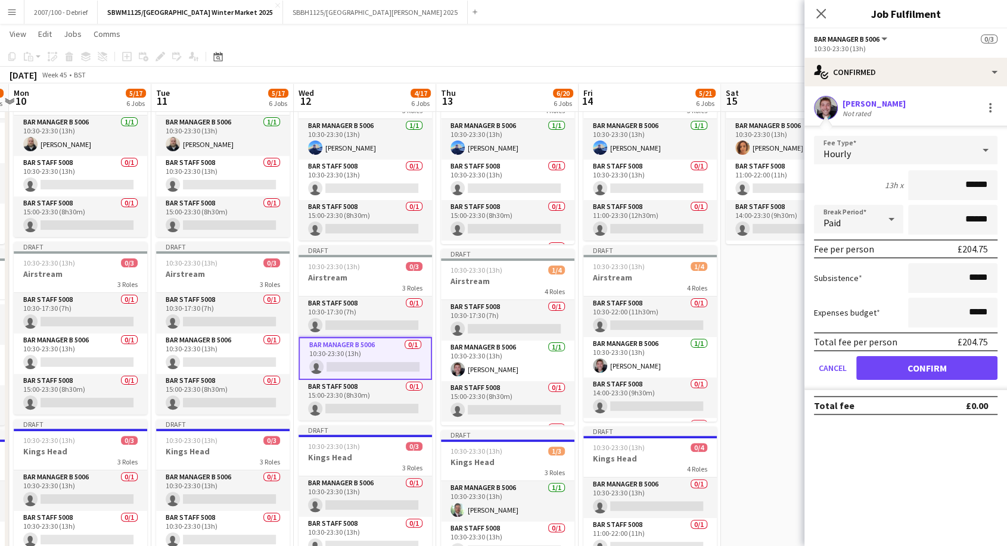
click at [883, 148] on div "Hourly" at bounding box center [894, 150] width 160 height 29
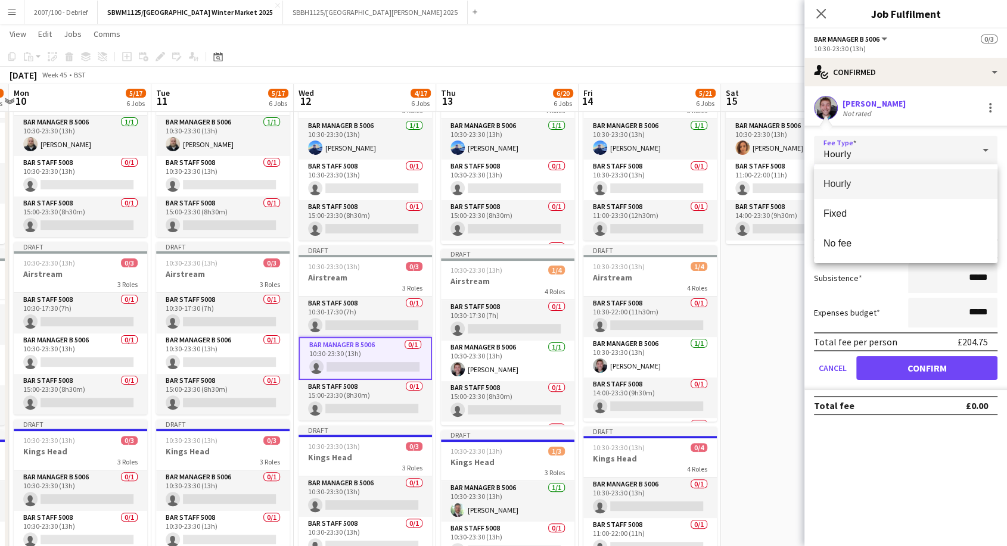
click at [864, 417] on div at bounding box center [503, 273] width 1007 height 546
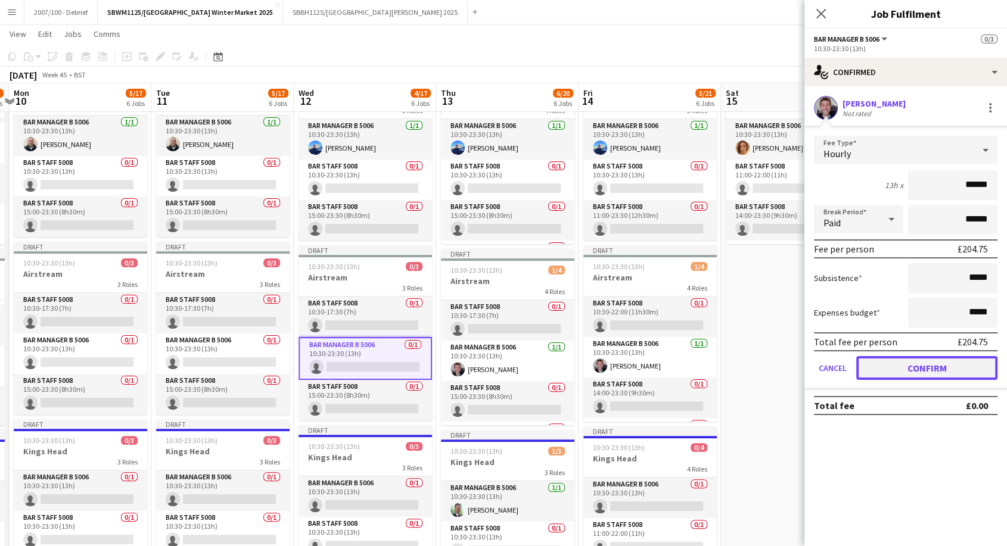
click at [923, 369] on button "Confirm" at bounding box center [926, 368] width 141 height 24
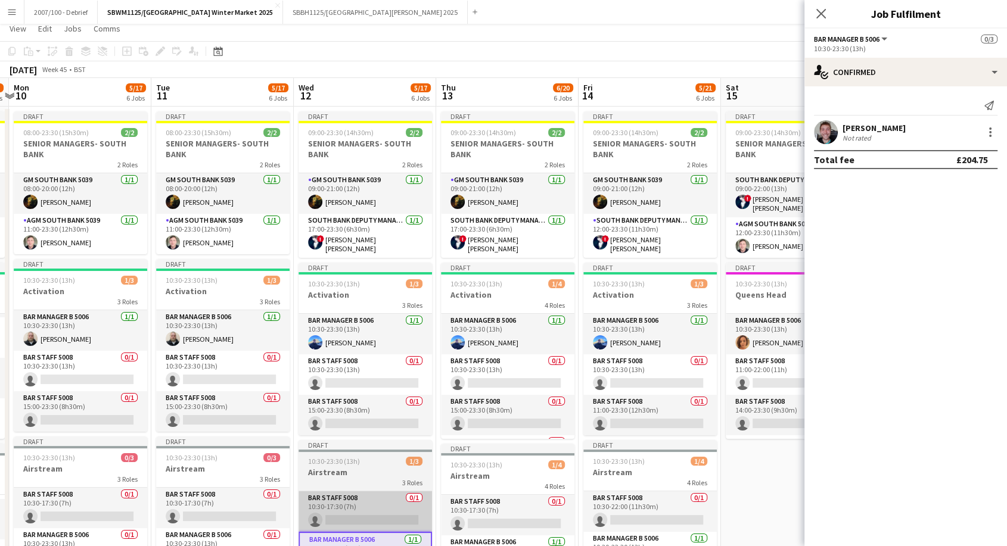
scroll to position [0, 0]
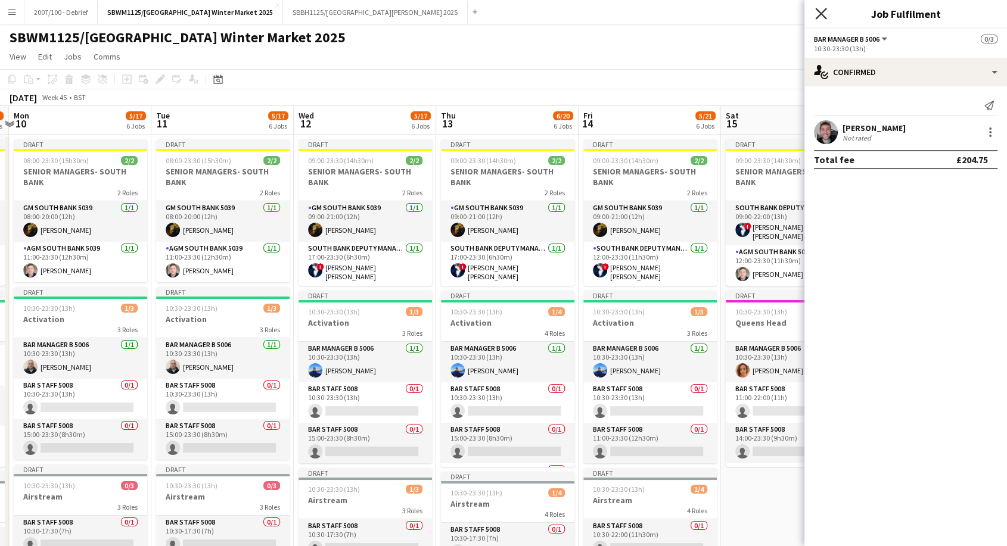
click at [815, 11] on icon "Close pop-in" at bounding box center [820, 13] width 11 height 11
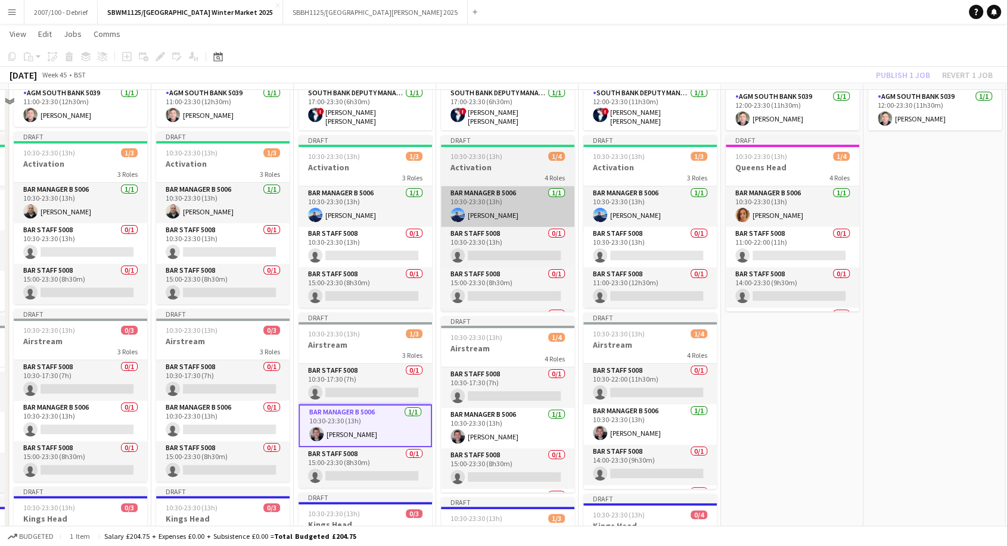
scroll to position [132, 0]
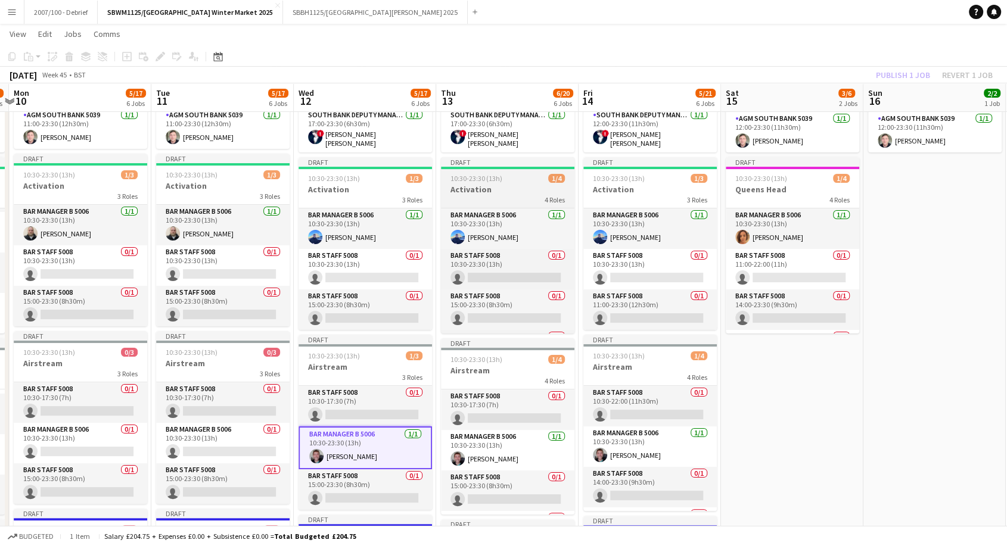
click at [517, 184] on h3 "Activation" at bounding box center [507, 189] width 133 height 11
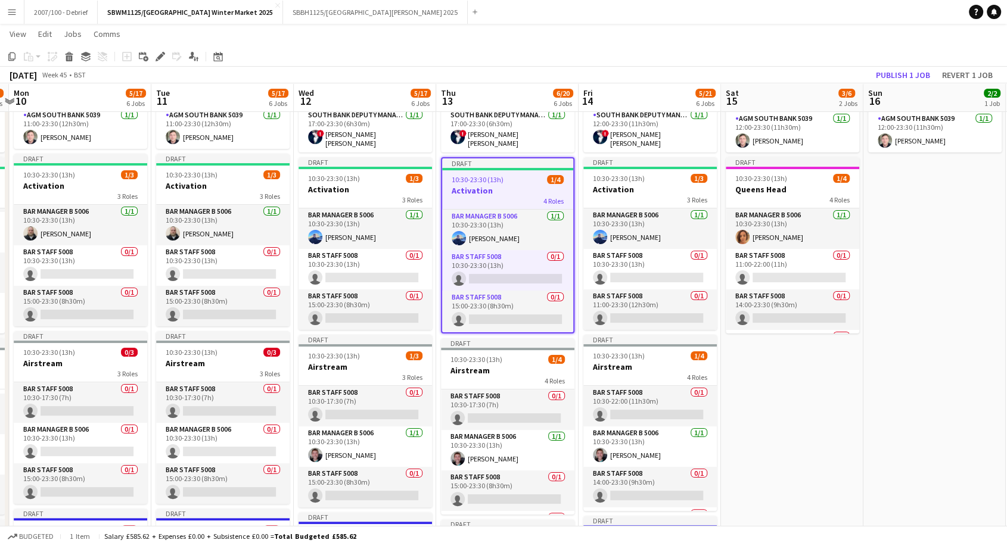
click at [1002, 418] on app-date-cell "Draft 09:00-23:30 (14h30m) 2/2 SENIOR MANAGERS- SOUTH BANK 2 Roles South Bank D…" at bounding box center [934, 540] width 142 height 1078
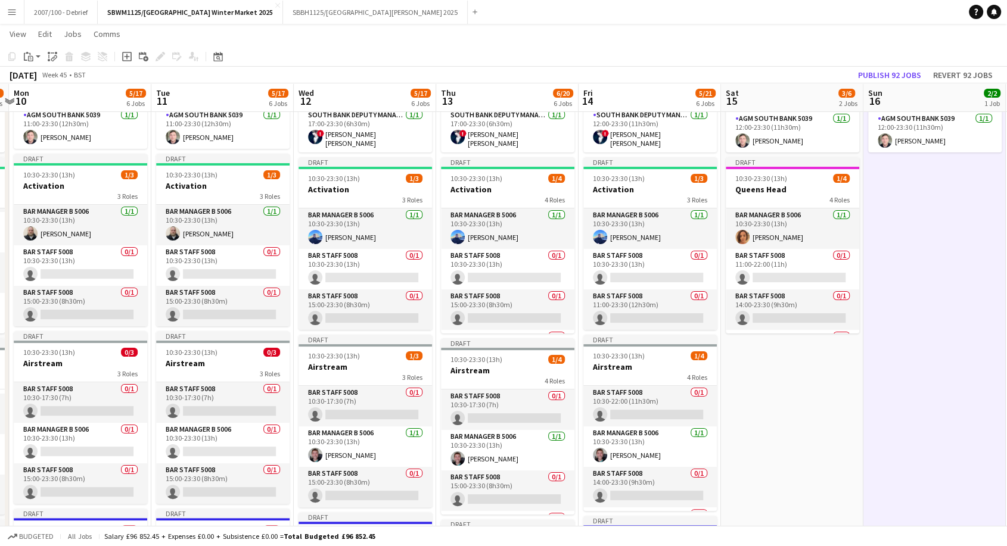
click at [670, 48] on app-toolbar "Copy Paste Paste Ctrl+V Paste with crew Ctrl+Shift+V Paste linked Job [GEOGRAPH…" at bounding box center [503, 56] width 1007 height 20
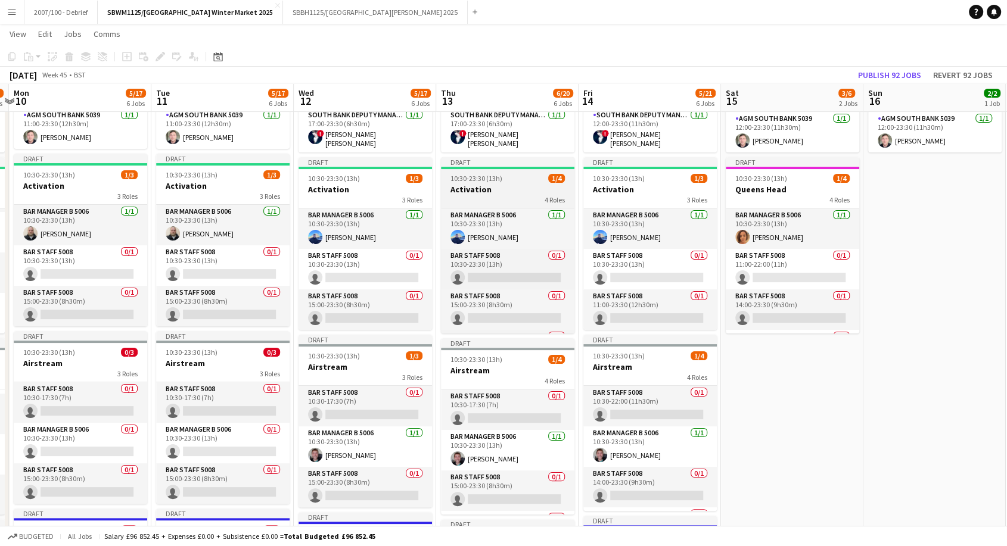
click at [509, 186] on h3 "Activation" at bounding box center [507, 189] width 133 height 11
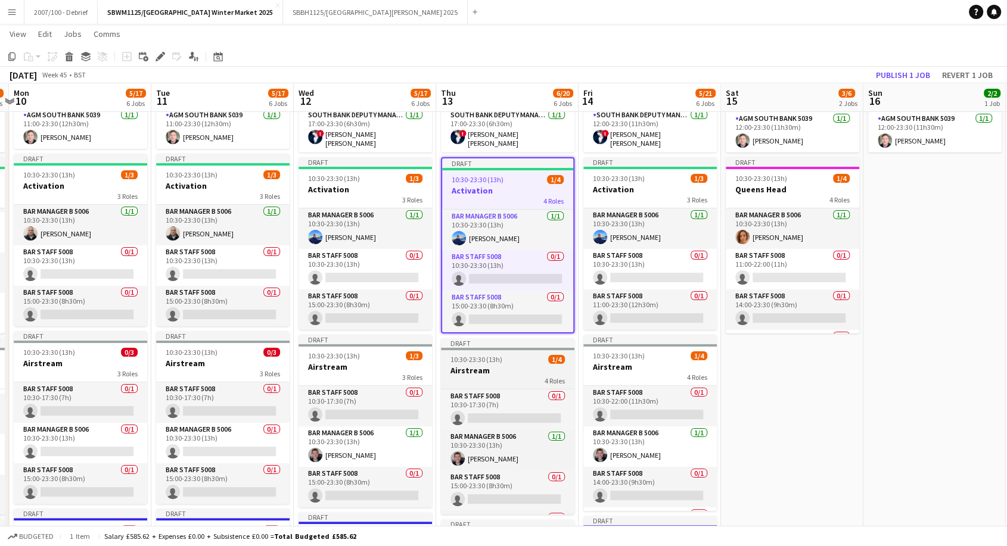
click at [494, 365] on h3 "Airstream" at bounding box center [507, 370] width 133 height 11
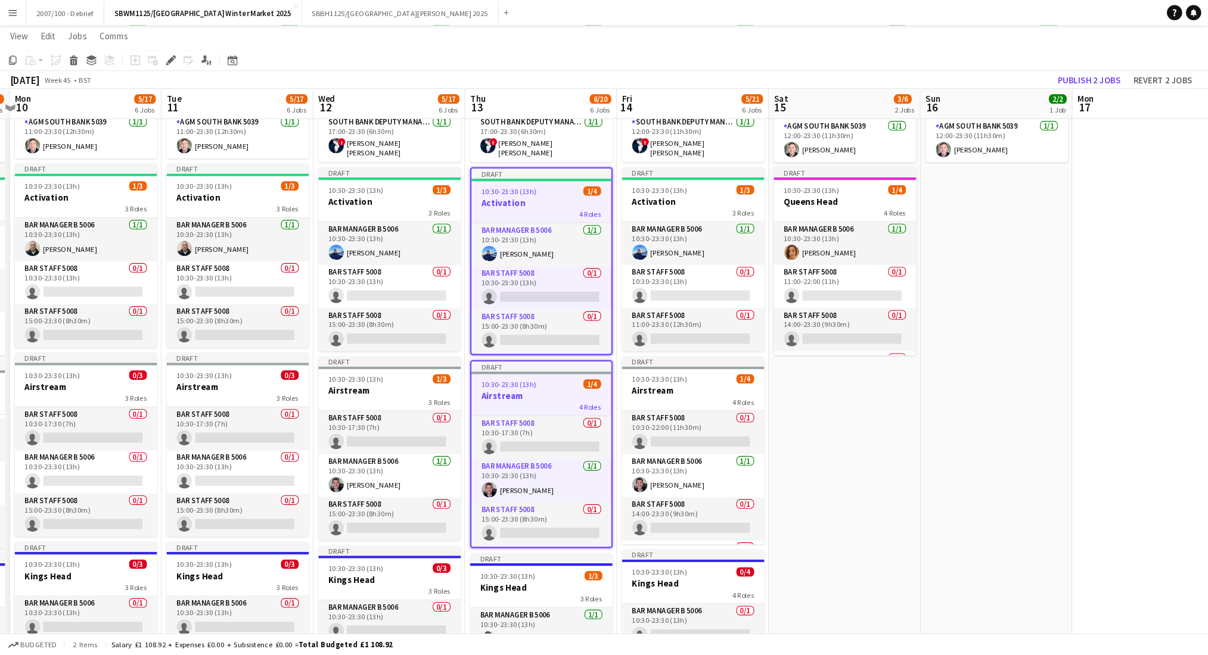
scroll to position [36, 0]
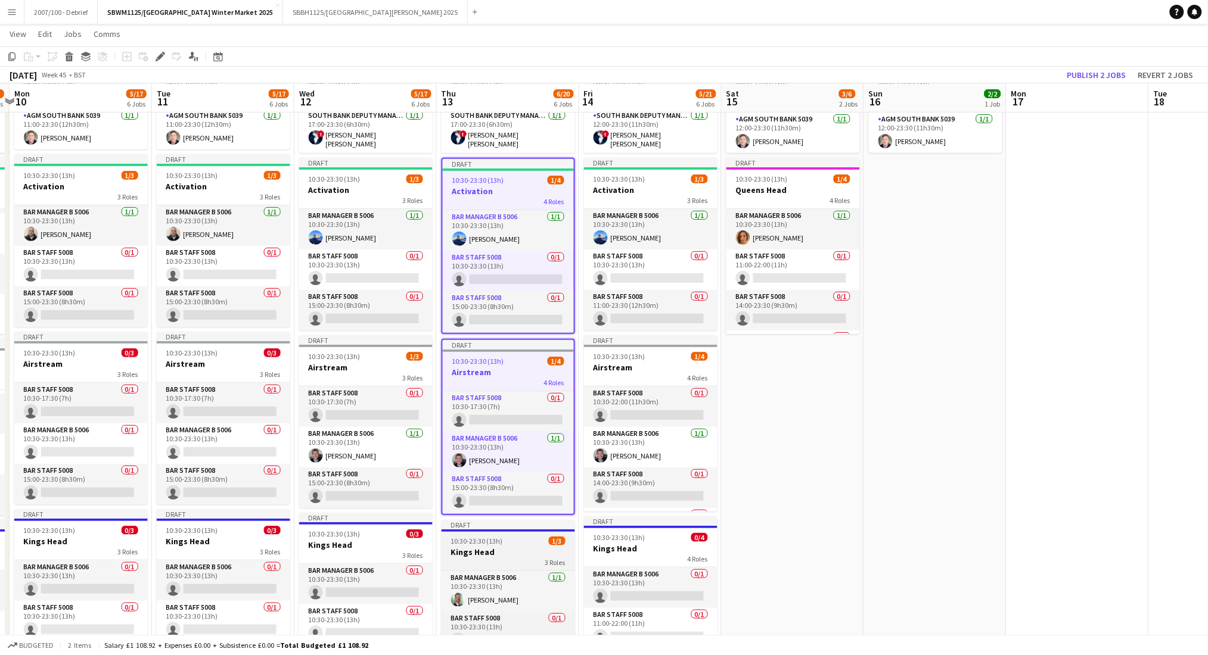
drag, startPoint x: 508, startPoint y: 553, endPoint x: 527, endPoint y: 545, distance: 20.8
click at [508, 546] on div "3 Roles" at bounding box center [507, 563] width 133 height 10
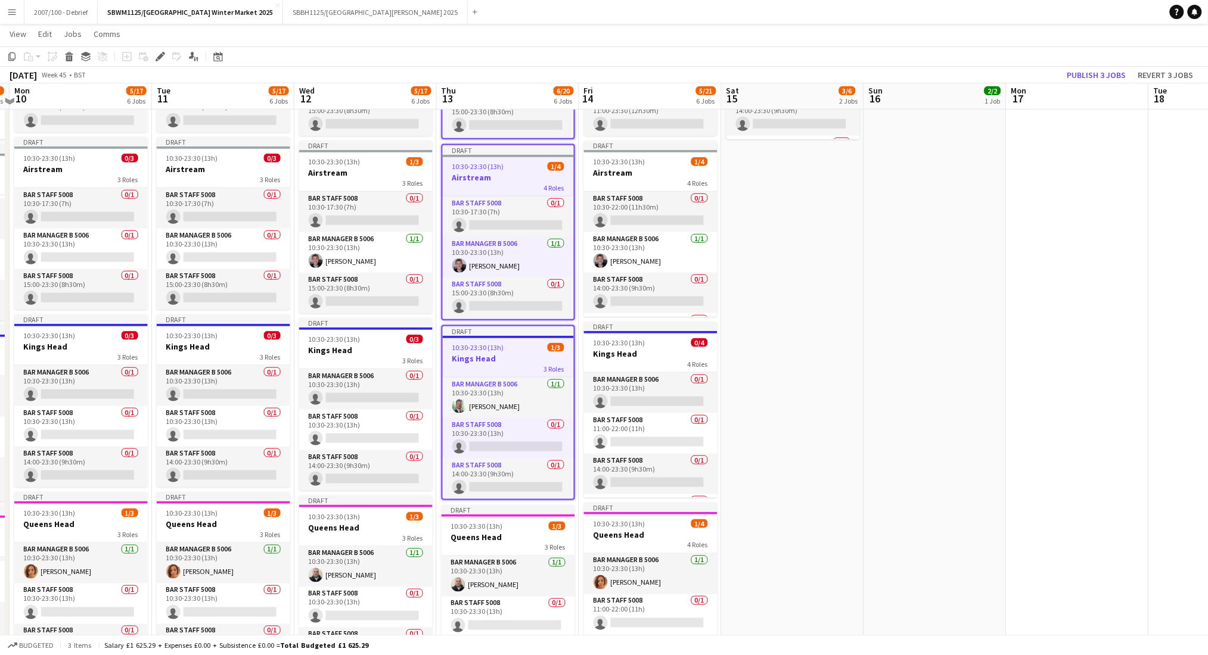
scroll to position [330, 0]
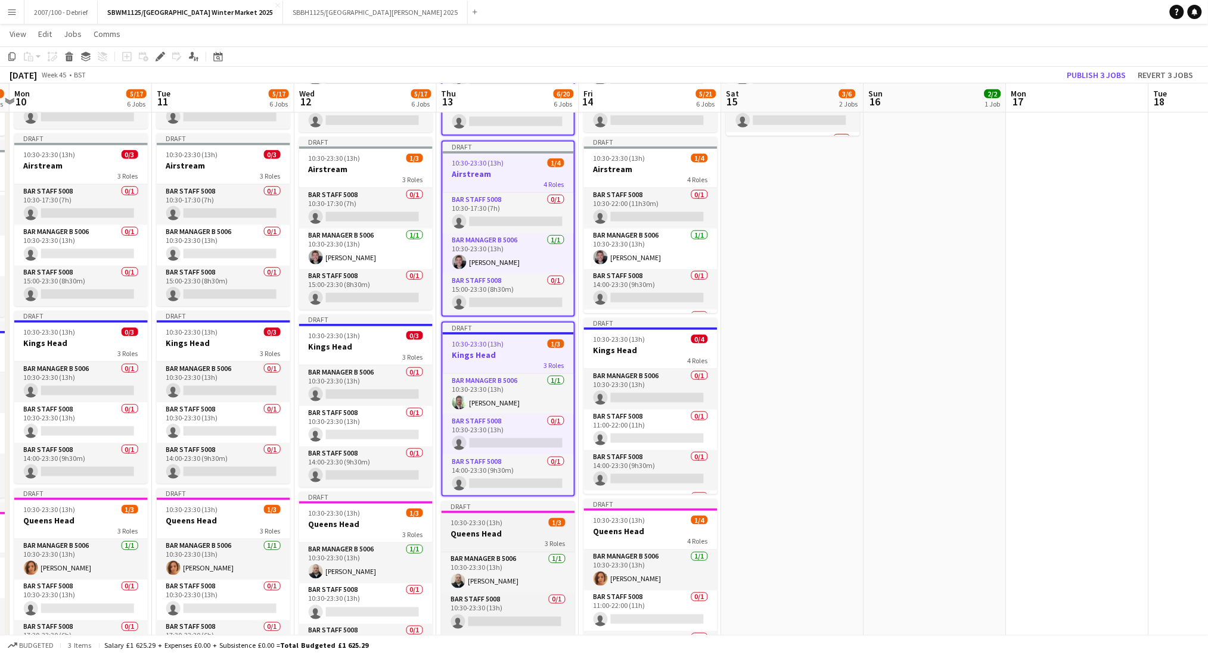
click at [523, 518] on div "10:30-23:30 (13h) 1/3" at bounding box center [507, 522] width 133 height 9
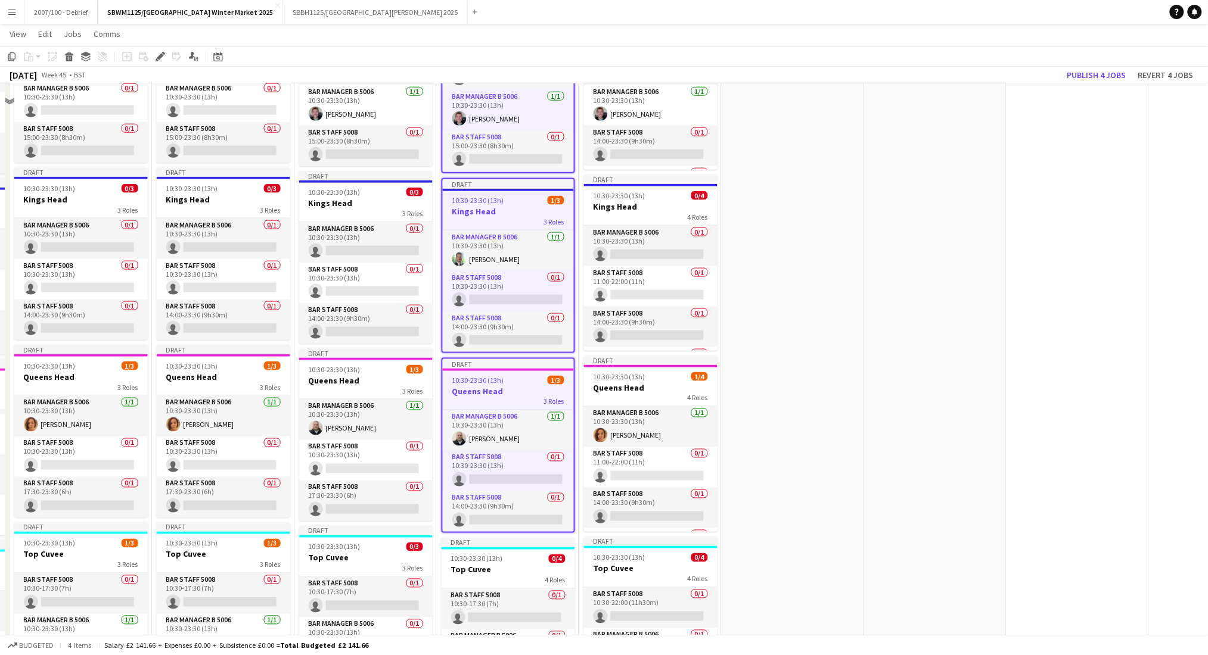
scroll to position [575, 0]
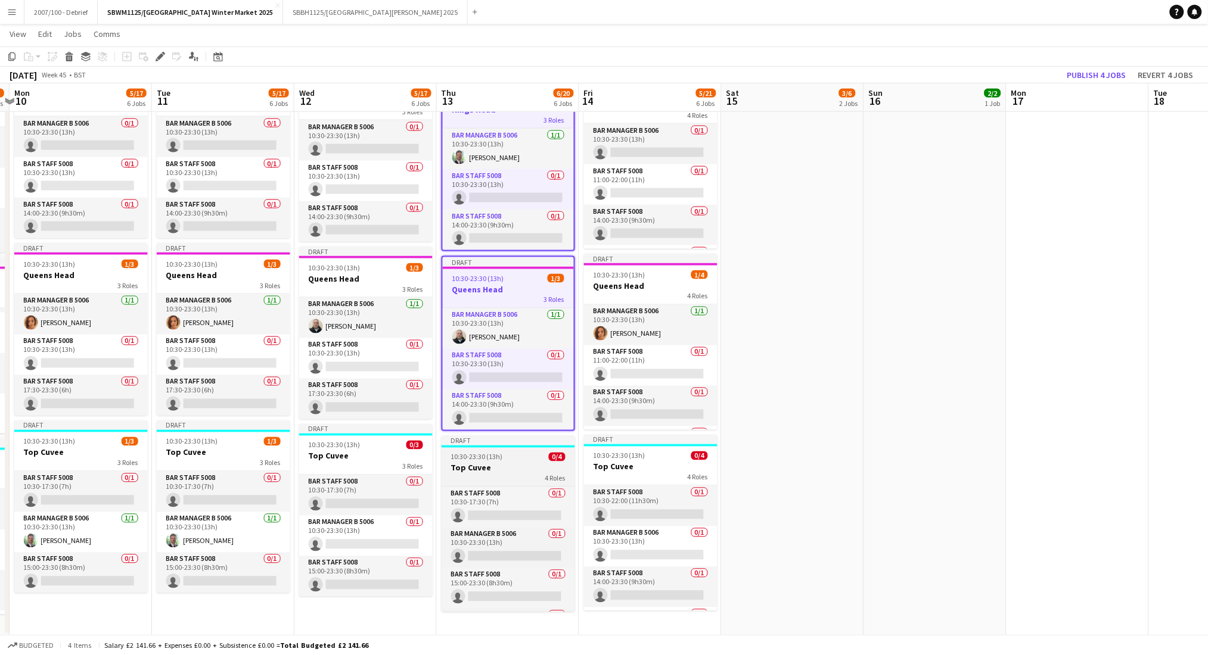
click at [549, 454] on span "0/4" at bounding box center [557, 457] width 17 height 9
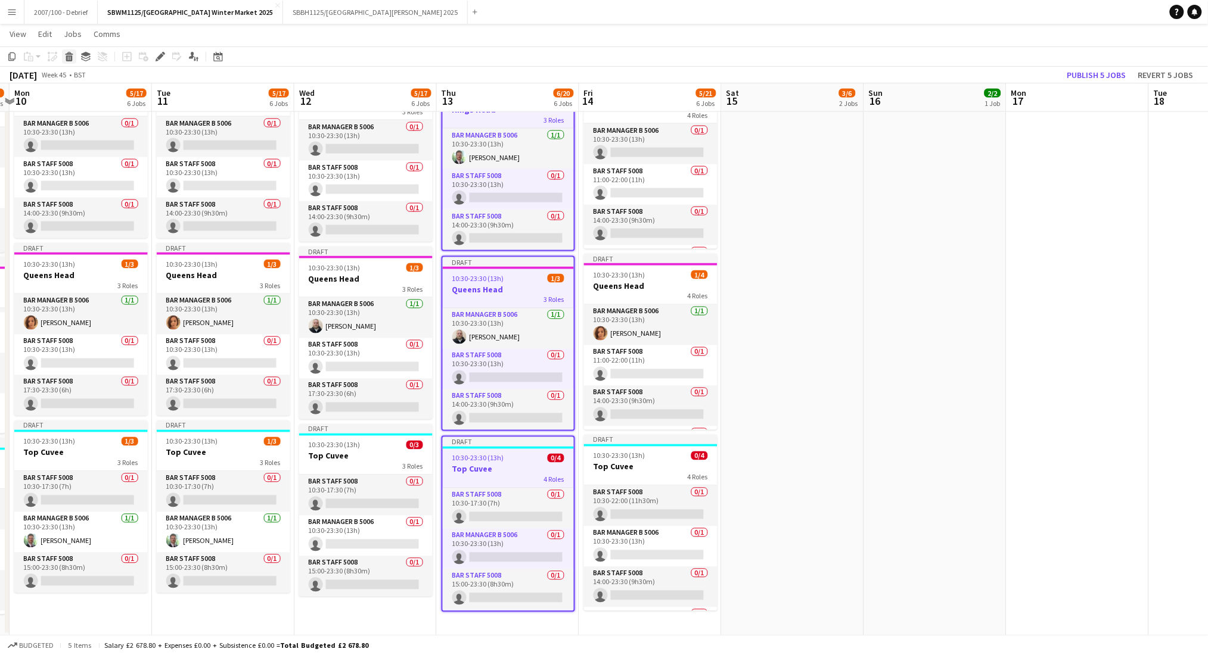
click at [69, 60] on icon "Delete" at bounding box center [69, 57] width 10 height 10
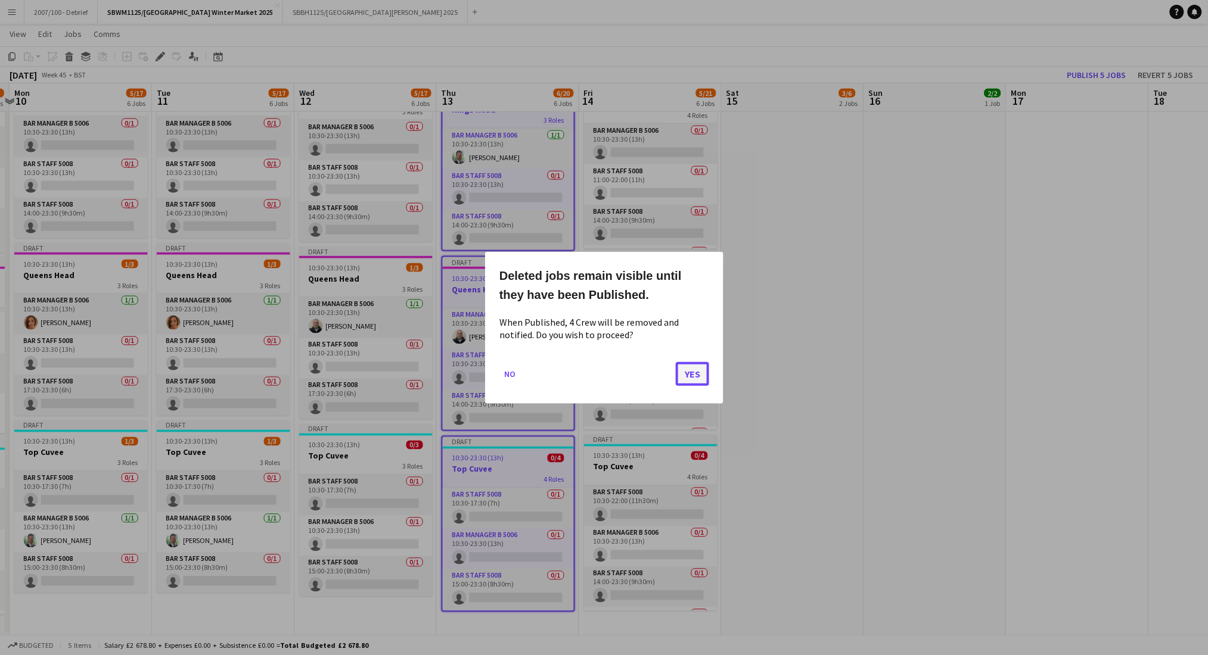
click at [694, 375] on button "Yes" at bounding box center [692, 374] width 33 height 24
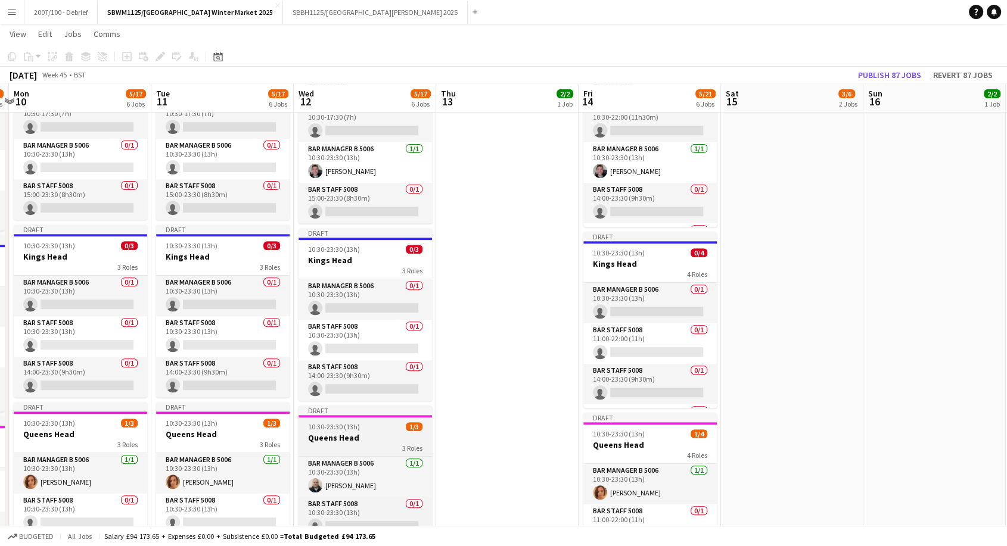
click at [357, 432] on h3 "Queens Head" at bounding box center [364, 437] width 133 height 11
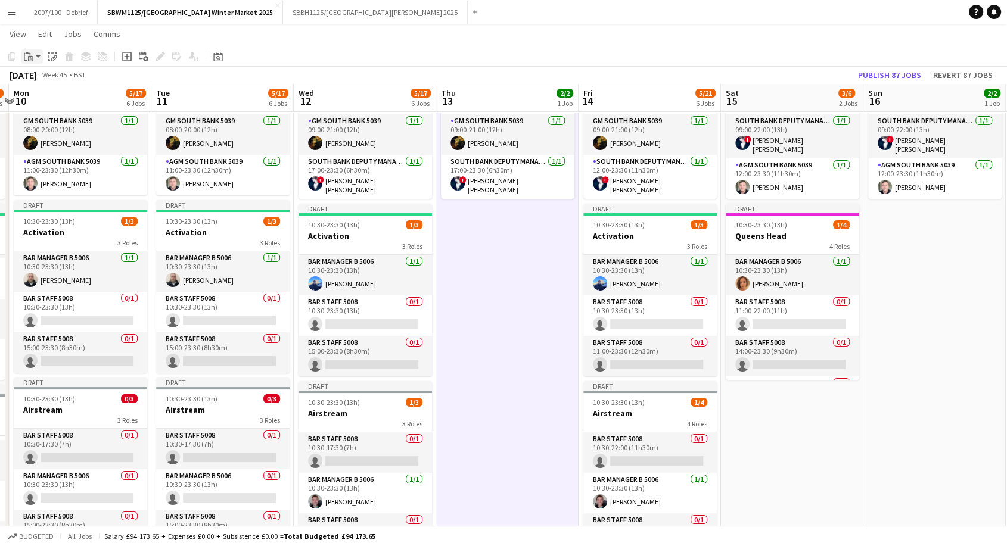
click at [32, 57] on icon "Paste" at bounding box center [29, 57] width 10 height 10
click at [86, 98] on link "Paste with crew Ctrl+Shift+V" at bounding box center [88, 99] width 112 height 11
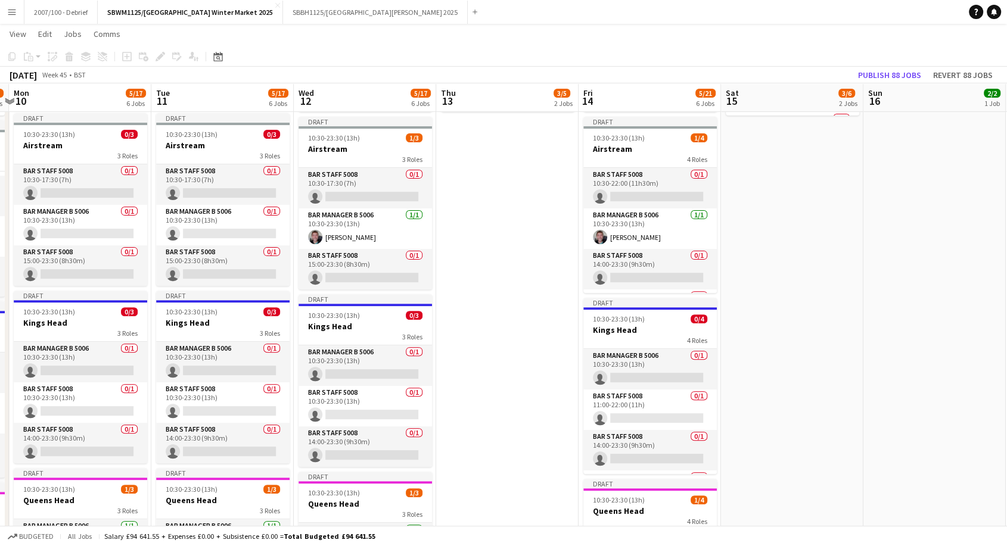
click at [384, 311] on div "10:30-23:30 (13h) 0/3" at bounding box center [364, 315] width 133 height 9
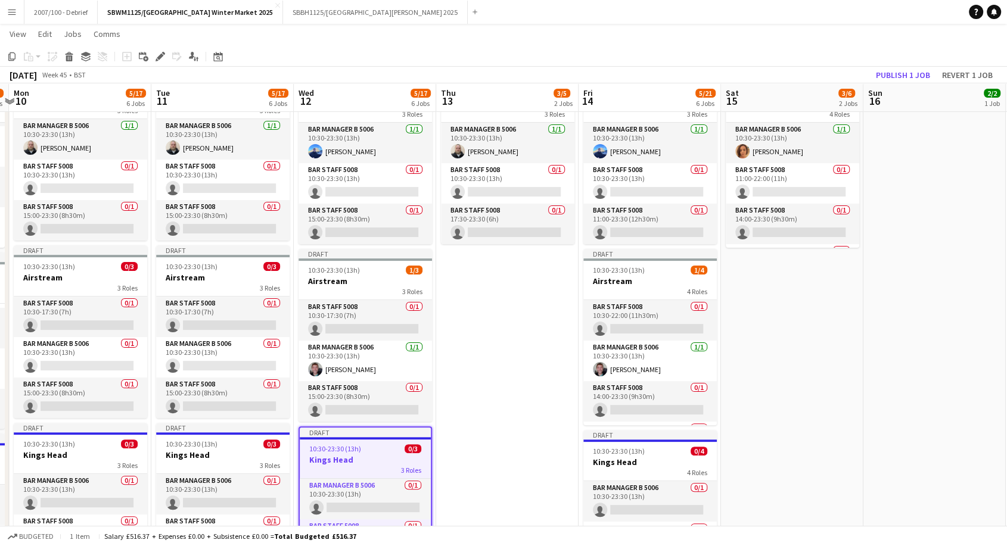
click at [490, 304] on app-date-cell "Draft 09:00-23:30 (14h30m) 2/2 SENIOR MANAGERS- SOUTH BANK 2 Roles GM South Ban…" at bounding box center [507, 454] width 142 height 1078
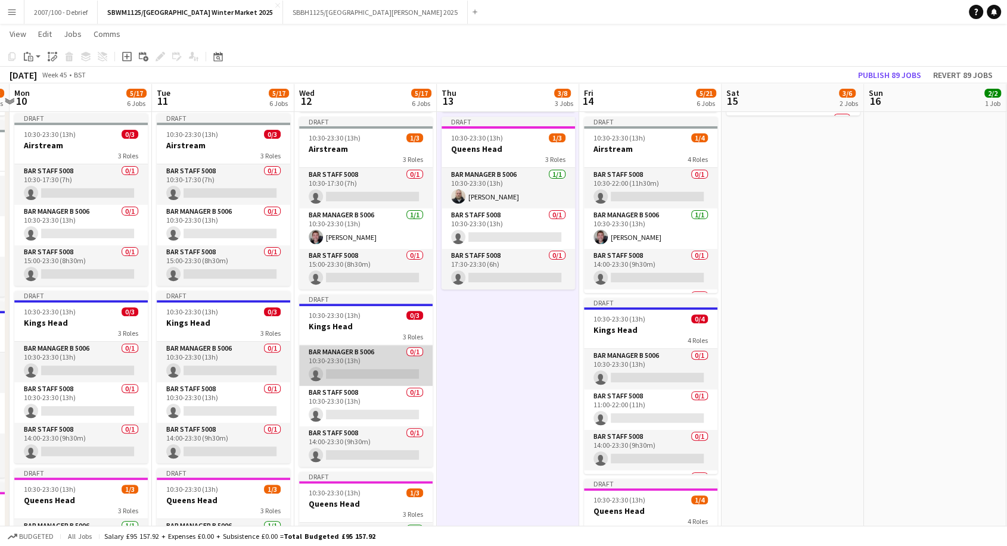
click at [347, 371] on app-card-role "Bar Manager B 5006 0/1 10:30-23:30 (13h) single-neutral-actions" at bounding box center [365, 366] width 133 height 41
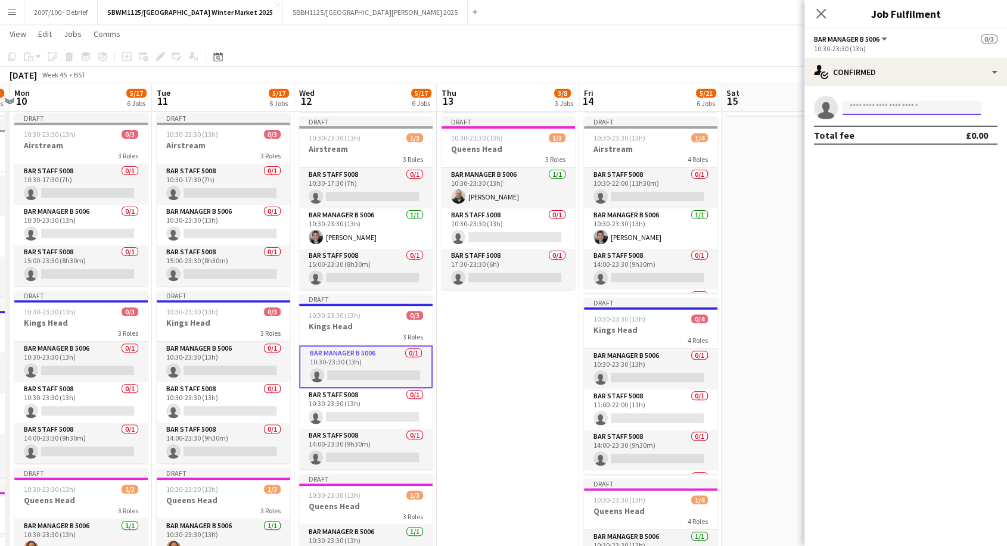
click at [926, 108] on input at bounding box center [911, 108] width 138 height 14
type input "******"
click at [895, 130] on span "[PERSON_NAME][DOMAIN_NAME][EMAIL_ADDRESS][PERSON_NAME][DOMAIN_NAME]" at bounding box center [911, 135] width 119 height 10
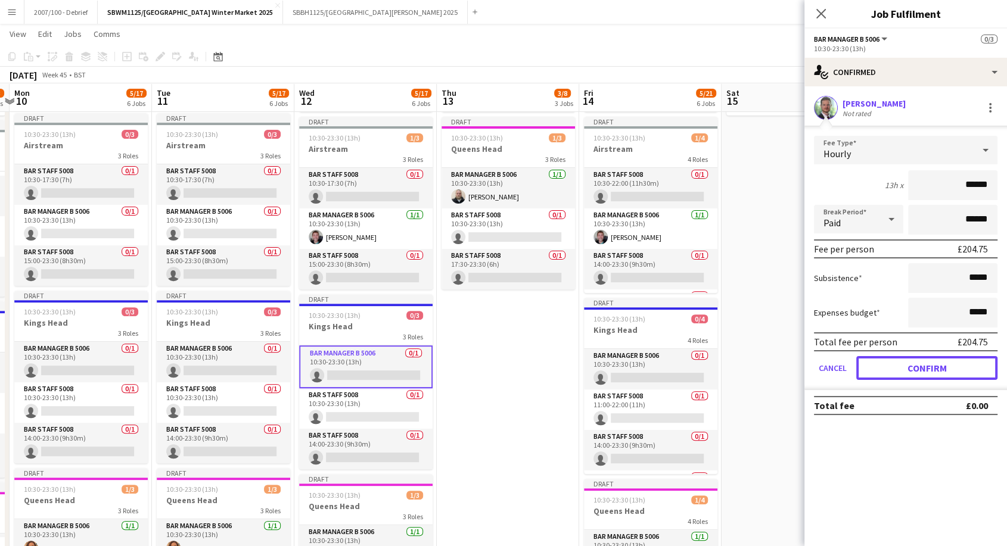
click at [919, 370] on button "Confirm" at bounding box center [926, 368] width 141 height 24
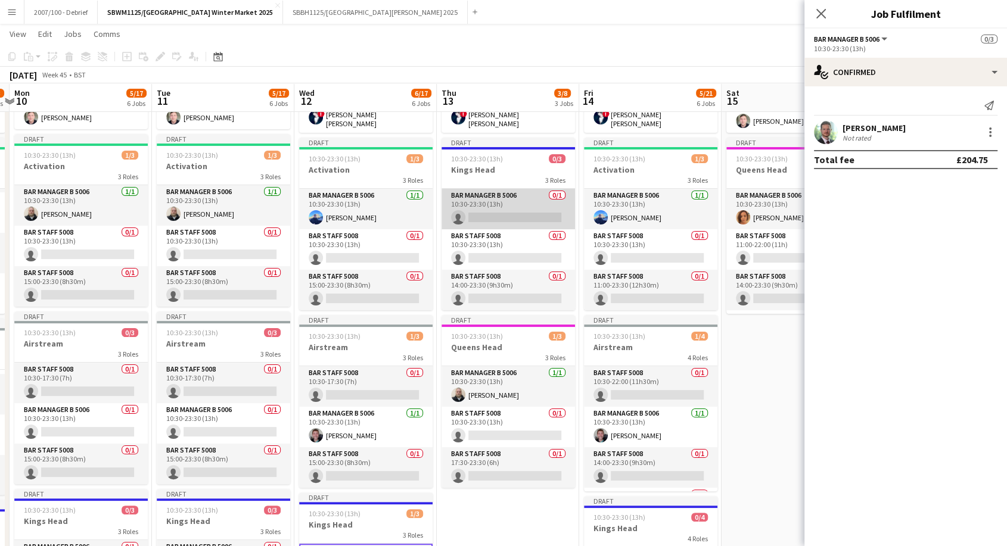
click at [506, 217] on app-card-role "Bar Manager B 5006 0/1 10:30-23:30 (13h) single-neutral-actions" at bounding box center [507, 209] width 133 height 41
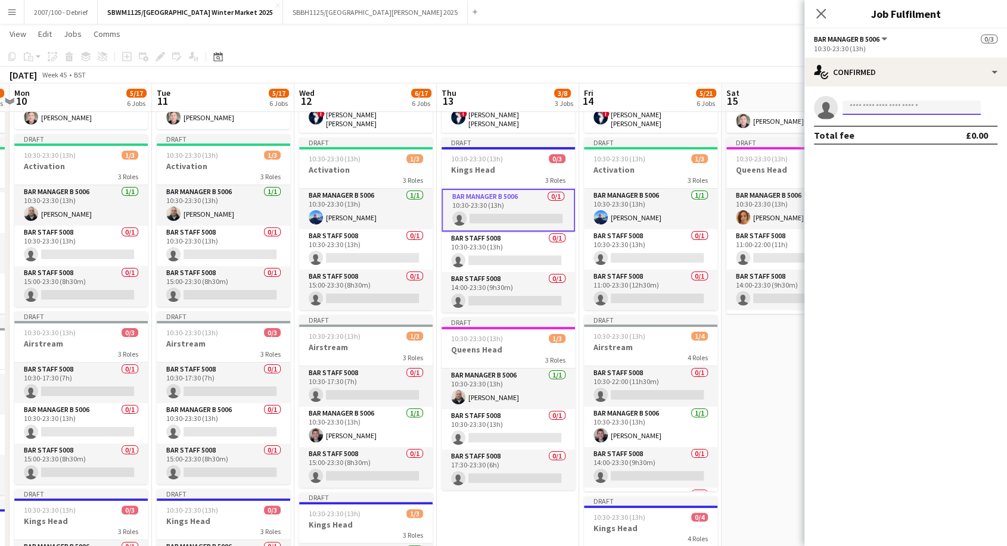
click at [885, 111] on input at bounding box center [911, 108] width 138 height 14
type input "******"
click at [884, 138] on span "[PERSON_NAME][DOMAIN_NAME][EMAIL_ADDRESS][PERSON_NAME][DOMAIN_NAME]" at bounding box center [911, 135] width 119 height 10
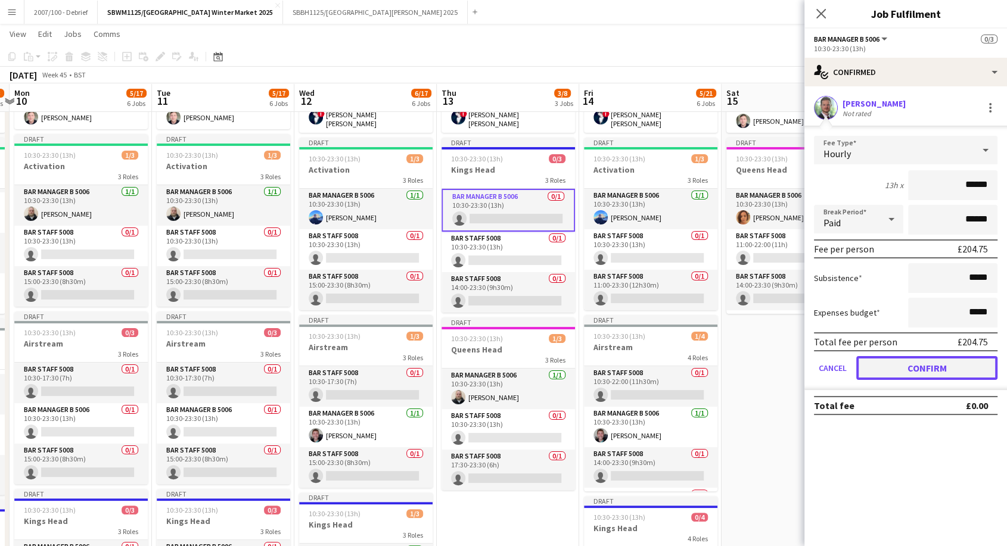
click at [890, 375] on button "Confirm" at bounding box center [926, 368] width 141 height 24
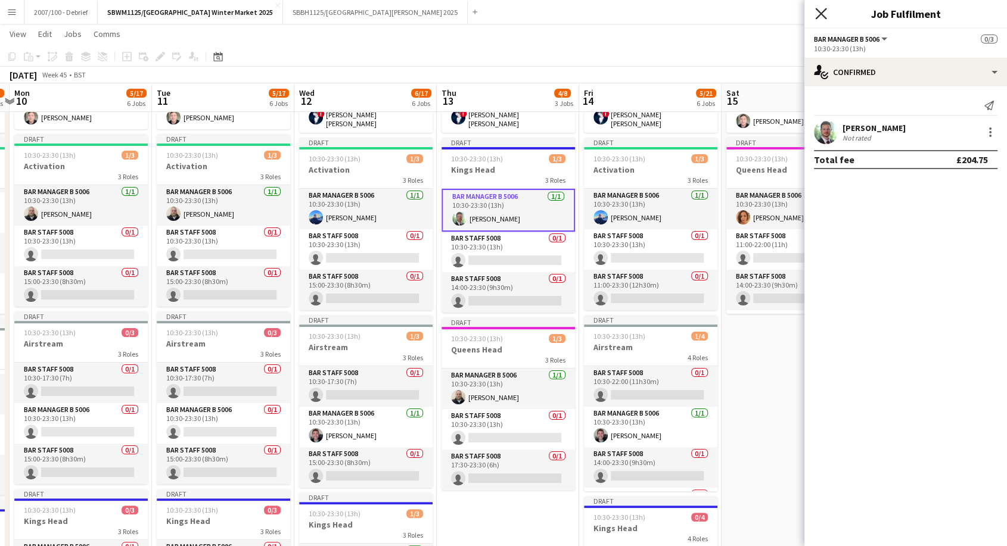
click at [817, 16] on icon at bounding box center [820, 13] width 11 height 11
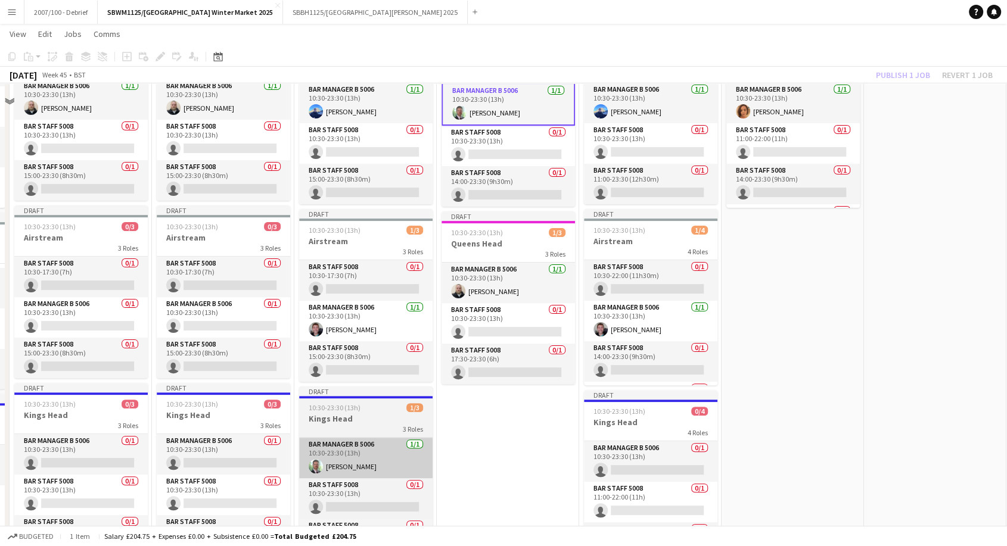
scroll to position [89, 0]
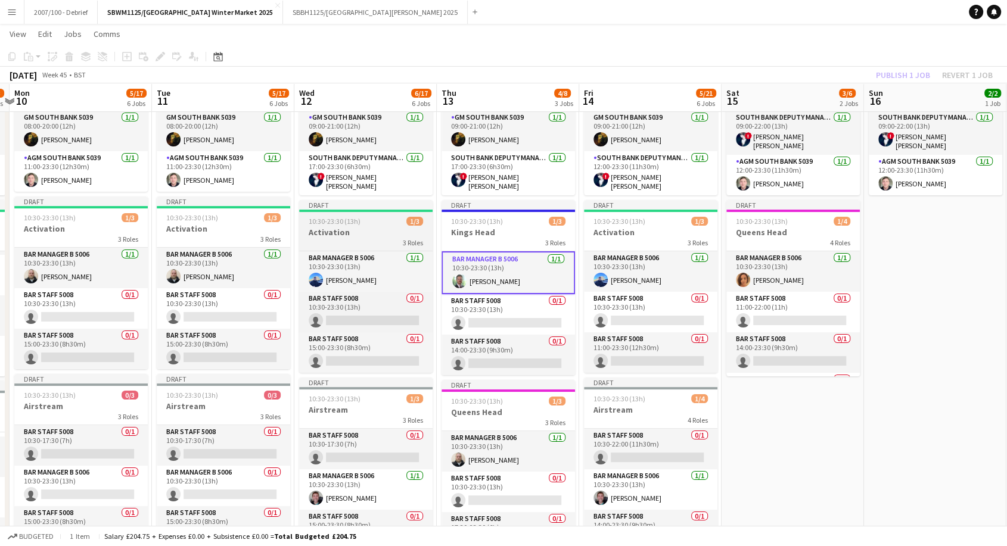
click at [355, 217] on span "10:30-23:30 (13h)" at bounding box center [335, 221] width 52 height 9
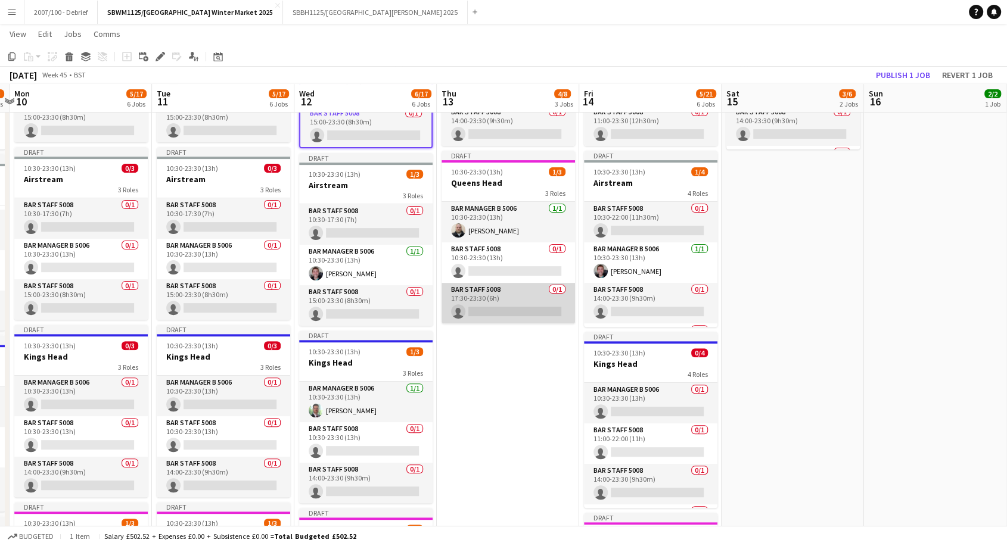
scroll to position [354, 0]
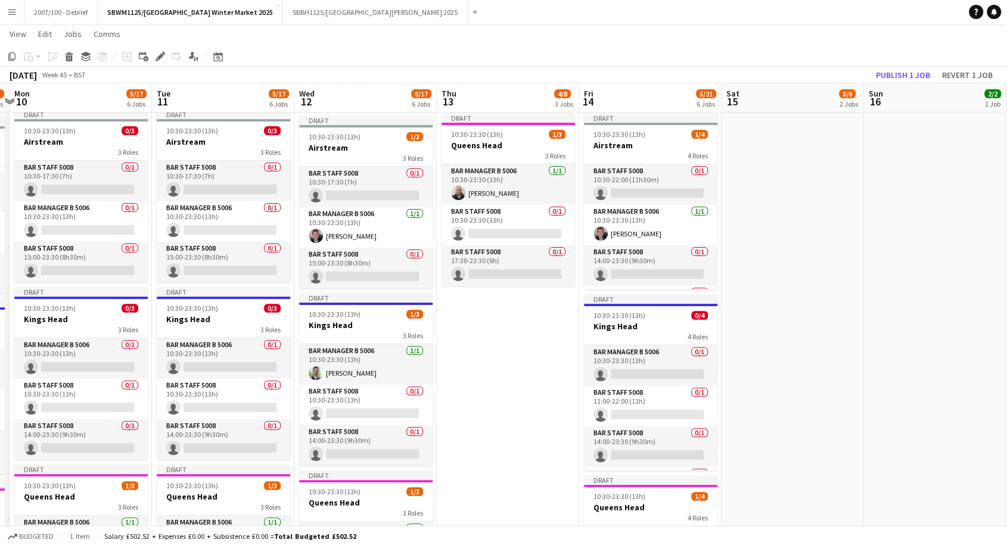
click at [470, 363] on app-date-cell "Draft 09:00-23:30 (14h30m) 2/2 SENIOR MANAGERS- SOUTH BANK 2 Roles GM South Ban…" at bounding box center [508, 319] width 142 height 1078
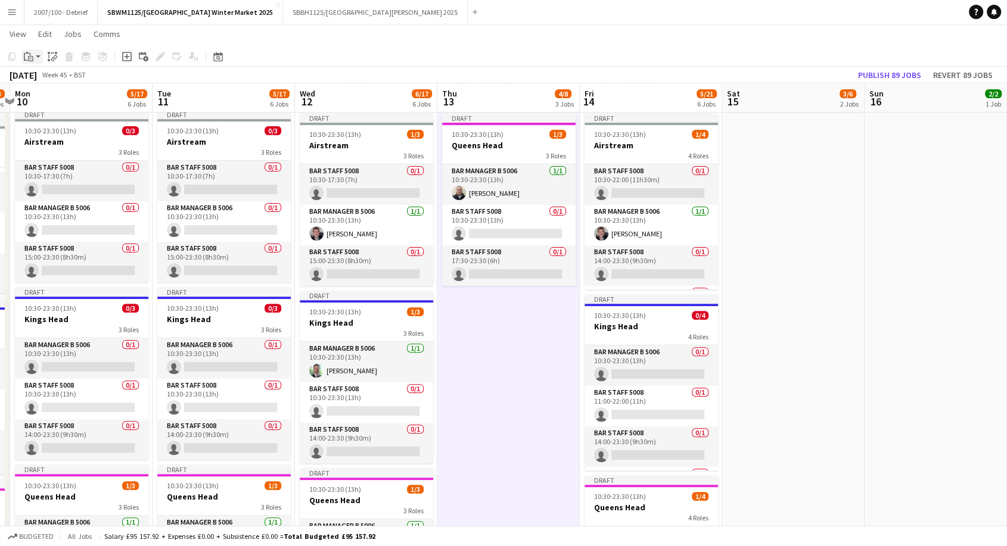
click at [32, 52] on icon "Paste" at bounding box center [29, 57] width 10 height 10
click at [51, 94] on link "Paste with crew Ctrl+Shift+V" at bounding box center [88, 99] width 112 height 11
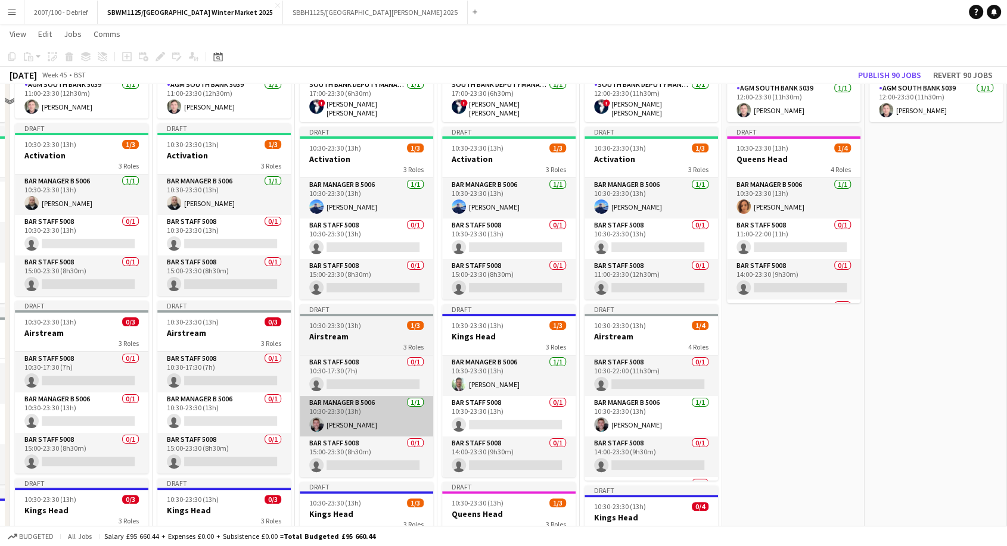
scroll to position [89, 0]
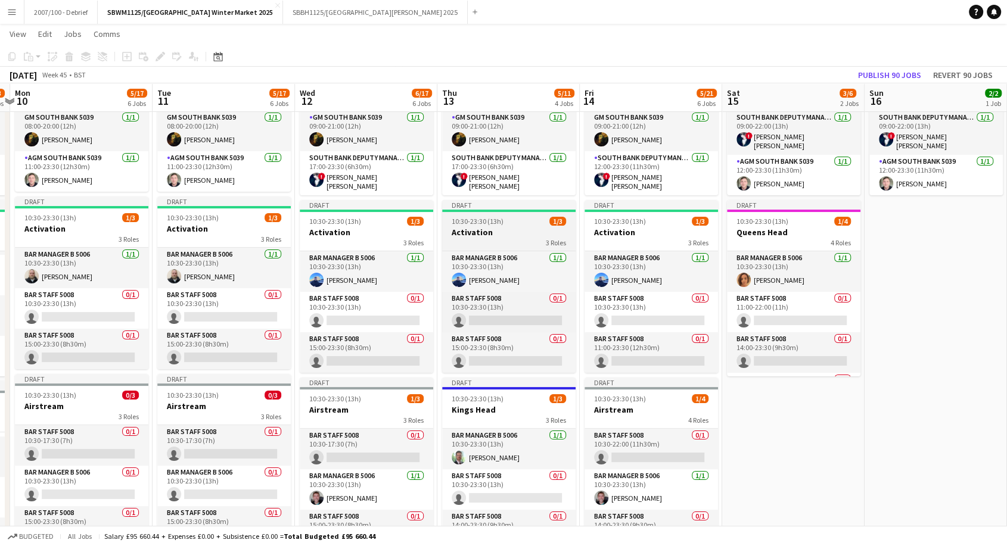
click at [467, 231] on h3 "Activation" at bounding box center [508, 232] width 133 height 11
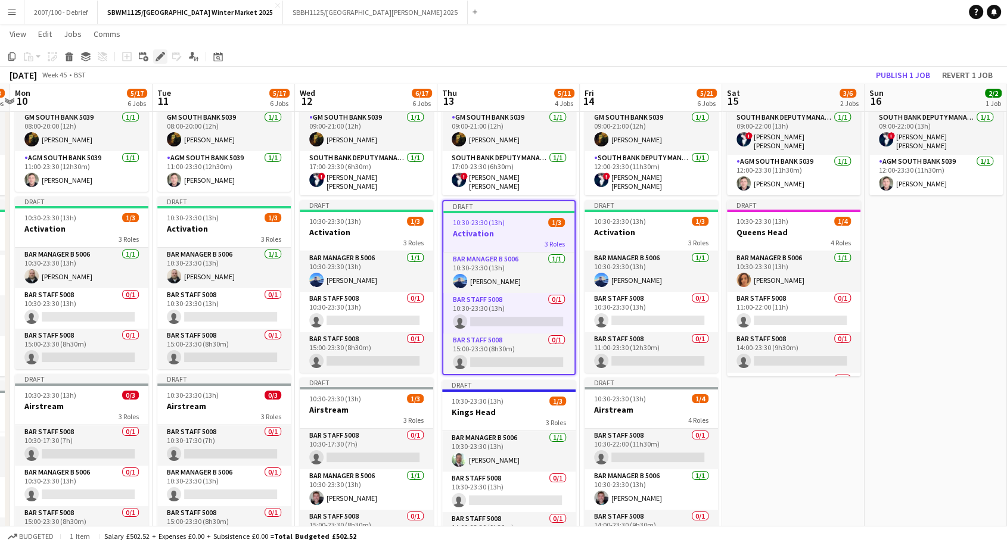
click at [158, 55] on icon "Edit" at bounding box center [160, 57] width 10 height 10
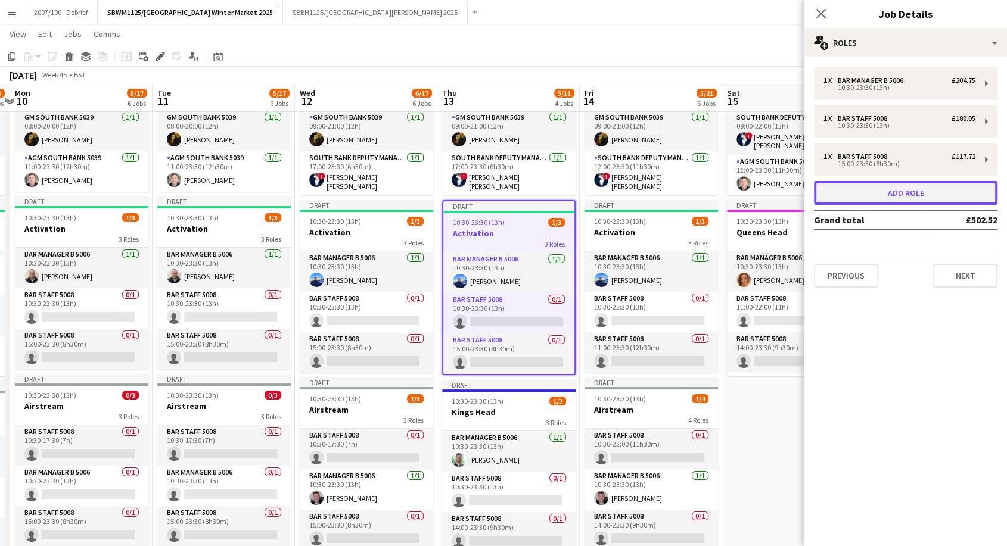
drag, startPoint x: 920, startPoint y: 197, endPoint x: 895, endPoint y: 189, distance: 26.8
click at [920, 197] on button "Add role" at bounding box center [905, 193] width 183 height 24
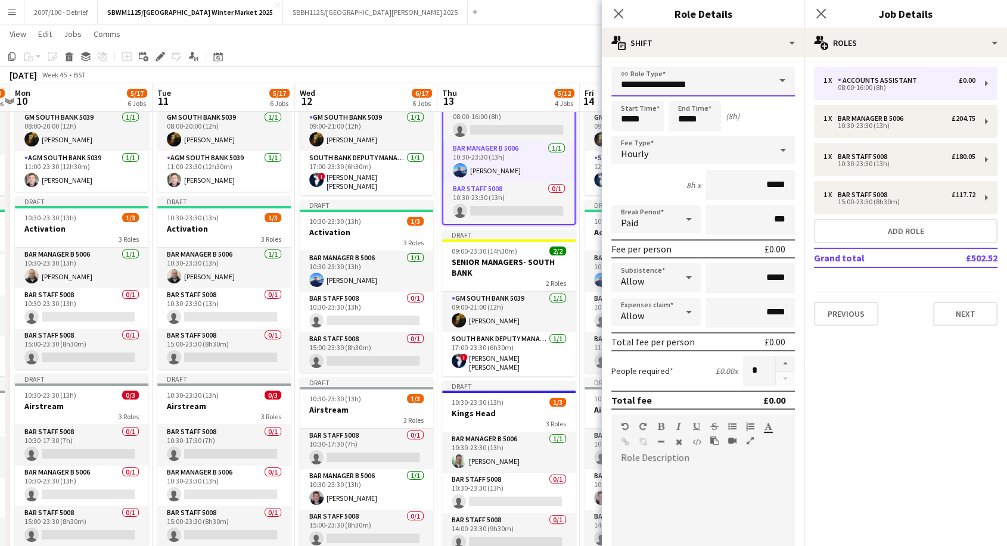
click at [683, 75] on input "**********" at bounding box center [702, 82] width 183 height 30
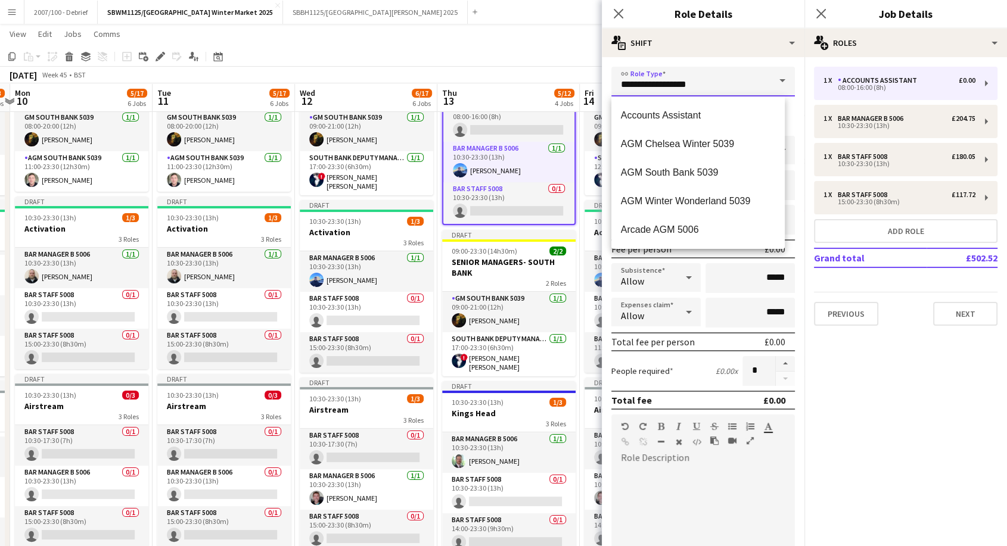
click at [683, 75] on input "**********" at bounding box center [702, 82] width 183 height 30
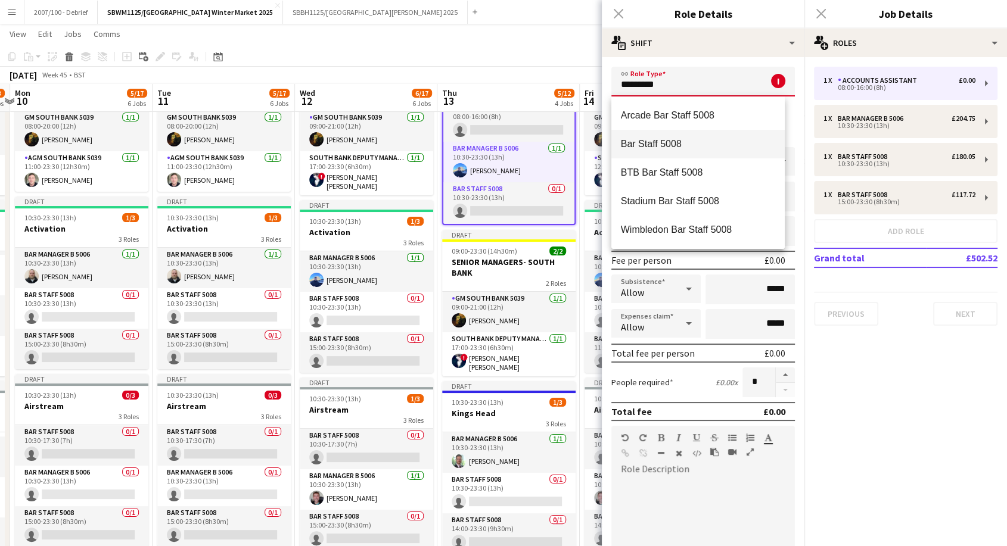
click at [697, 144] on span "Bar Staff 5008" at bounding box center [698, 143] width 154 height 11
type input "**********"
type input "******"
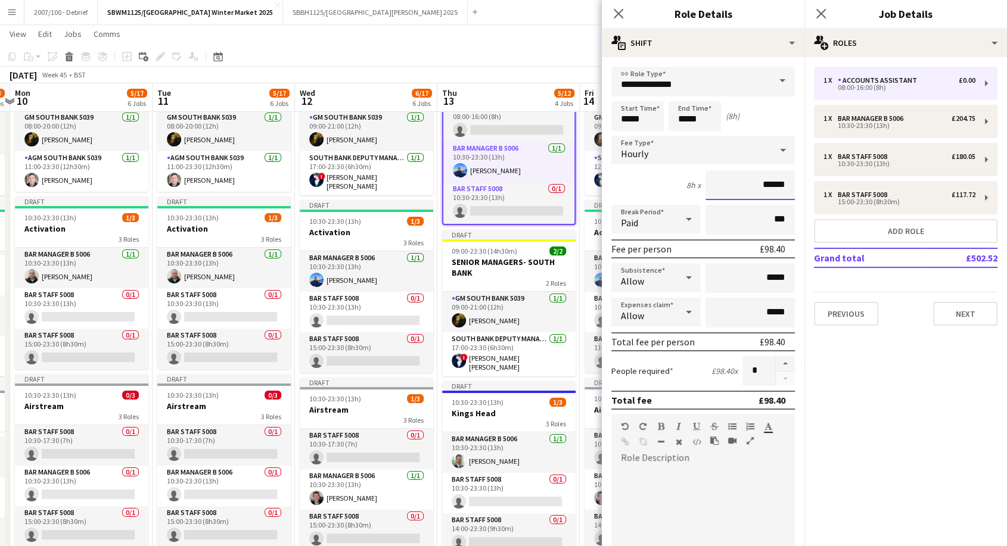
click at [766, 183] on input "******" at bounding box center [749, 185] width 89 height 30
type input "******"
click at [630, 111] on input "*****" at bounding box center [637, 116] width 52 height 30
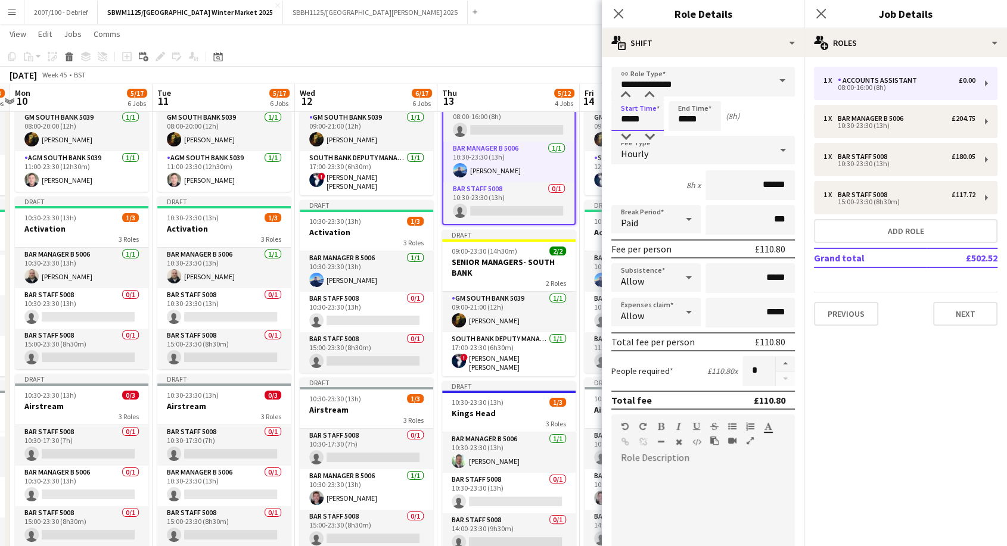
drag, startPoint x: 647, startPoint y: 114, endPoint x: 601, endPoint y: 120, distance: 46.3
click at [602, 120] on form "**********" at bounding box center [703, 437] width 203 height 740
type input "*****"
click at [690, 121] on input "*****" at bounding box center [694, 116] width 52 height 30
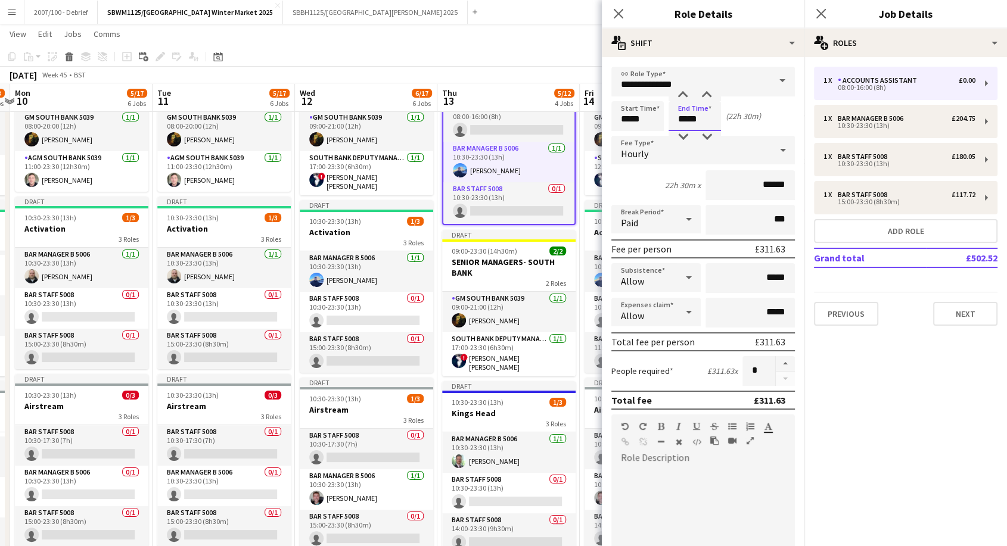
click at [690, 121] on input "*****" at bounding box center [694, 116] width 52 height 30
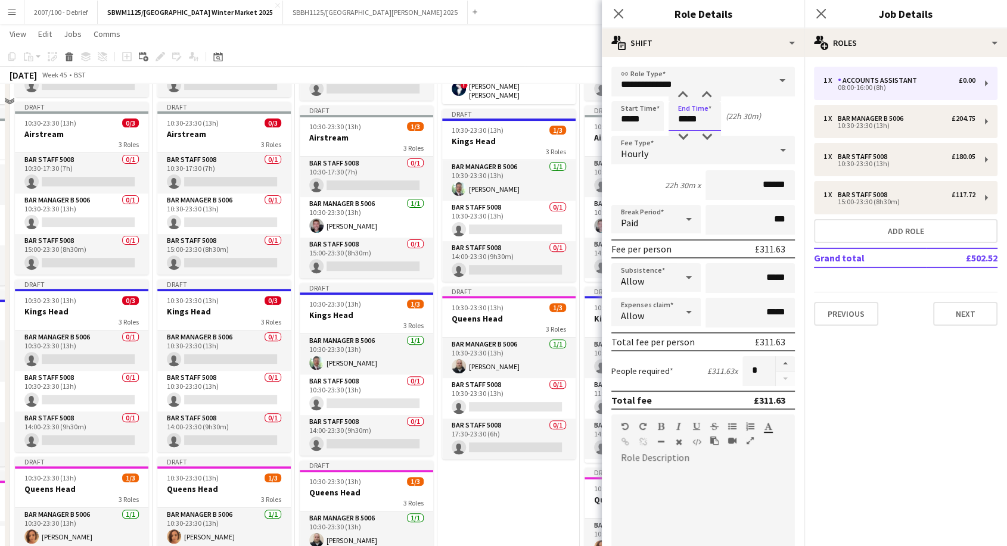
scroll to position [303, 0]
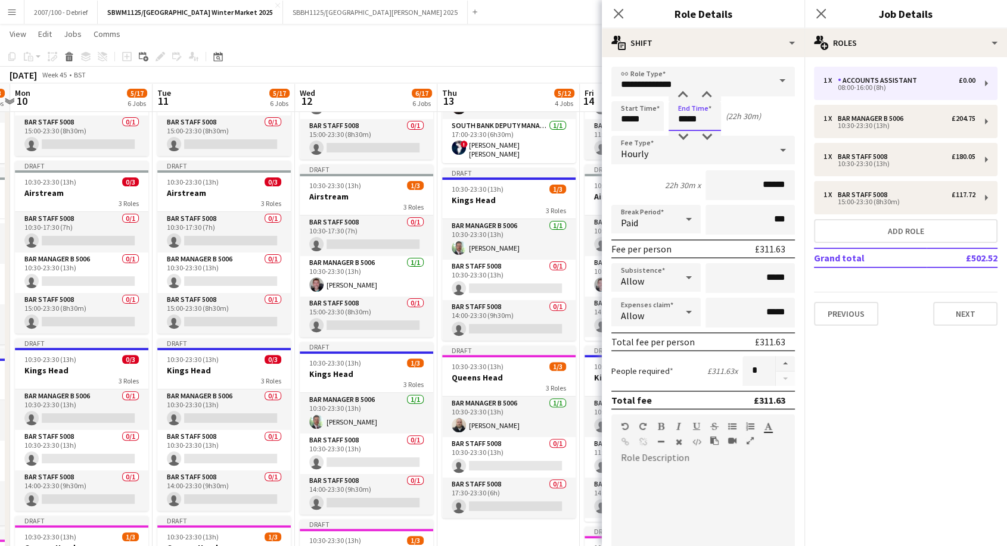
type input "*****"
click at [526, 66] on app-toolbar "Copy Paste Paste Ctrl+V Paste with crew Ctrl+Shift+V Paste linked Job [GEOGRAPH…" at bounding box center [503, 56] width 1007 height 20
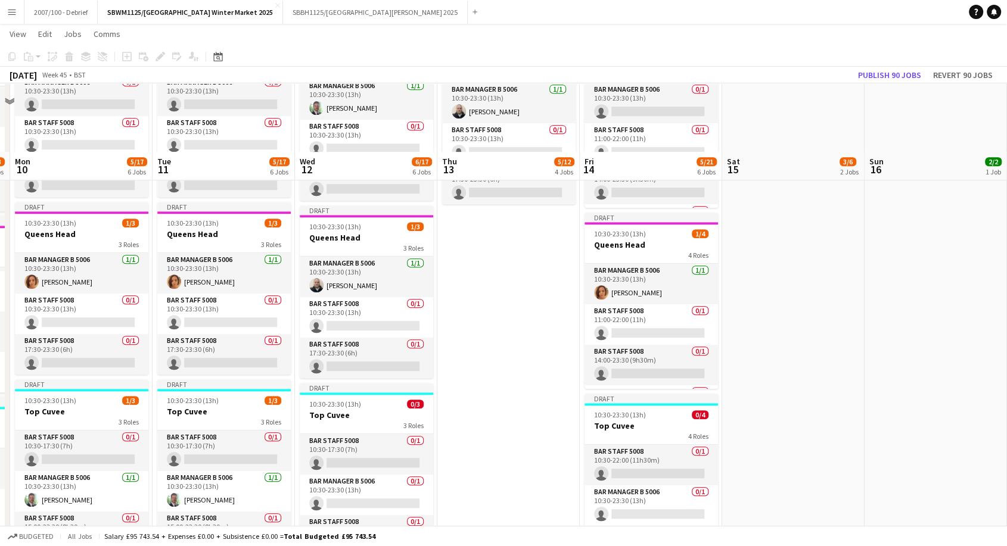
scroll to position [685, 0]
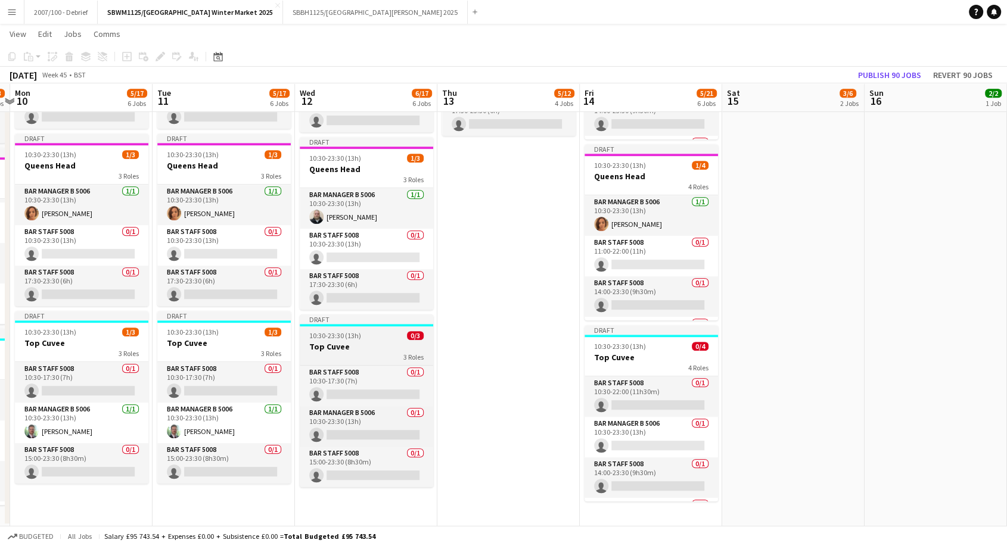
click at [397, 346] on h3 "Top Cuvee" at bounding box center [366, 346] width 133 height 11
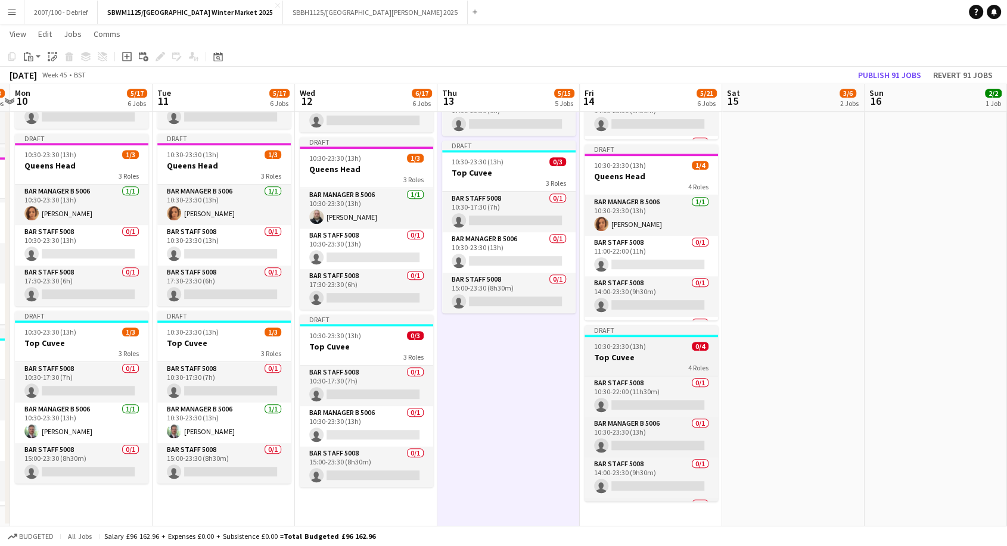
click at [676, 363] on div "4 Roles" at bounding box center [650, 368] width 133 height 10
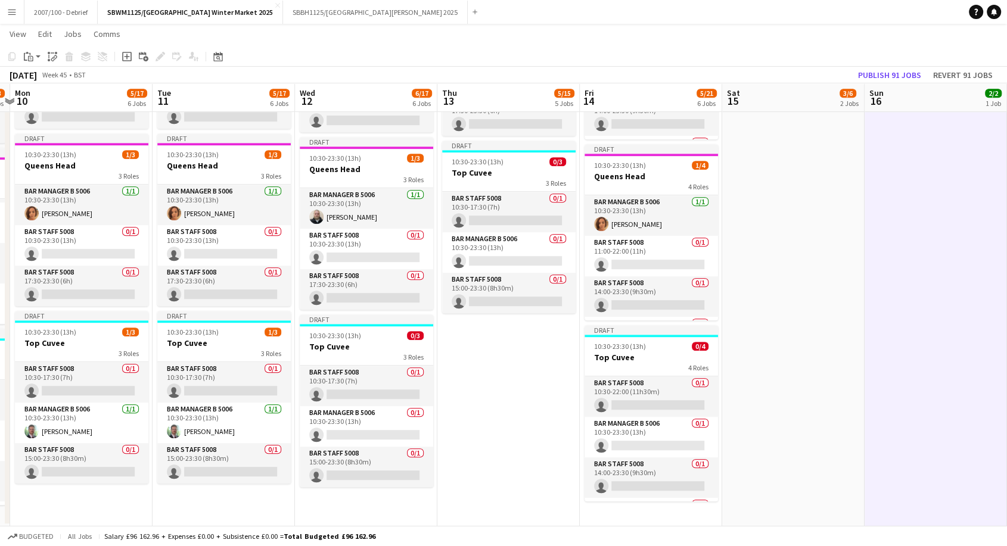
click at [637, 39] on app-page-menu "View Day view expanded Day view collapsed Month view Date picker Jump to [DATE]…" at bounding box center [503, 35] width 1007 height 23
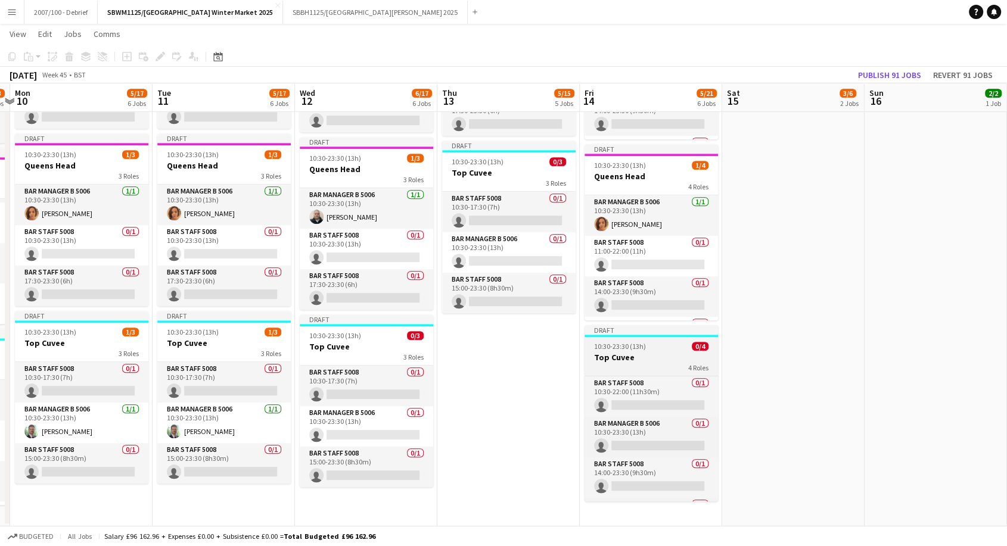
click at [658, 352] on h3 "Top Cuvee" at bounding box center [650, 357] width 133 height 11
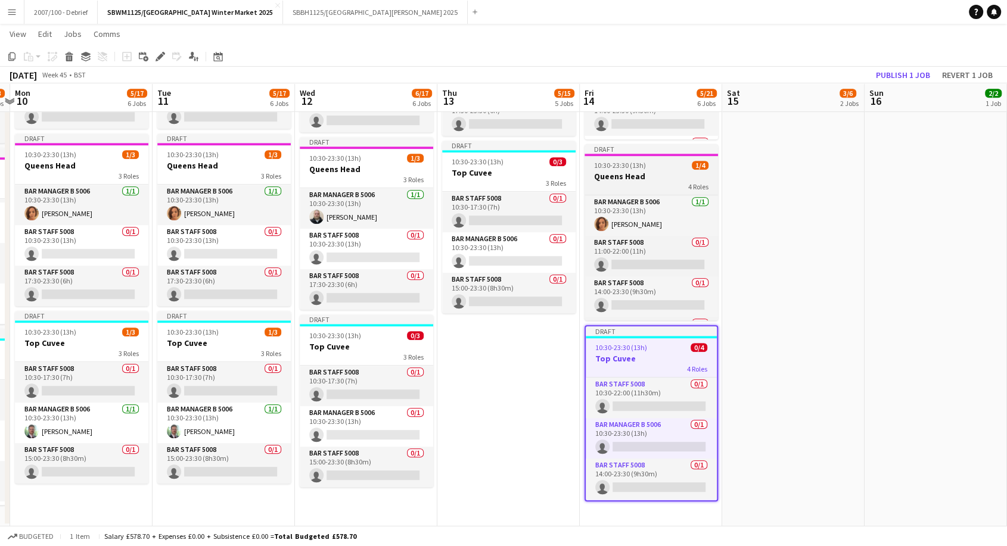
click at [641, 164] on span "10:30-23:30 (13h)" at bounding box center [620, 165] width 52 height 9
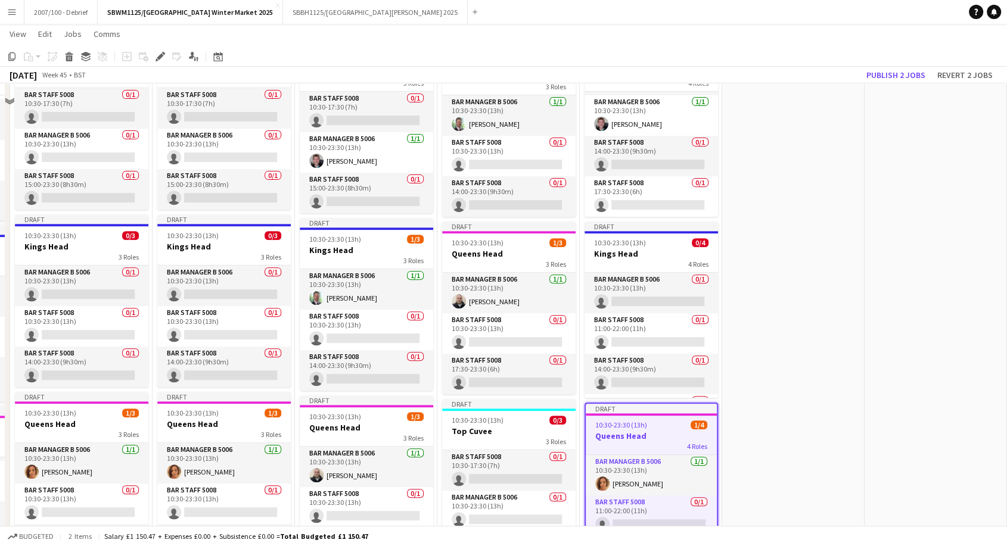
scroll to position [393, 0]
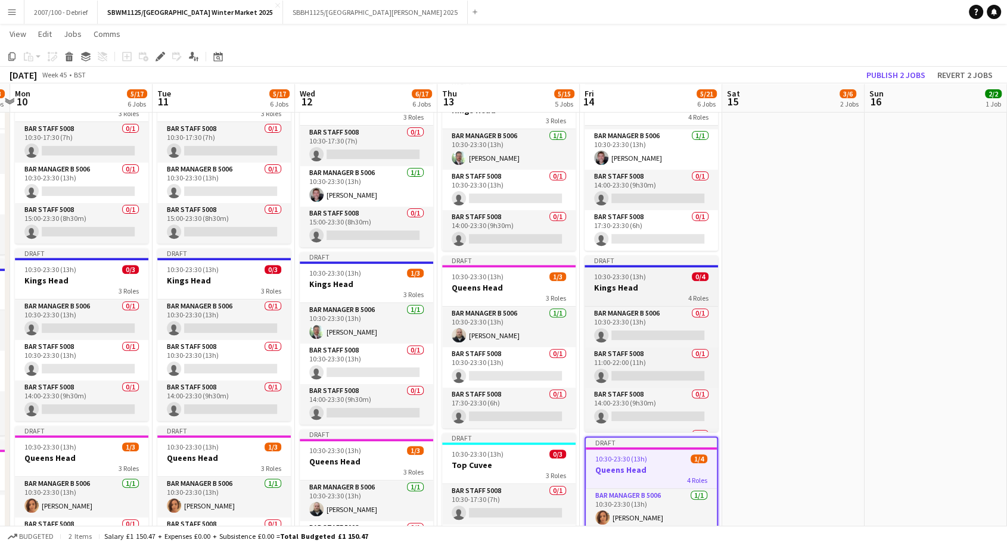
click at [617, 284] on h3 "Kings Head" at bounding box center [650, 287] width 133 height 11
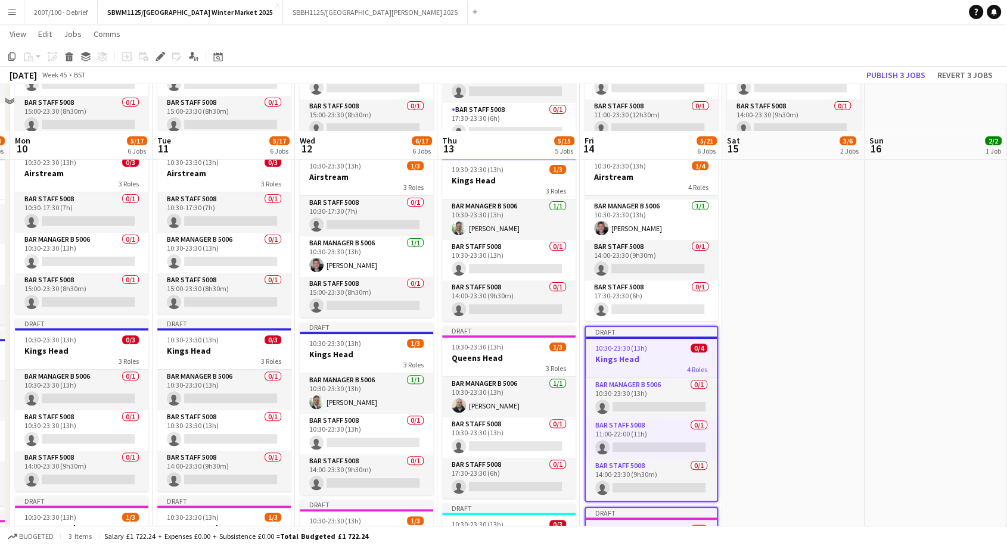
scroll to position [260, 0]
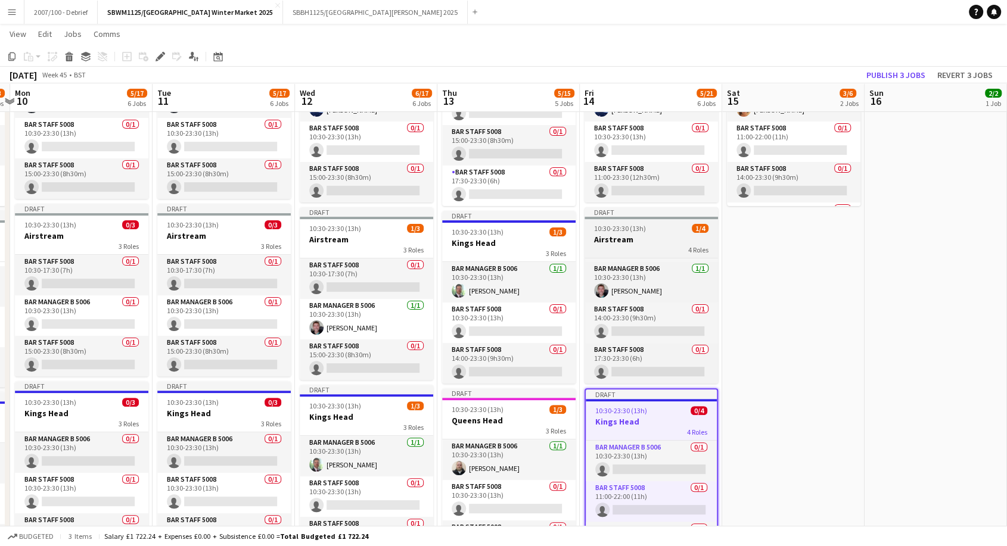
click at [611, 234] on h3 "Airstream" at bounding box center [650, 239] width 133 height 11
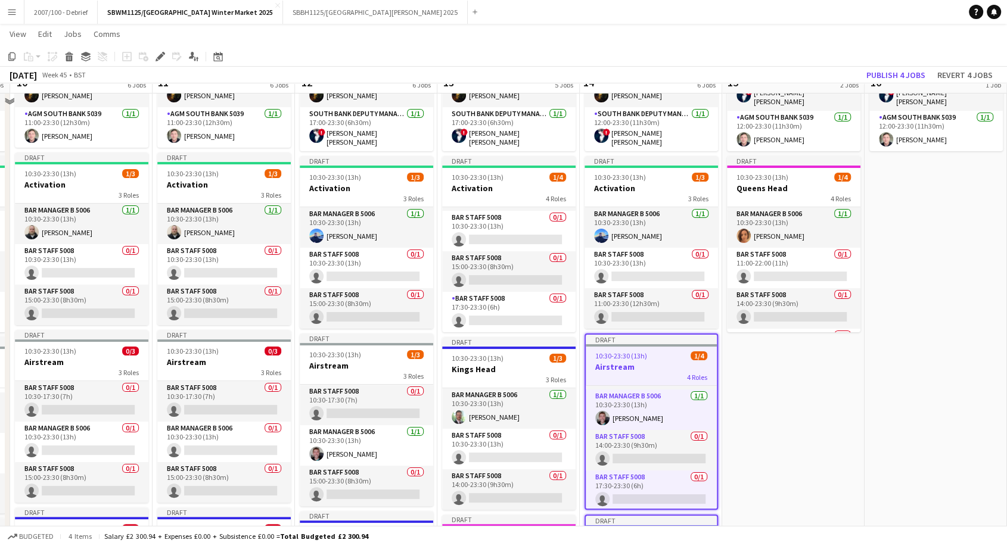
scroll to position [107, 0]
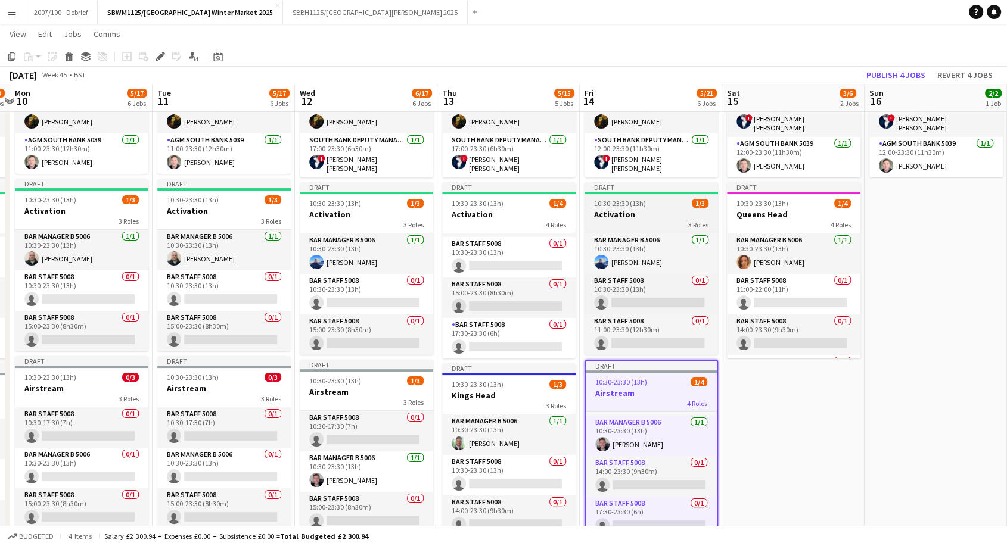
click at [605, 200] on span "10:30-23:30 (13h)" at bounding box center [620, 203] width 52 height 9
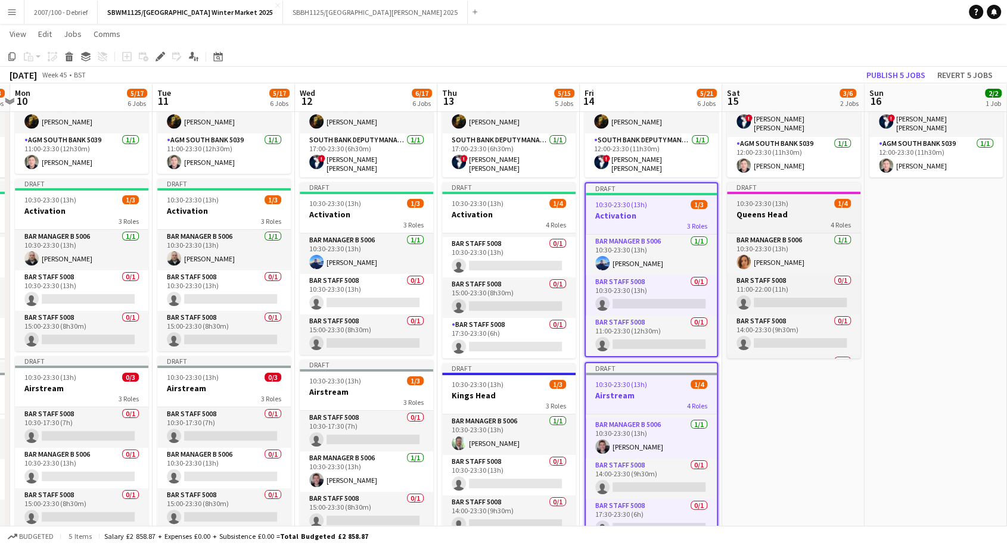
click at [760, 201] on span "10:30-23:30 (13h)" at bounding box center [762, 203] width 52 height 9
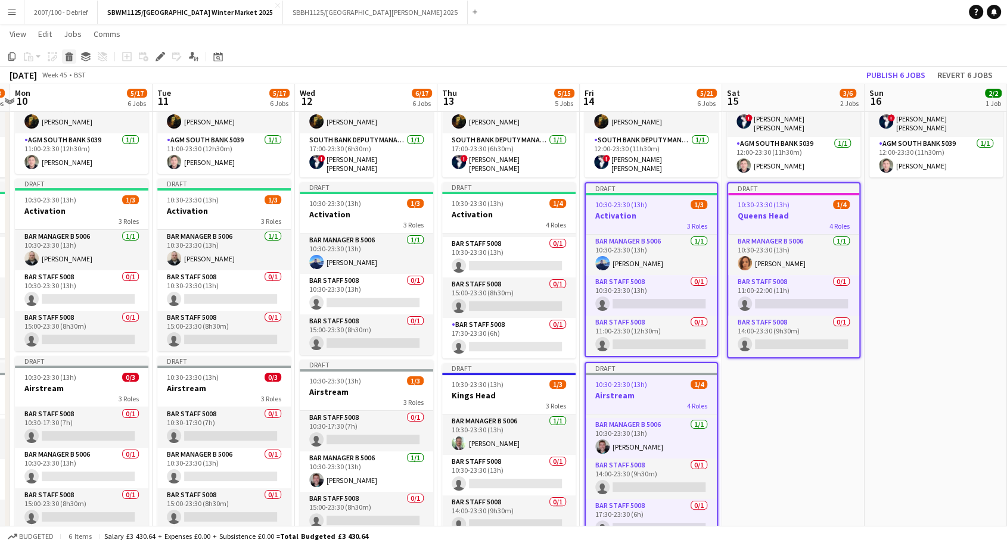
click at [66, 57] on icon at bounding box center [69, 58] width 7 height 6
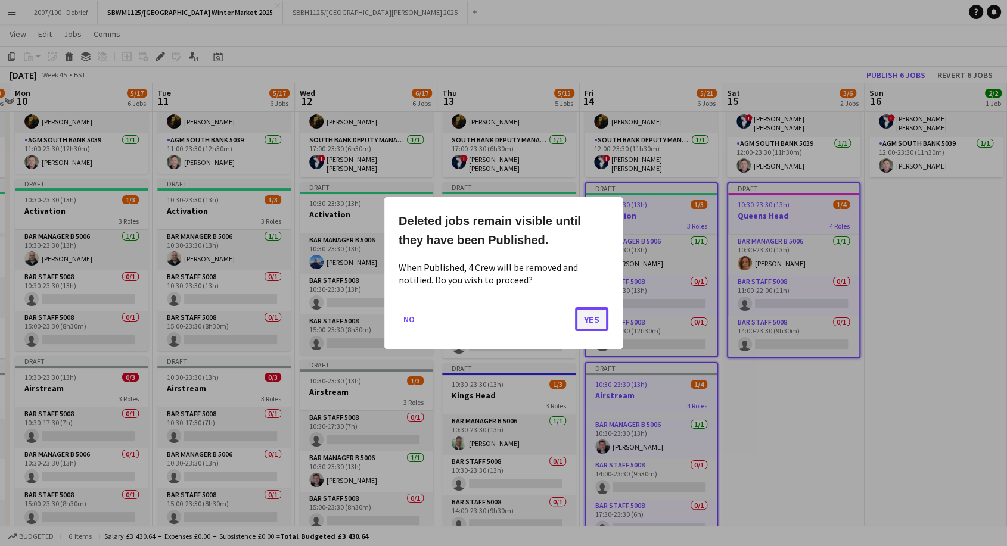
click at [596, 318] on button "Yes" at bounding box center [591, 319] width 33 height 24
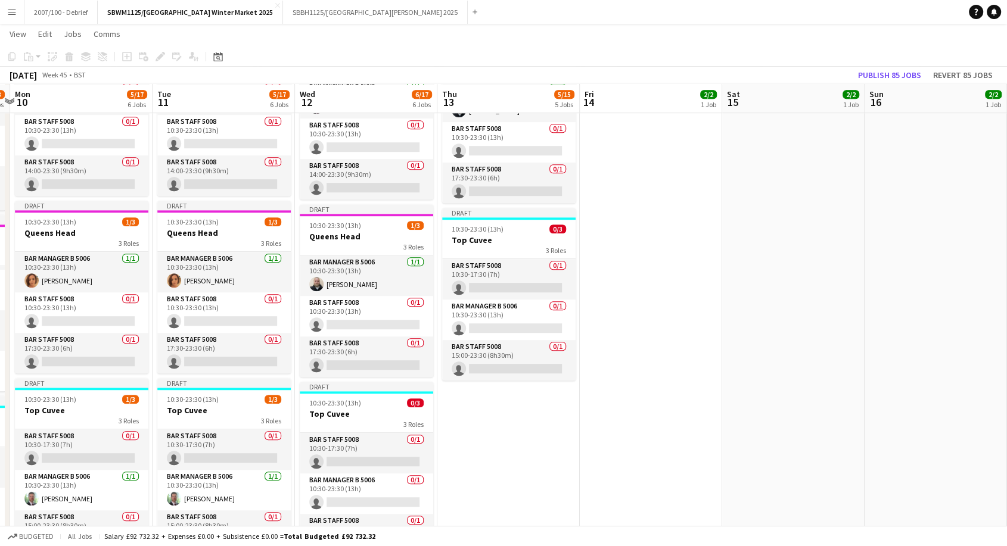
scroll to position [619, 0]
